Goal: Task Accomplishment & Management: Complete application form

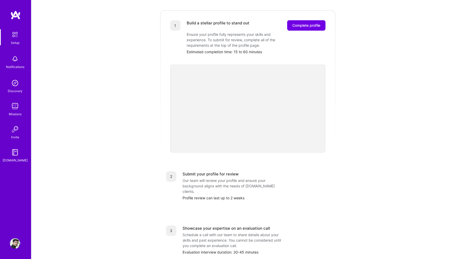
scroll to position [48, 0]
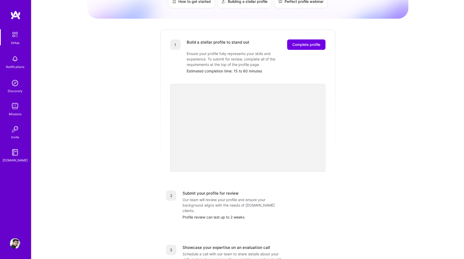
click at [344, 118] on div "Getting started as an [DOMAIN_NAME] Builder Complete the steps below to request…" at bounding box center [247, 153] width 321 height 397
click at [360, 98] on div "Getting started as an [DOMAIN_NAME] Builder Complete the steps below to request…" at bounding box center [247, 153] width 321 height 397
click at [334, 125] on div "1 Build a stellar profile to stand out Complete profile Ensure your profile ful…" at bounding box center [248, 100] width 176 height 142
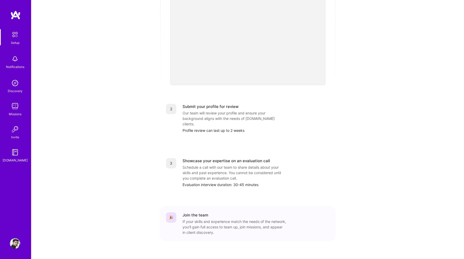
scroll to position [0, 0]
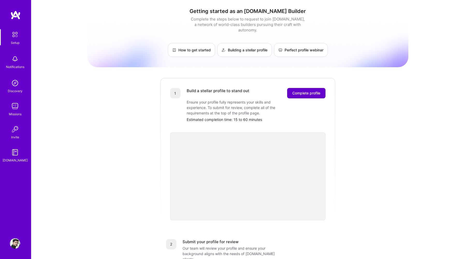
click at [306, 90] on span "Complete profile" at bounding box center [306, 92] width 28 height 5
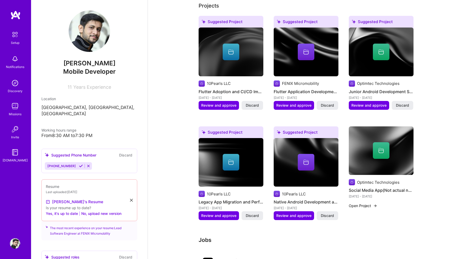
scroll to position [203, 0]
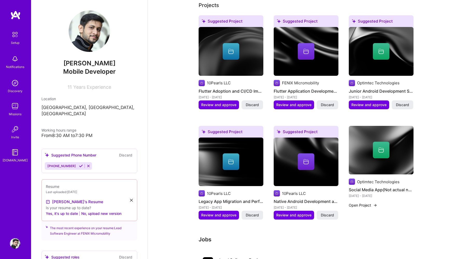
click at [370, 202] on button "Open Project" at bounding box center [363, 204] width 28 height 5
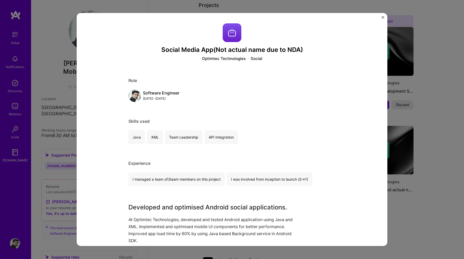
click at [383, 17] on img "Close" at bounding box center [383, 17] width 3 height 3
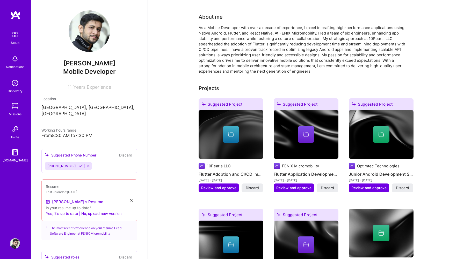
scroll to position [119, 0]
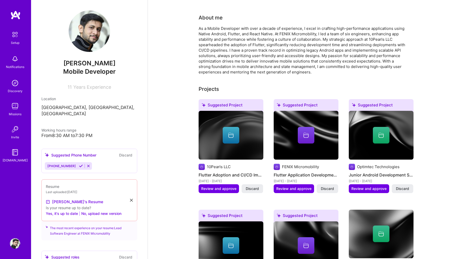
click at [312, 99] on div "Suggested Project" at bounding box center [306, 106] width 65 height 14
click at [300, 186] on span "Review and approve" at bounding box center [293, 188] width 35 height 5
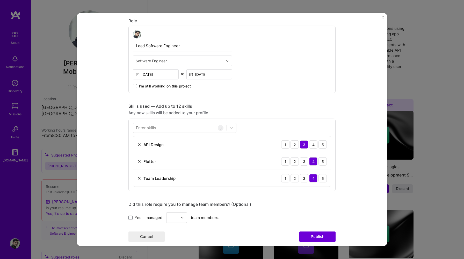
scroll to position [290, 0]
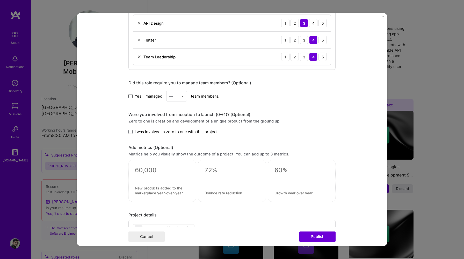
click at [130, 96] on span at bounding box center [130, 96] width 4 height 4
click at [0, 0] on input "Yes, I managed" at bounding box center [0, 0] width 0 height 0
click at [184, 95] on div at bounding box center [184, 96] width 6 height 10
click at [175, 145] on div "5" at bounding box center [177, 148] width 18 height 10
click at [131, 132] on span at bounding box center [130, 132] width 4 height 4
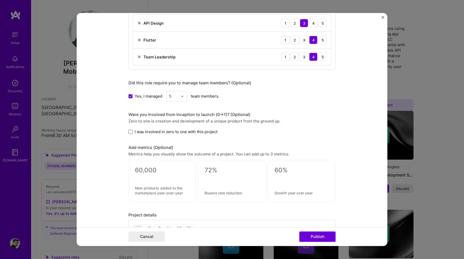
click at [0, 0] on input "I was involved in zero to one with this project" at bounding box center [0, 0] width 0 height 0
click at [131, 132] on icon at bounding box center [130, 132] width 3 height 2
click at [0, 0] on input "I was involved in zero to one with this project" at bounding box center [0, 0] width 0 height 0
click at [130, 131] on span at bounding box center [130, 132] width 4 height 4
click at [0, 0] on input "I was involved in zero to one with this project" at bounding box center [0, 0] width 0 height 0
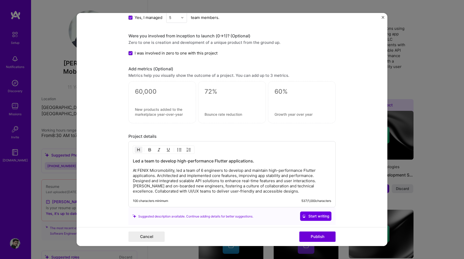
scroll to position [369, 0]
click at [224, 70] on div "Add metrics (Optional)" at bounding box center [231, 68] width 207 height 5
click at [225, 84] on div at bounding box center [232, 102] width 68 height 42
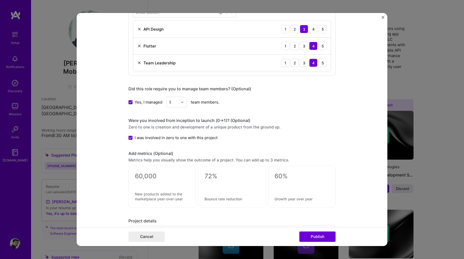
scroll to position [265, 0]
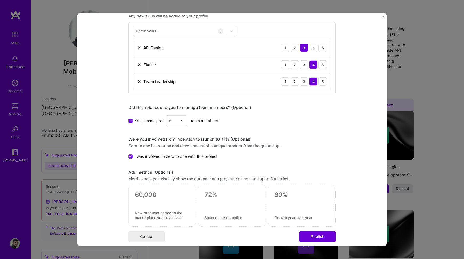
click at [184, 121] on img at bounding box center [182, 120] width 3 height 3
click at [175, 173] on div "6" at bounding box center [177, 173] width 18 height 10
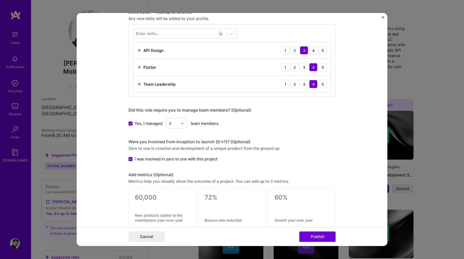
scroll to position [413, 0]
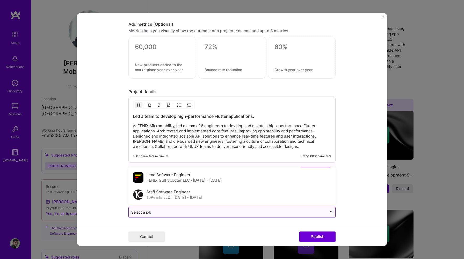
click at [328, 214] on div at bounding box center [331, 212] width 8 height 8
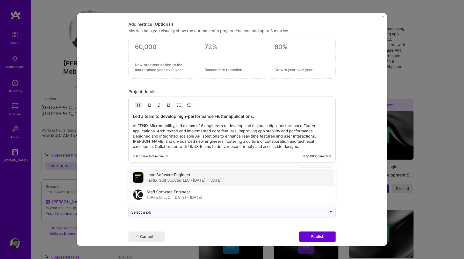
click at [260, 177] on div "Lead Software Engineer FENIX Gulf Scooter LLC · Mar 2021 - Nov 2024" at bounding box center [232, 177] width 204 height 17
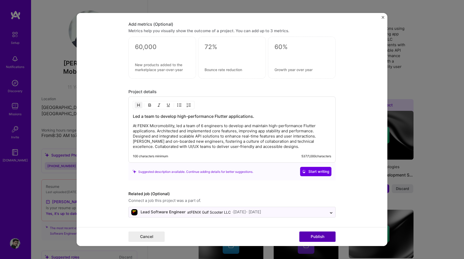
click at [325, 236] on button "Publish" at bounding box center [317, 236] width 36 height 10
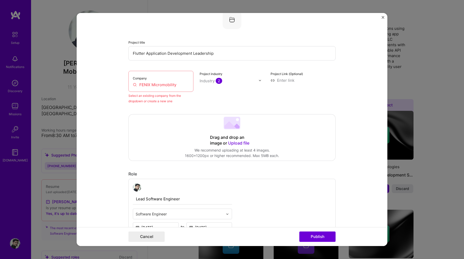
scroll to position [34, 0]
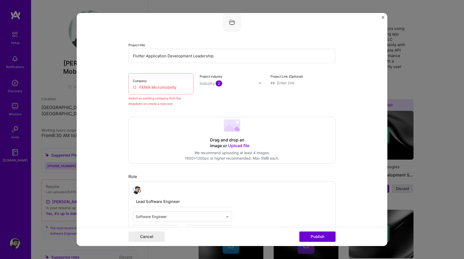
click at [168, 90] on input "FENIX Micromobility" at bounding box center [161, 86] width 56 height 5
click at [180, 88] on input "FENIX Micromobility" at bounding box center [161, 86] width 56 height 5
drag, startPoint x: 180, startPoint y: 88, endPoint x: 121, endPoint y: 88, distance: 58.8
click at [121, 88] on form "Editing suggested project This project is suggested based on your LinkedIn, res…" at bounding box center [232, 129] width 311 height 233
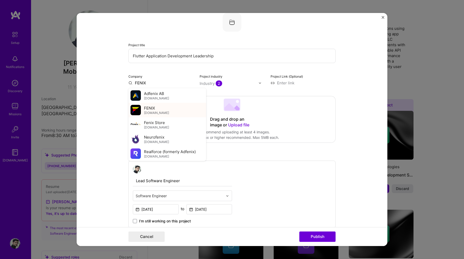
type input "FENIX"
click at [152, 110] on span "FENIX" at bounding box center [149, 107] width 11 height 5
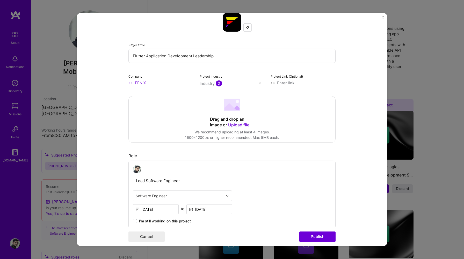
click at [238, 123] on span "Upload file" at bounding box center [238, 124] width 21 height 5
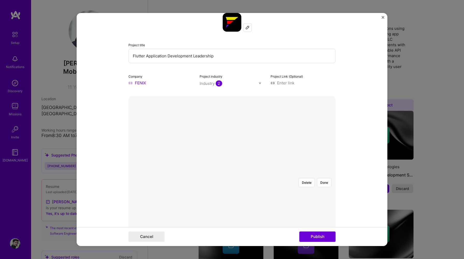
scroll to position [83, 0]
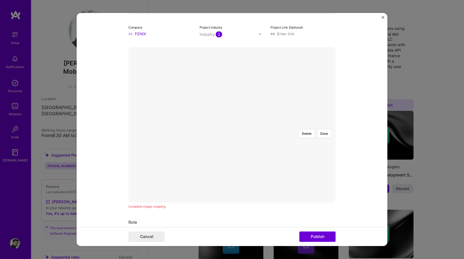
click at [235, 163] on div at bounding box center [269, 191] width 74 height 56
click at [309, 129] on button "Delete" at bounding box center [307, 133] width 16 height 9
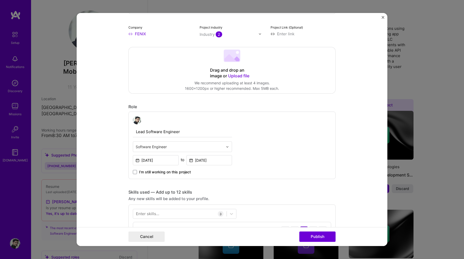
click at [234, 75] on span "Upload file" at bounding box center [238, 75] width 21 height 5
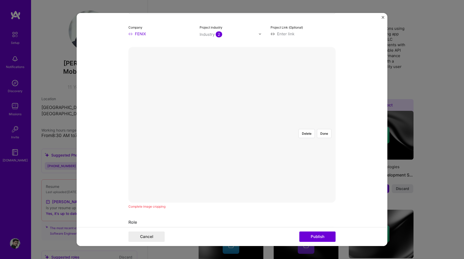
click at [247, 125] on div at bounding box center [335, 191] width 176 height 133
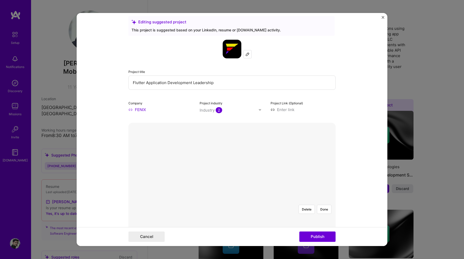
scroll to position [0, 0]
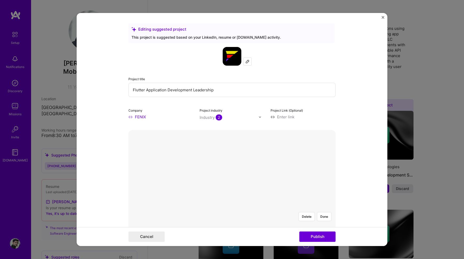
click at [211, 118] on div "Industry 2" at bounding box center [211, 116] width 23 height 5
click at [372, 109] on form "Editing suggested project This project is suggested based on your LinkedIn, res…" at bounding box center [232, 129] width 311 height 233
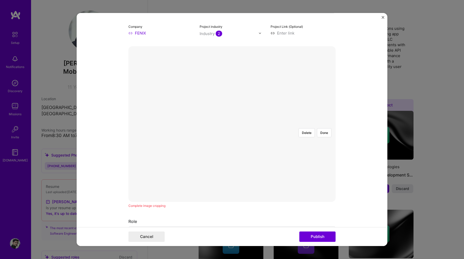
scroll to position [85, 0]
click at [320, 235] on button "Publish" at bounding box center [317, 236] width 36 height 10
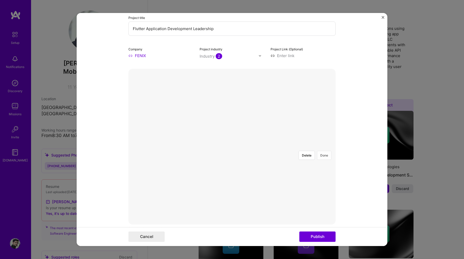
click at [326, 150] on button "Done" at bounding box center [324, 154] width 15 height 9
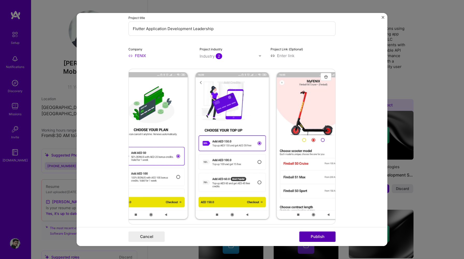
click at [321, 238] on button "Publish" at bounding box center [317, 236] width 36 height 10
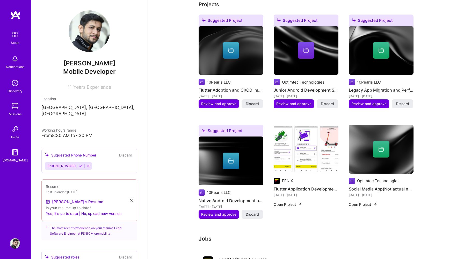
scroll to position [205, 0]
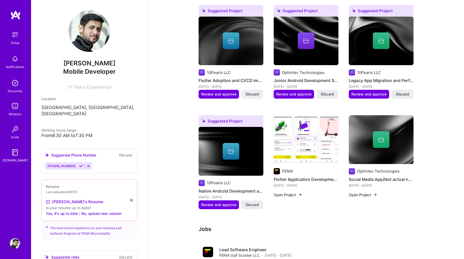
click at [236, 118] on div "Suggested Project" at bounding box center [231, 122] width 65 height 14
click at [235, 147] on div at bounding box center [231, 151] width 17 height 17
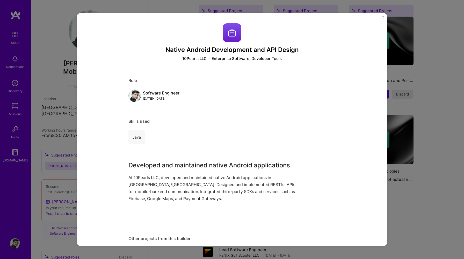
scroll to position [98, 0]
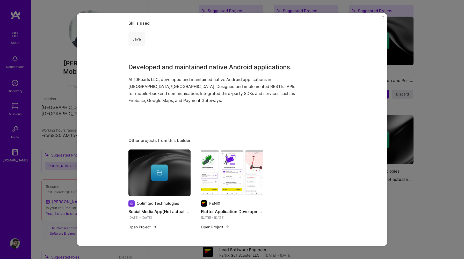
click at [382, 17] on img "Close" at bounding box center [383, 17] width 3 height 3
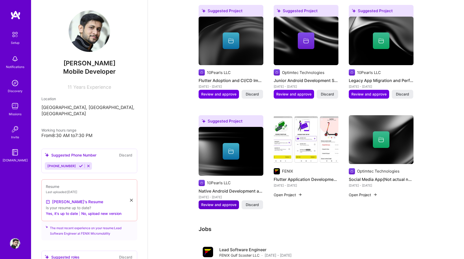
click at [221, 202] on span "Review and approve" at bounding box center [218, 204] width 35 height 5
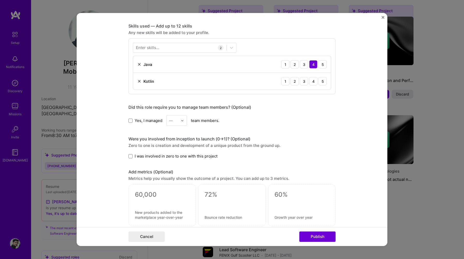
scroll to position [261, 0]
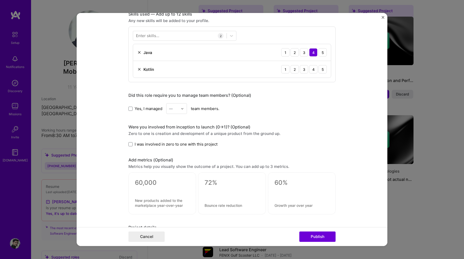
click at [130, 111] on label "Yes, I managed" at bounding box center [145, 108] width 34 height 5
click at [0, 0] on input "Yes, I managed" at bounding box center [0, 0] width 0 height 0
click at [185, 110] on div at bounding box center [184, 108] width 6 height 10
click at [178, 154] on div "4" at bounding box center [177, 151] width 18 height 10
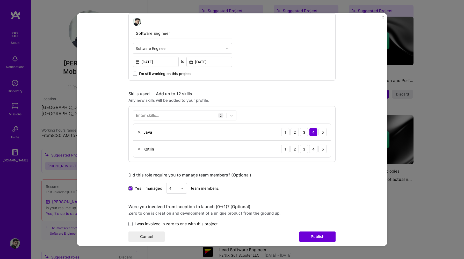
scroll to position [159, 0]
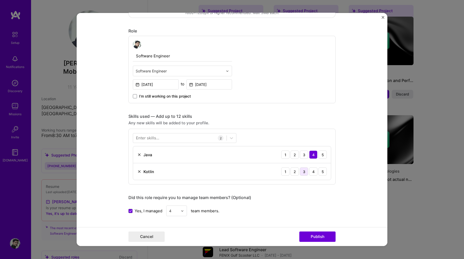
click at [304, 173] on div "3" at bounding box center [304, 171] width 8 height 8
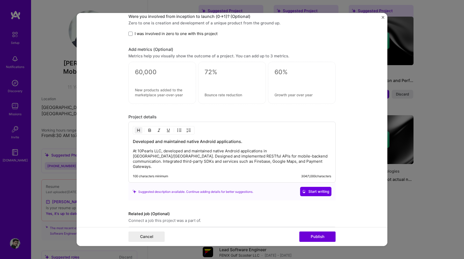
scroll to position [386, 0]
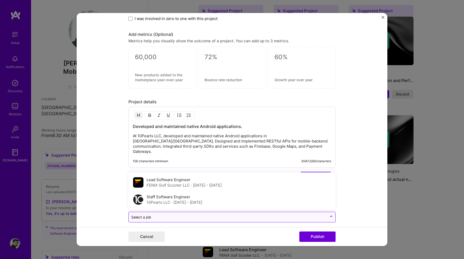
click at [330, 214] on icon at bounding box center [331, 216] width 4 height 5
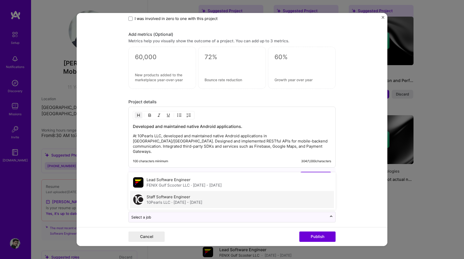
click at [202, 199] on span "· Feb 2020 - Mar 2021" at bounding box center [186, 201] width 31 height 5
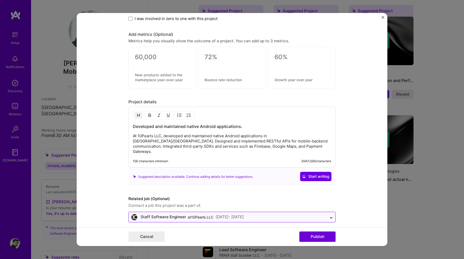
click at [322, 214] on input "text" at bounding box center [227, 216] width 193 height 5
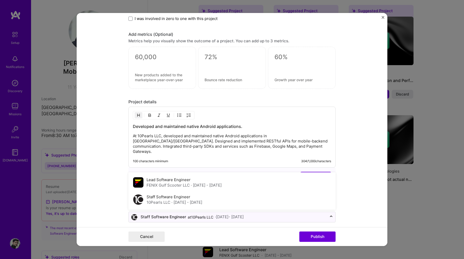
click at [354, 190] on form "Editing suggested project This project is suggested based on your LinkedIn, res…" at bounding box center [232, 129] width 311 height 233
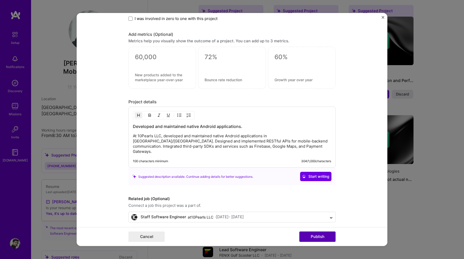
click at [329, 235] on button "Publish" at bounding box center [317, 236] width 36 height 10
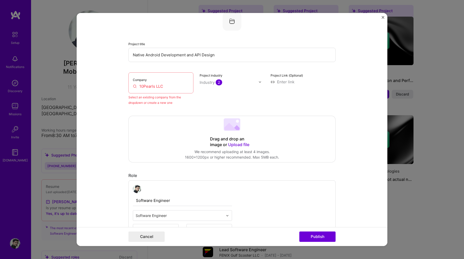
scroll to position [34, 0]
click at [170, 91] on div "Company 10Pearls LLC" at bounding box center [160, 83] width 65 height 21
click at [167, 87] on input "10Pearls LLC" at bounding box center [161, 86] width 56 height 5
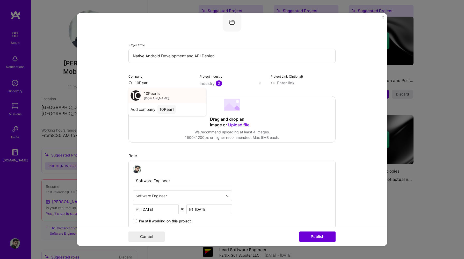
click at [155, 99] on span "10pearls.com" at bounding box center [156, 98] width 25 height 4
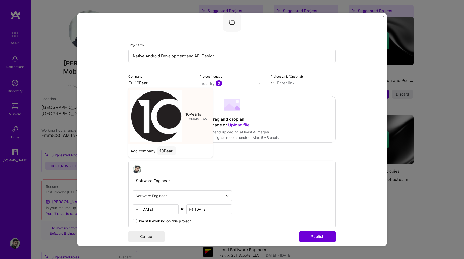
type input "10Pearls"
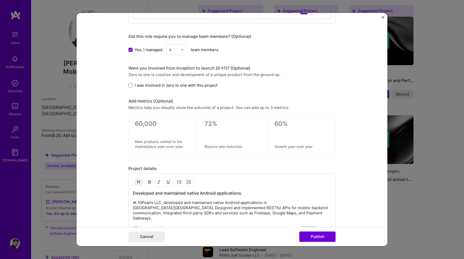
scroll to position [386, 0]
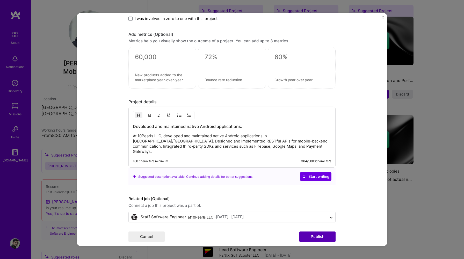
click at [319, 237] on button "Publish" at bounding box center [317, 236] width 36 height 10
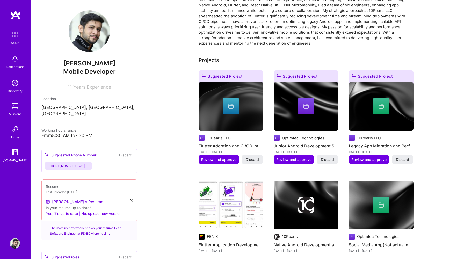
scroll to position [140, 0]
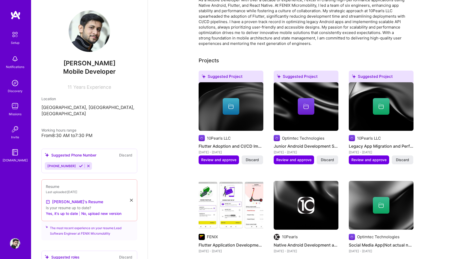
click at [379, 103] on icon at bounding box center [381, 106] width 6 height 6
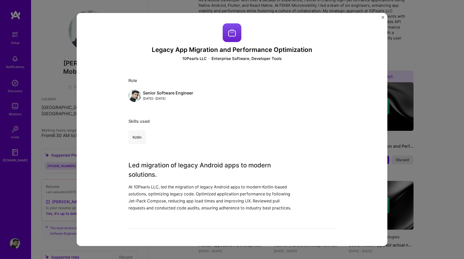
click at [383, 18] on img "Close" at bounding box center [383, 17] width 3 height 3
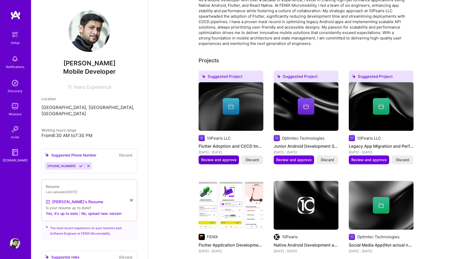
click at [216, 157] on span "Review and approve" at bounding box center [218, 159] width 35 height 5
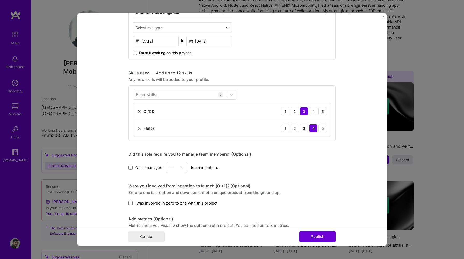
scroll to position [291, 0]
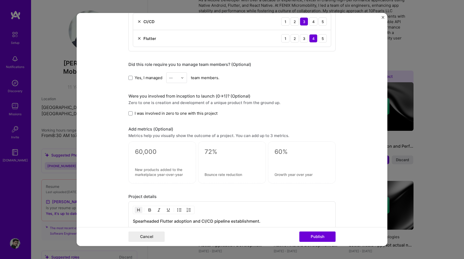
click at [129, 80] on label "Yes, I managed" at bounding box center [145, 77] width 34 height 5
click at [0, 0] on input "Yes, I managed" at bounding box center [0, 0] width 0 height 0
click at [182, 80] on div at bounding box center [184, 78] width 6 height 10
click at [175, 112] on div "3" at bounding box center [177, 111] width 18 height 10
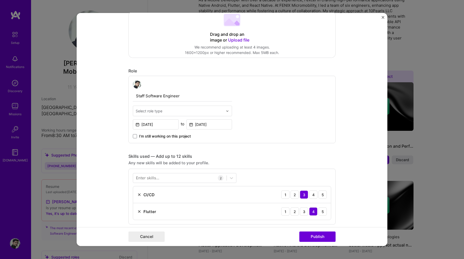
scroll to position [0, 0]
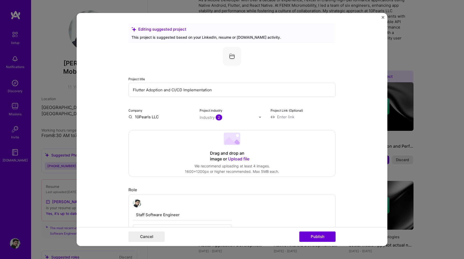
click at [155, 117] on input "10Pearls LLC" at bounding box center [160, 116] width 65 height 5
click at [162, 117] on input "10Pearls LLC" at bounding box center [160, 116] width 65 height 5
click at [159, 126] on span "10Pearls" at bounding box center [152, 126] width 16 height 5
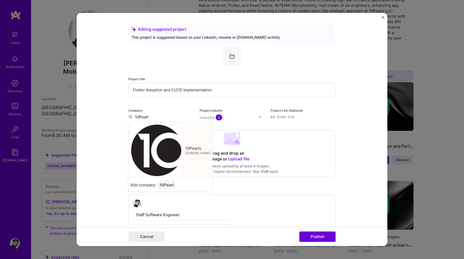
type input "10Pearls"
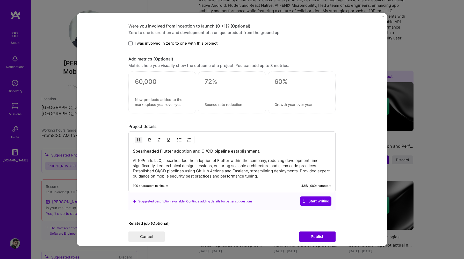
scroll to position [391, 0]
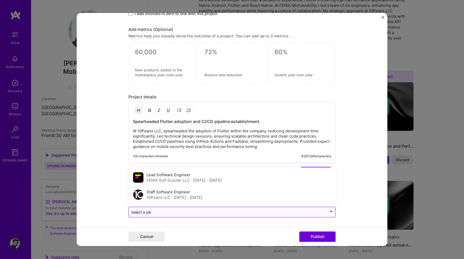
click at [295, 212] on input "text" at bounding box center [227, 211] width 193 height 5
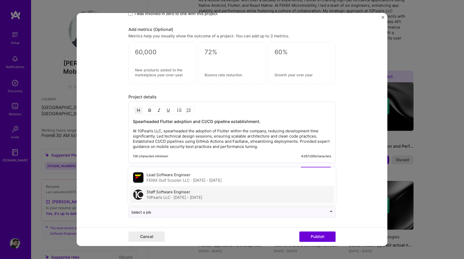
click at [255, 196] on div "Staff Software Engineer 10Pearls LLC · Feb 2020 - Mar 2021" at bounding box center [232, 194] width 204 height 17
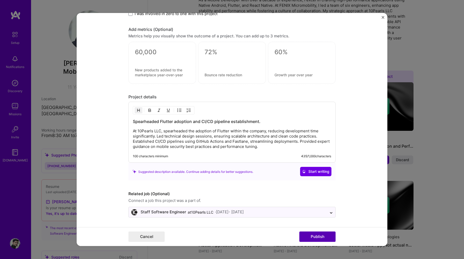
click at [316, 236] on button "Publish" at bounding box center [317, 236] width 36 height 10
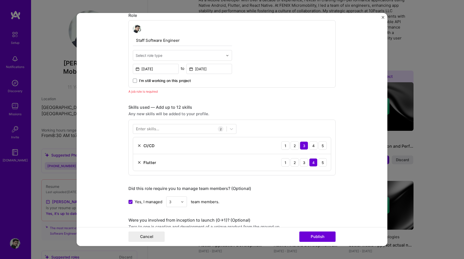
scroll to position [139, 0]
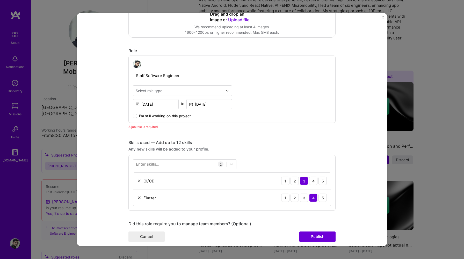
click at [187, 90] on input "text" at bounding box center [180, 90] width 88 height 5
click at [200, 87] on div at bounding box center [180, 90] width 88 height 6
click at [207, 89] on input "text" at bounding box center [180, 90] width 88 height 5
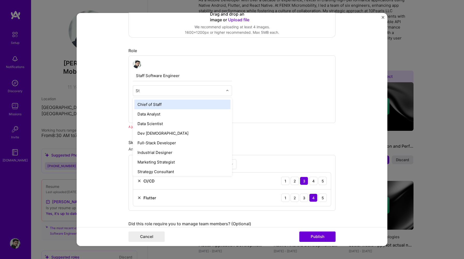
type input "S"
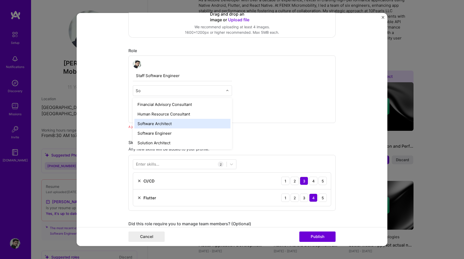
type input "Sof"
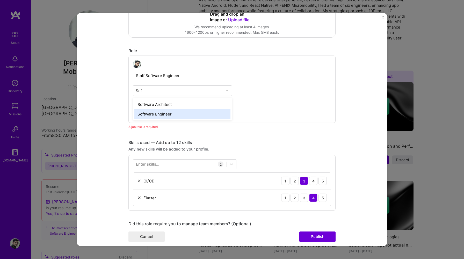
click at [222, 112] on div "Software Engineer" at bounding box center [182, 114] width 96 height 10
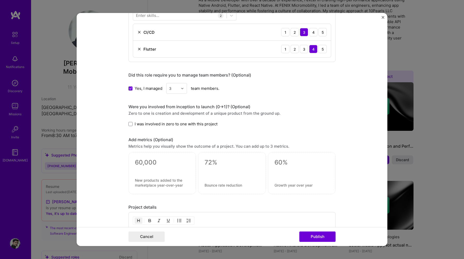
scroll to position [391, 0]
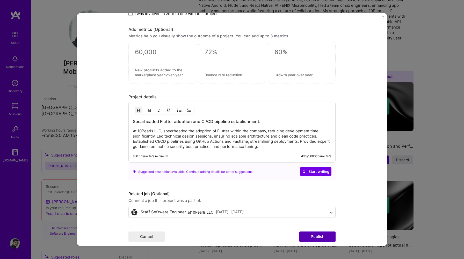
click at [320, 235] on button "Publish" at bounding box center [317, 236] width 36 height 10
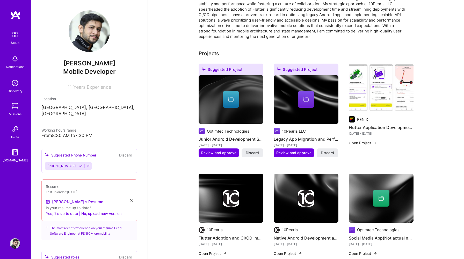
scroll to position [147, 0]
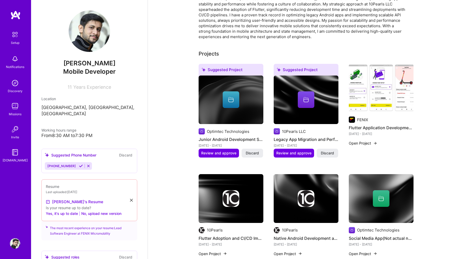
click at [307, 136] on h4 "Legacy App Migration and Performance Optimization" at bounding box center [306, 139] width 65 height 7
click at [306, 97] on div at bounding box center [306, 99] width 17 height 17
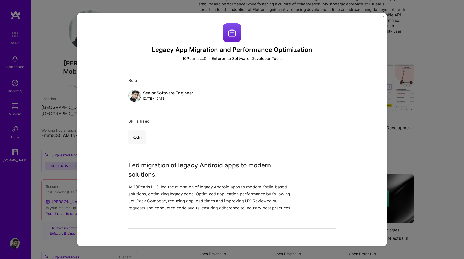
click at [383, 15] on div "Legacy App Migration and Performance Optimization 10Pearls LLC Enterprise Softw…" at bounding box center [232, 129] width 311 height 233
click at [383, 17] on img "Close" at bounding box center [383, 17] width 3 height 3
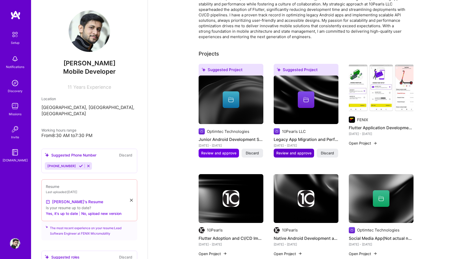
click at [286, 151] on button "Review and approve" at bounding box center [294, 152] width 40 height 9
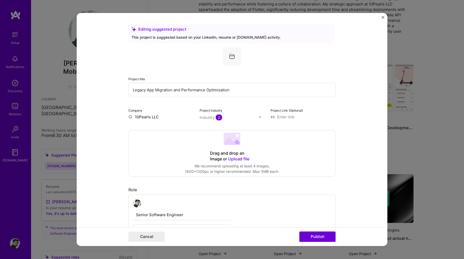
click at [141, 116] on input "10Pearls LLC" at bounding box center [160, 116] width 65 height 5
click at [152, 127] on span "10Pearls" at bounding box center [152, 126] width 16 height 5
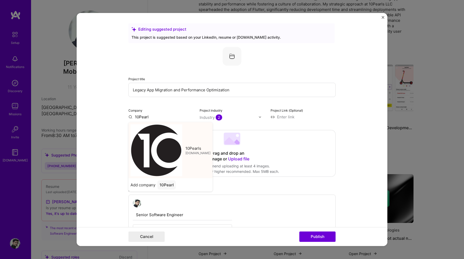
type input "10Pearls"
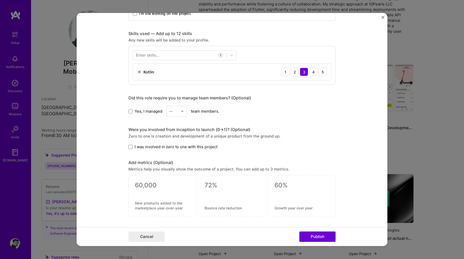
scroll to position [241, 0]
click at [201, 53] on div at bounding box center [180, 55] width 94 height 9
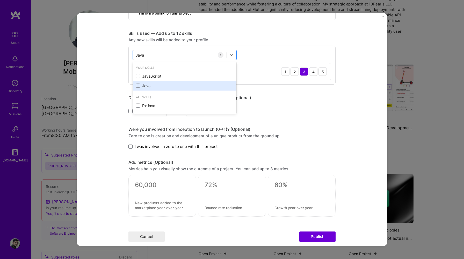
click at [192, 84] on div "Java" at bounding box center [184, 85] width 97 height 5
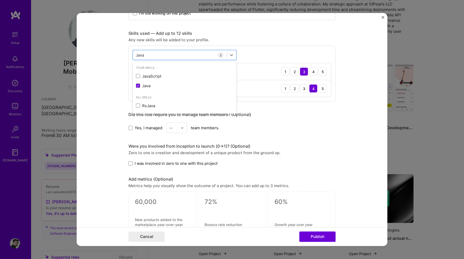
type input "Java"
click at [276, 109] on div "Editing suggested project This project is suggested based on your LinkedIn, res…" at bounding box center [231, 74] width 207 height 585
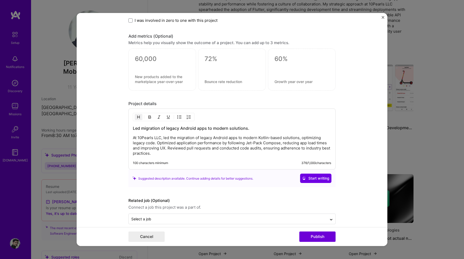
scroll to position [391, 0]
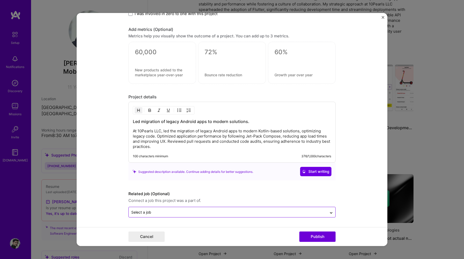
click at [281, 211] on input "text" at bounding box center [227, 211] width 193 height 5
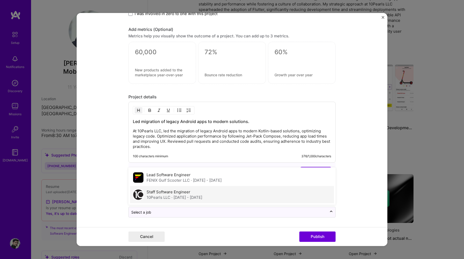
click at [262, 196] on div "Staff Software Engineer 10Pearls LLC · Feb 2020 - Mar 2021" at bounding box center [232, 194] width 204 height 17
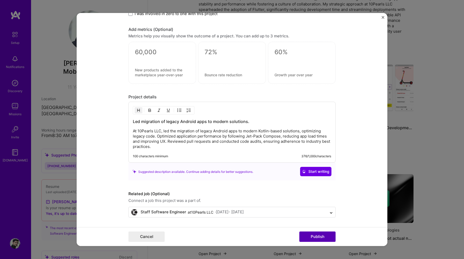
click at [314, 239] on button "Publish" at bounding box center [317, 236] width 36 height 10
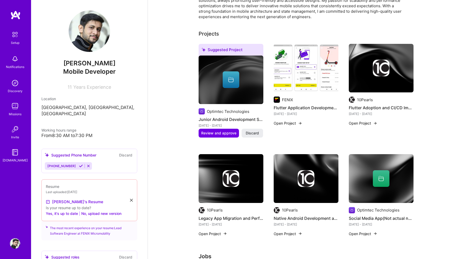
scroll to position [160, 0]
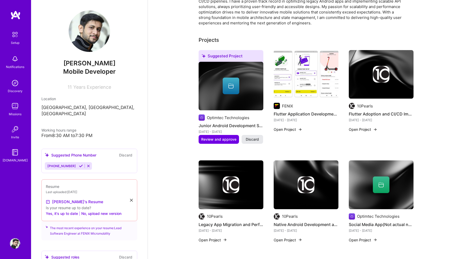
click at [256, 137] on span "Discard" at bounding box center [252, 139] width 13 height 5
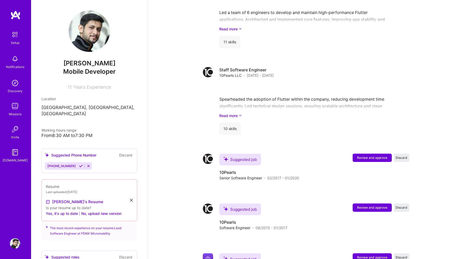
scroll to position [421, 0]
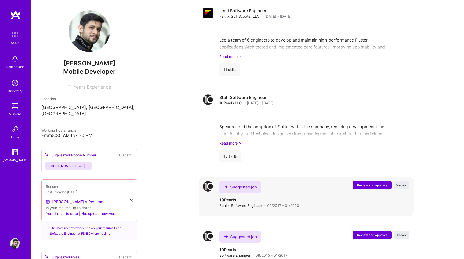
click at [373, 183] on span "Review and approve" at bounding box center [372, 185] width 30 height 4
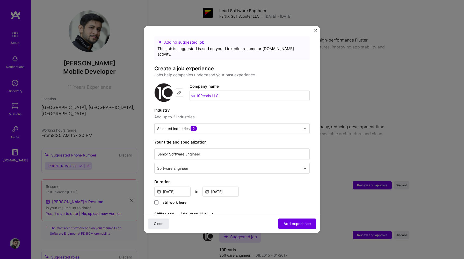
scroll to position [126, 0]
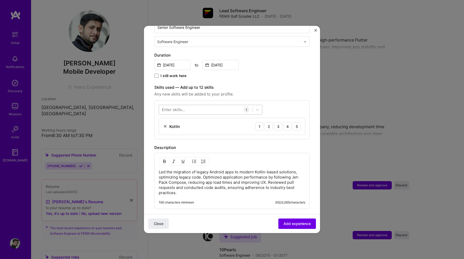
click at [232, 105] on div at bounding box center [206, 109] width 94 height 9
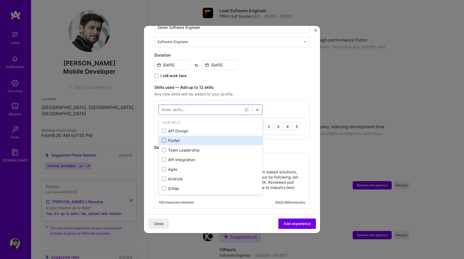
click at [163, 138] on span at bounding box center [164, 140] width 4 height 4
click at [0, 0] on input "checkbox" at bounding box center [0, 0] width 0 height 0
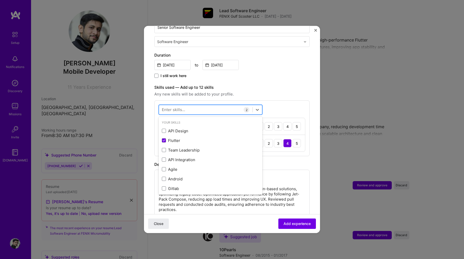
click at [189, 105] on div at bounding box center [206, 109] width 94 height 9
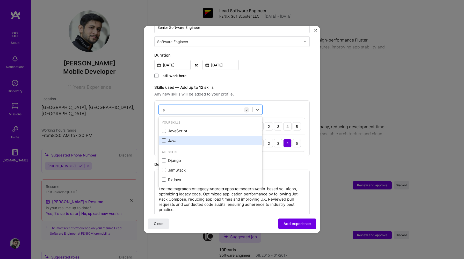
click at [163, 138] on span at bounding box center [164, 140] width 4 height 4
click at [0, 0] on input "checkbox" at bounding box center [0, 0] width 0 height 0
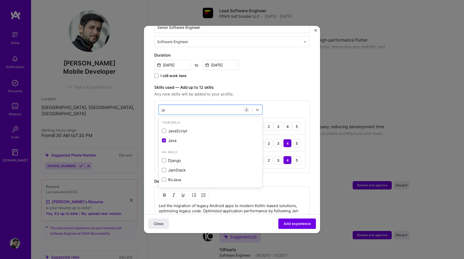
type input "ja"
click at [277, 76] on div "Adding suggested job This job is suggested based on your LinkedIn, resume or A.…" at bounding box center [231, 117] width 155 height 415
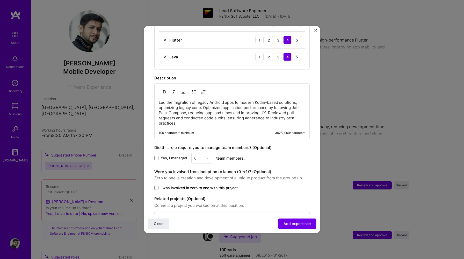
scroll to position [242, 0]
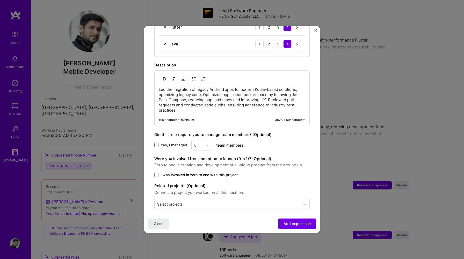
click at [157, 143] on span at bounding box center [156, 145] width 4 height 4
click at [0, 0] on input "Yes, I managed" at bounding box center [0, 0] width 0 height 0
click at [208, 140] on div at bounding box center [209, 145] width 6 height 10
click at [199, 183] on div "4" at bounding box center [202, 188] width 18 height 10
click at [156, 173] on span at bounding box center [156, 175] width 4 height 4
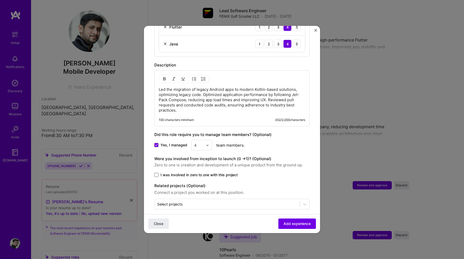
click at [0, 0] on input "I was involved in zero to one with this project" at bounding box center [0, 0] width 0 height 0
click at [246, 200] on div at bounding box center [227, 203] width 140 height 6
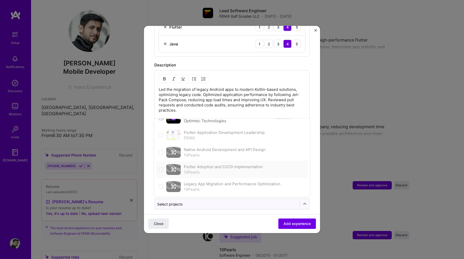
scroll to position [0, 0]
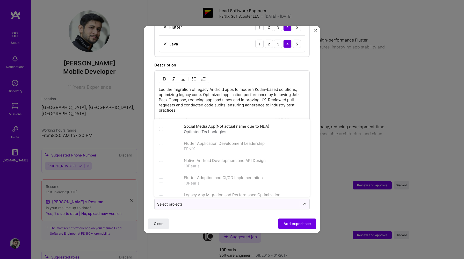
click at [256, 78] on div "Led the migration of legacy Android apps to modern Kotlin-based solutions, opti…" at bounding box center [231, 98] width 155 height 56
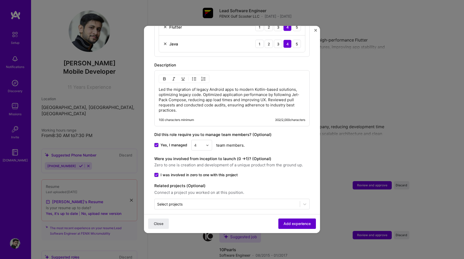
click at [291, 222] on span "Add experience" at bounding box center [297, 223] width 27 height 5
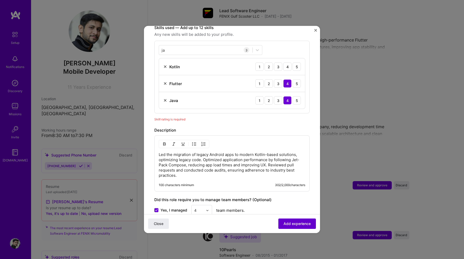
scroll to position [179, 0]
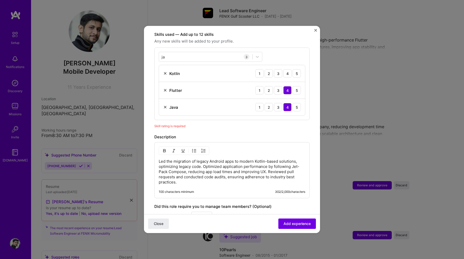
click at [190, 123] on div "Skill rating is required" at bounding box center [231, 125] width 155 height 5
click at [288, 69] on div "4" at bounding box center [287, 73] width 8 height 8
click at [278, 69] on div "3" at bounding box center [278, 73] width 8 height 8
click at [288, 221] on span "Add experience" at bounding box center [297, 223] width 27 height 5
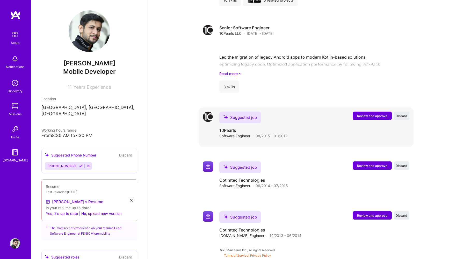
scroll to position [562, 0]
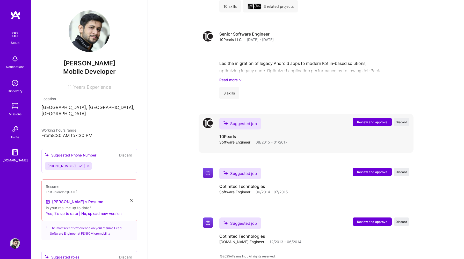
click at [373, 120] on span "Review and approve" at bounding box center [372, 122] width 30 height 4
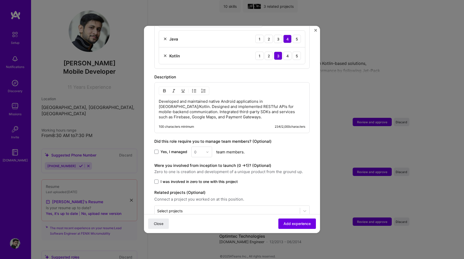
scroll to position [220, 0]
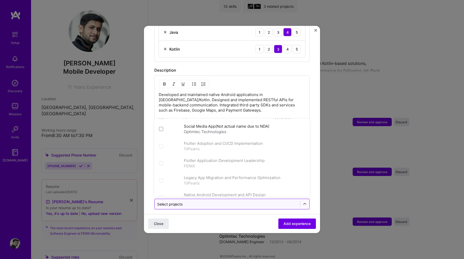
click at [232, 201] on div at bounding box center [227, 203] width 140 height 6
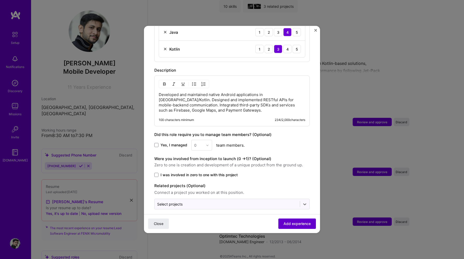
click at [300, 228] on button "Add experience" at bounding box center [297, 223] width 38 height 10
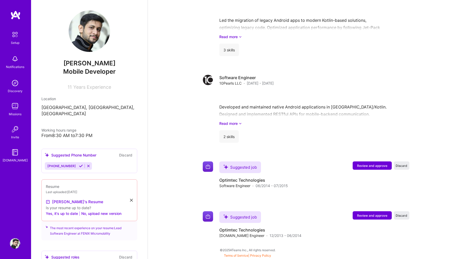
scroll to position [599, 0]
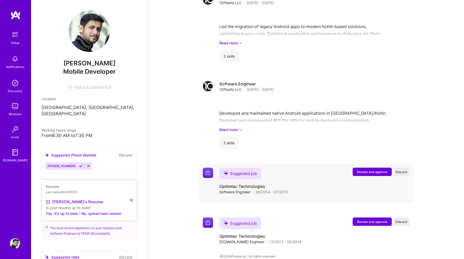
click at [374, 167] on button "Review and approve" at bounding box center [372, 171] width 39 height 8
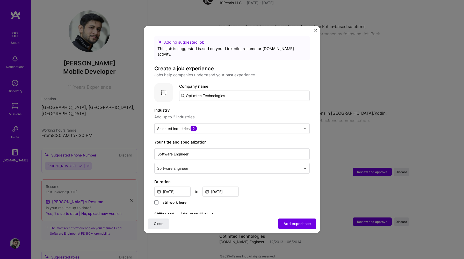
click at [214, 90] on input "Optimtec Technologies" at bounding box center [244, 95] width 131 height 10
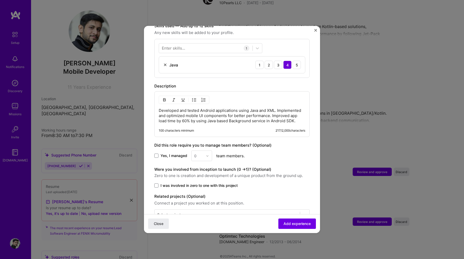
scroll to position [198, 0]
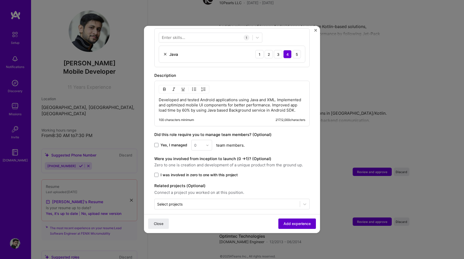
click at [297, 226] on button "Add experience" at bounding box center [297, 223] width 38 height 10
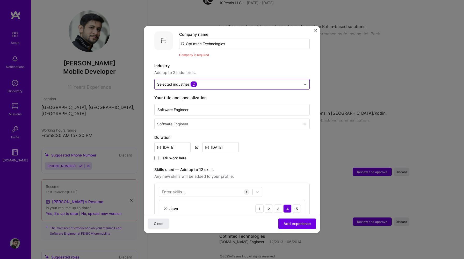
scroll to position [0, 0]
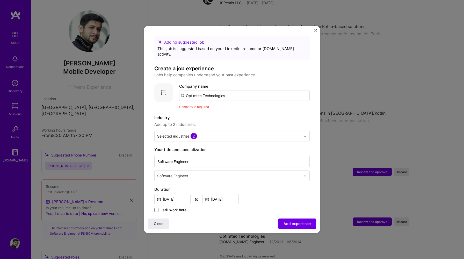
click at [230, 90] on input "Optimtec Technologies" at bounding box center [244, 95] width 131 height 10
drag, startPoint x: 233, startPoint y: 89, endPoint x: 148, endPoint y: 89, distance: 85.2
click at [148, 89] on form "Adding suggested job This job is suggested based on your LinkedIn, resume or A.…" at bounding box center [232, 240] width 176 height 408
type input "Optimtec"
click at [221, 105] on div "Optimtec" at bounding box center [219, 109] width 22 height 9
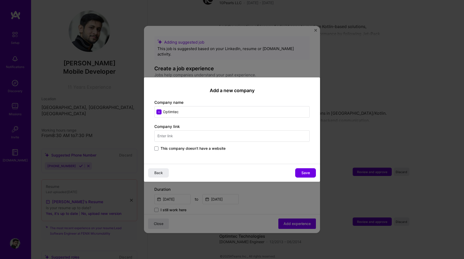
click at [213, 138] on input "text" at bounding box center [231, 135] width 155 height 11
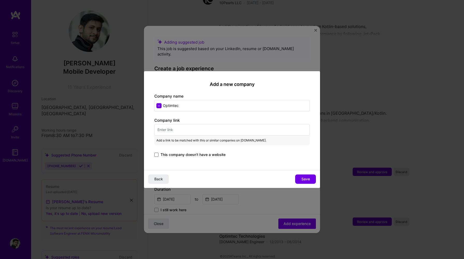
click at [157, 155] on span at bounding box center [156, 154] width 4 height 4
click at [0, 0] on input "This company doesn't have a website" at bounding box center [0, 0] width 0 height 0
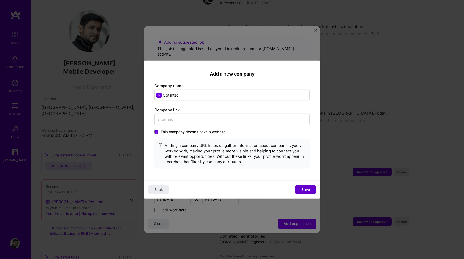
click at [302, 188] on span "Save" at bounding box center [306, 189] width 9 height 5
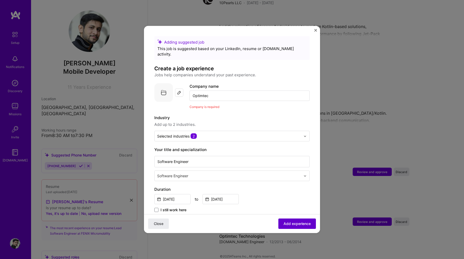
click at [294, 225] on span "Add experience" at bounding box center [297, 223] width 27 height 5
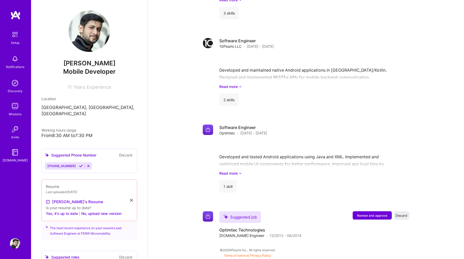
scroll to position [636, 0]
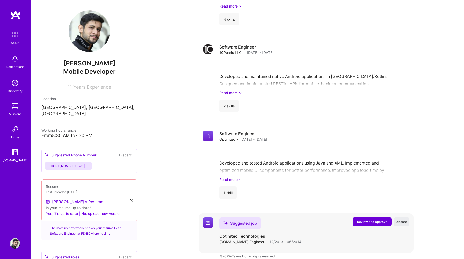
click at [373, 219] on span "Review and approve" at bounding box center [372, 221] width 30 height 4
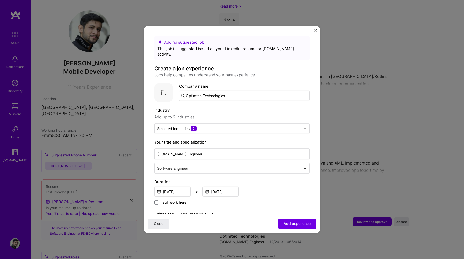
drag, startPoint x: 228, startPoint y: 92, endPoint x: 195, endPoint y: 91, distance: 33.4
click at [195, 91] on input "Optimtec Technologies" at bounding box center [244, 95] width 131 height 10
click at [275, 107] on label "Industry" at bounding box center [231, 110] width 155 height 6
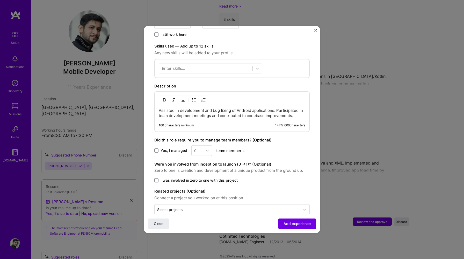
scroll to position [173, 0]
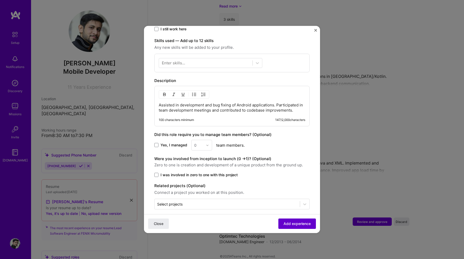
click at [291, 223] on span "Add experience" at bounding box center [297, 223] width 27 height 5
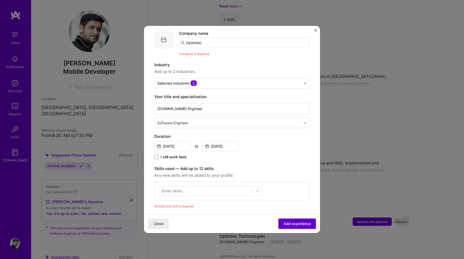
scroll to position [52, 0]
drag, startPoint x: 205, startPoint y: 39, endPoint x: 165, endPoint y: 39, distance: 39.9
click at [165, 39] on div "Company logo Company name Optimtec Company is required" at bounding box center [231, 44] width 155 height 26
click at [204, 41] on input "Optimtec" at bounding box center [244, 44] width 131 height 10
click at [201, 53] on span "Company is required" at bounding box center [194, 55] width 30 height 4
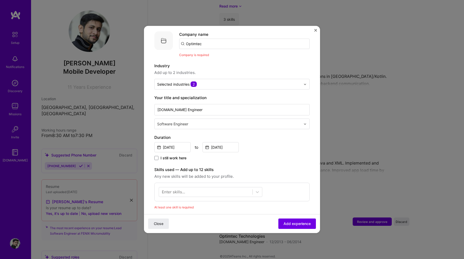
scroll to position [28, 0]
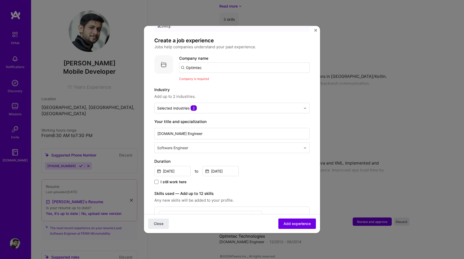
click at [210, 67] on div "Company name Optimtec Company is required" at bounding box center [244, 68] width 131 height 26
click at [207, 63] on input "Optimtec" at bounding box center [244, 67] width 131 height 10
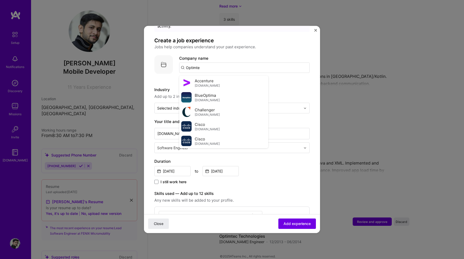
type input "Optimtec"
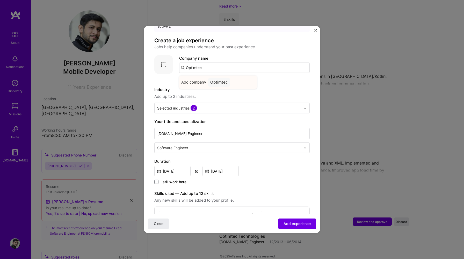
click at [215, 77] on div "Optimtec" at bounding box center [219, 81] width 22 height 9
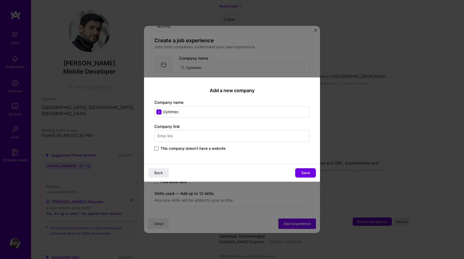
click at [156, 146] on span at bounding box center [156, 148] width 4 height 4
click at [0, 0] on input "This company doesn't have a website" at bounding box center [0, 0] width 0 height 0
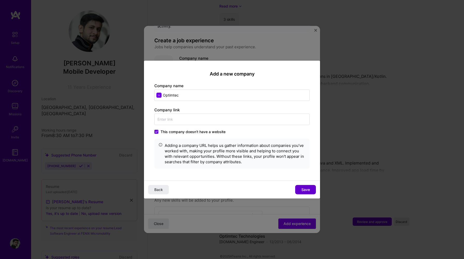
click at [313, 188] on button "Save" at bounding box center [305, 188] width 21 height 9
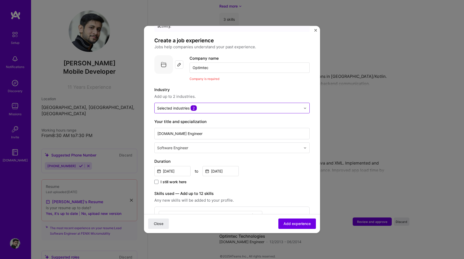
scroll to position [189, 0]
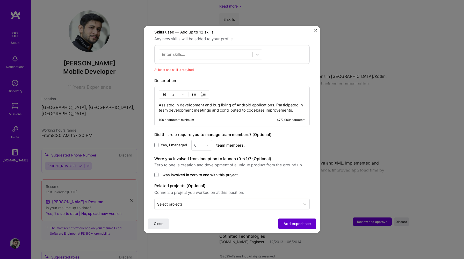
click at [296, 225] on span "Add experience" at bounding box center [297, 223] width 27 height 5
click at [253, 50] on div at bounding box center [257, 54] width 9 height 9
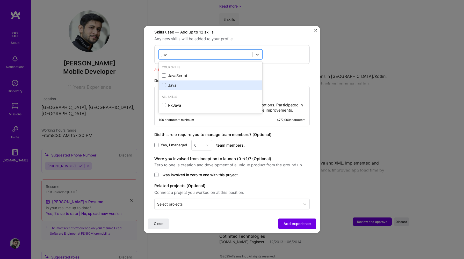
click at [205, 82] on div "Java" at bounding box center [210, 84] width 97 height 5
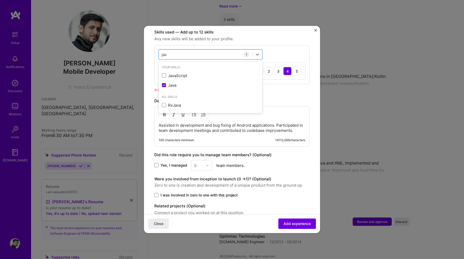
type input "jav"
click at [307, 167] on div "Adding suggested job This job is suggested based on your LinkedIn, resume or A.…" at bounding box center [231, 42] width 155 height 375
click at [307, 225] on span "Add experience" at bounding box center [297, 223] width 27 height 5
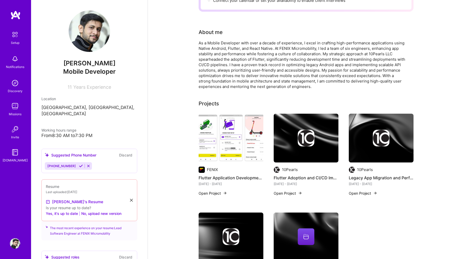
scroll to position [211, 0]
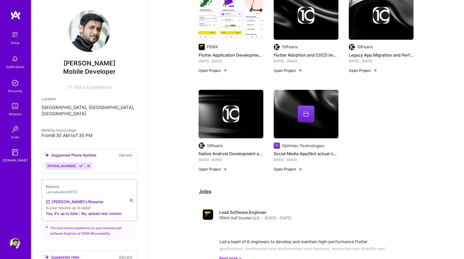
click at [319, 107] on div at bounding box center [306, 113] width 65 height 17
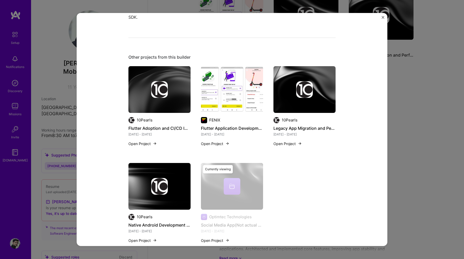
scroll to position [236, 0]
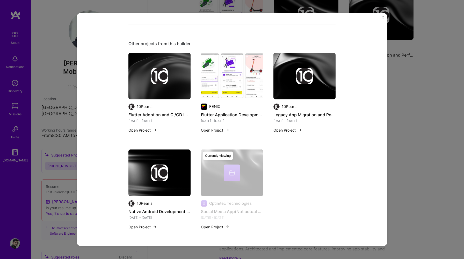
click at [216, 226] on button "Open Project" at bounding box center [215, 226] width 28 height 5
click at [382, 17] on img "Close" at bounding box center [383, 17] width 3 height 3
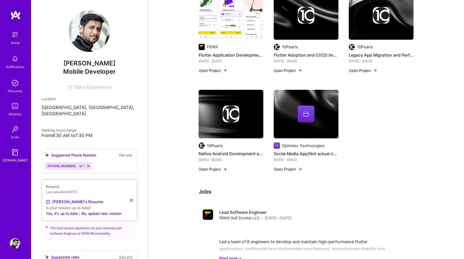
click at [299, 167] on img at bounding box center [300, 169] width 4 height 4
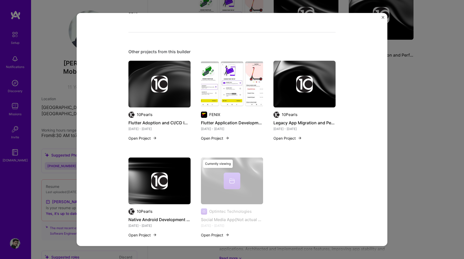
scroll to position [236, 0]
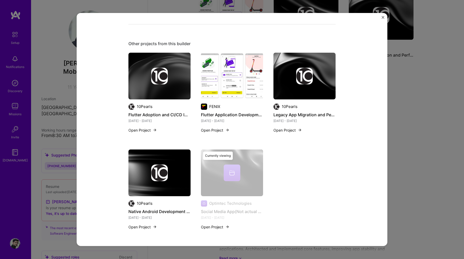
click at [219, 226] on button "Open Project" at bounding box center [215, 226] width 28 height 5
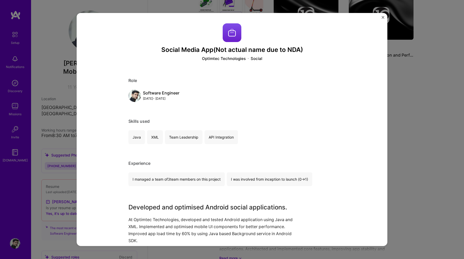
click at [147, 124] on div "Skills used Java XML Team Leadership API Integration" at bounding box center [231, 130] width 207 height 25
click at [258, 49] on h3 "Social Media App(Not actual name due to NDA)" at bounding box center [231, 50] width 207 height 8
click at [383, 17] on img "Close" at bounding box center [383, 17] width 3 height 3
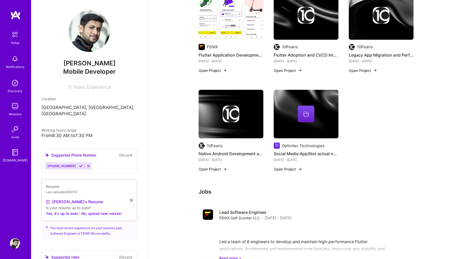
scroll to position [16, 0]
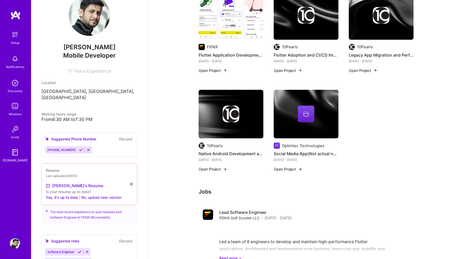
click at [96, 194] on button "No, upload new version" at bounding box center [101, 197] width 40 height 6
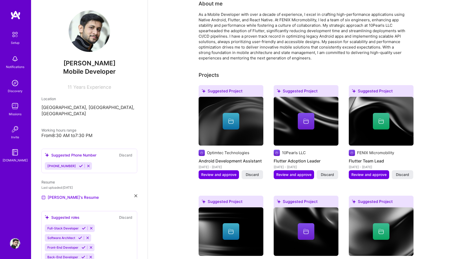
scroll to position [118, 0]
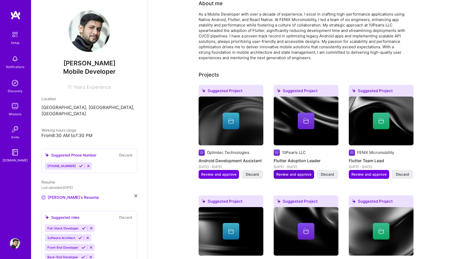
click at [295, 171] on span "Review and approve" at bounding box center [293, 173] width 35 height 5
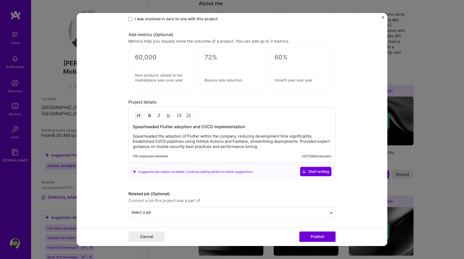
scroll to position [403, 0]
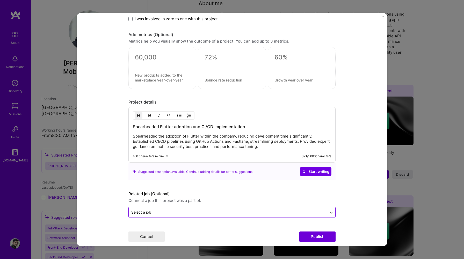
click at [265, 207] on div "Select a job" at bounding box center [228, 212] width 198 height 10
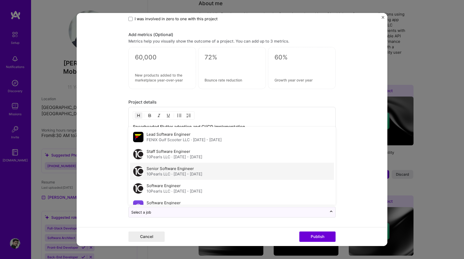
click at [186, 167] on label "Senior Software Engineer" at bounding box center [170, 168] width 47 height 5
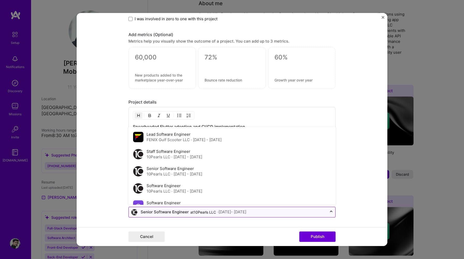
click at [281, 210] on input "text" at bounding box center [227, 211] width 193 height 5
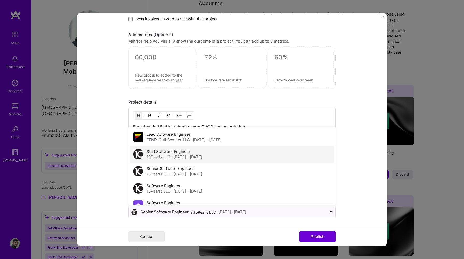
click at [235, 151] on div "Staff Software Engineer 10Pearls LLC · Feb 2020 - Mar 2021" at bounding box center [232, 153] width 204 height 17
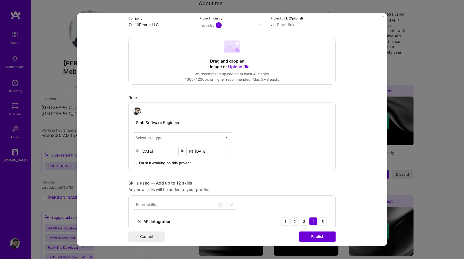
scroll to position [0, 0]
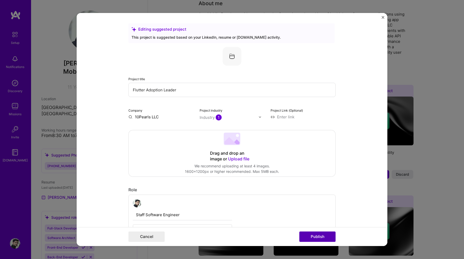
click at [328, 236] on button "Publish" at bounding box center [317, 236] width 36 height 10
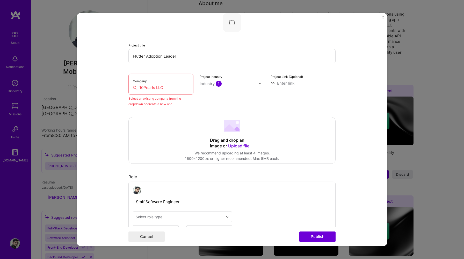
scroll to position [34, 0]
click at [168, 88] on input "10Pearls LLC" at bounding box center [161, 86] width 56 height 5
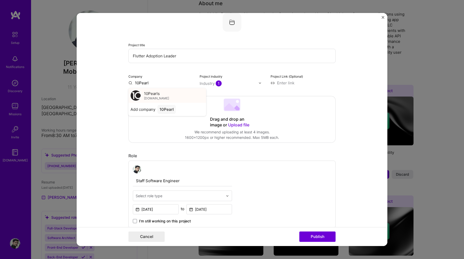
click at [157, 96] on span "10Pearls" at bounding box center [152, 92] width 16 height 5
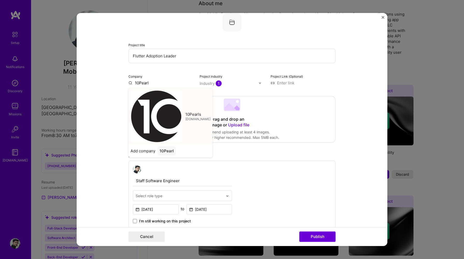
type input "10Pearls"
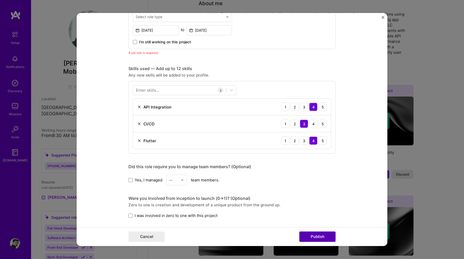
click at [314, 236] on button "Publish" at bounding box center [317, 236] width 36 height 10
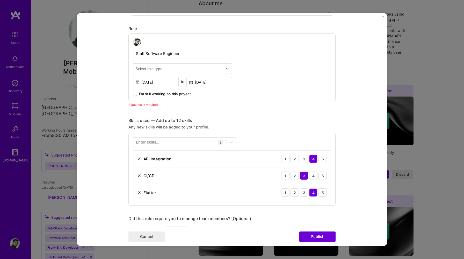
scroll to position [159, 0]
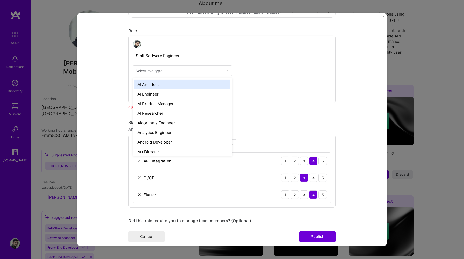
click at [173, 70] on input "text" at bounding box center [180, 70] width 88 height 5
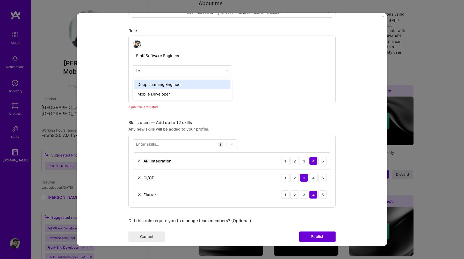
type input "L"
type input "Soft"
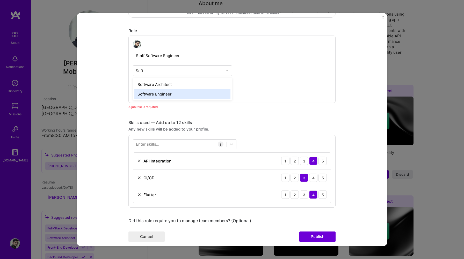
click at [183, 95] on div "Software Engineer" at bounding box center [182, 94] width 96 height 10
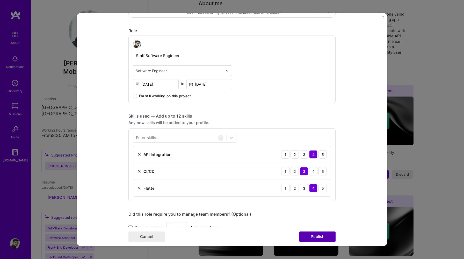
click at [316, 235] on button "Publish" at bounding box center [317, 236] width 36 height 10
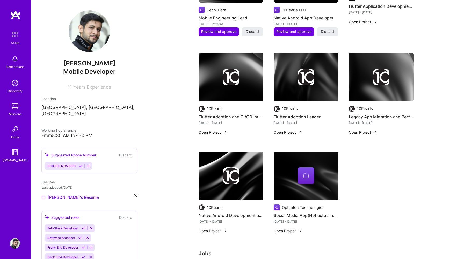
scroll to position [371, 0]
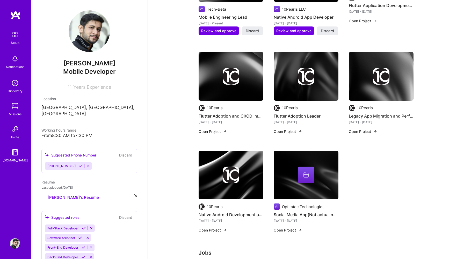
click at [293, 227] on button "Open Project" at bounding box center [288, 229] width 28 height 5
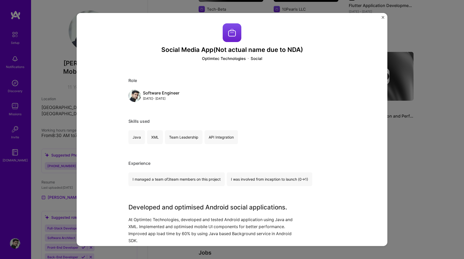
click at [385, 17] on div "Social Media App(Not actual name due to NDA) Optimtec Technologies Social Role …" at bounding box center [232, 129] width 311 height 233
click at [383, 17] on img "Close" at bounding box center [383, 17] width 3 height 3
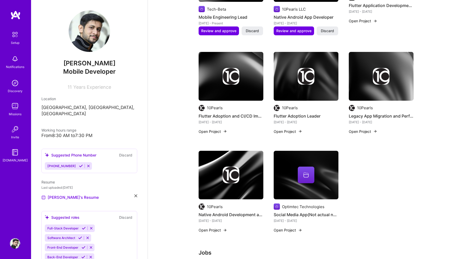
click at [219, 227] on button "Open Project" at bounding box center [213, 229] width 28 height 5
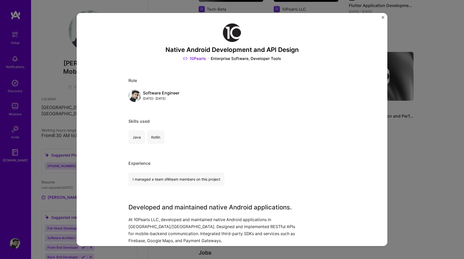
click at [384, 18] on img "Close" at bounding box center [383, 17] width 3 height 3
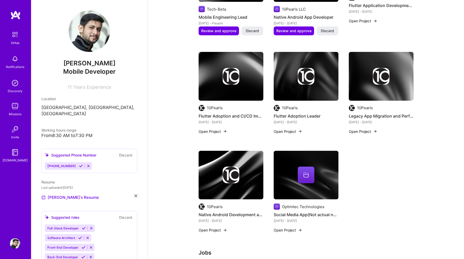
click at [363, 128] on button "Open Project" at bounding box center [363, 130] width 28 height 5
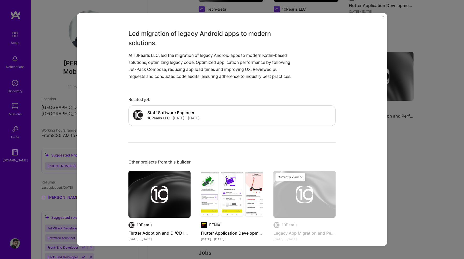
scroll to position [135, 0]
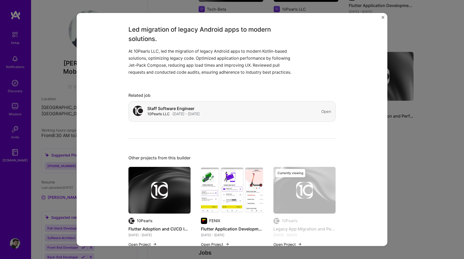
click at [325, 112] on div "Open" at bounding box center [326, 111] width 10 height 5
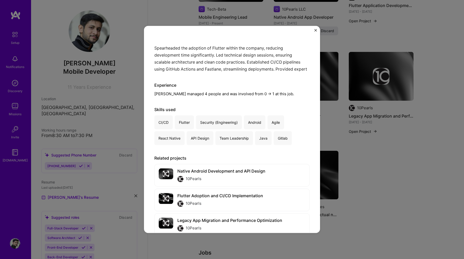
scroll to position [81, 0]
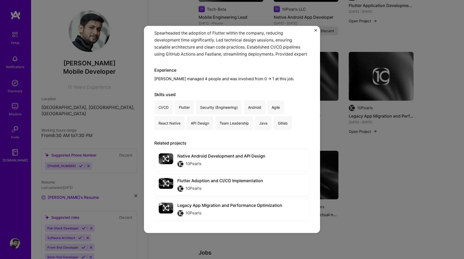
click at [316, 29] on img "Close" at bounding box center [315, 30] width 3 height 3
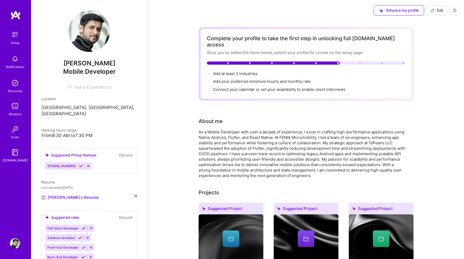
click at [436, 9] on span "Edit" at bounding box center [437, 10] width 13 height 5
select select "US"
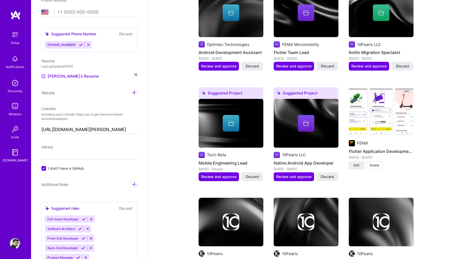
scroll to position [475, 0]
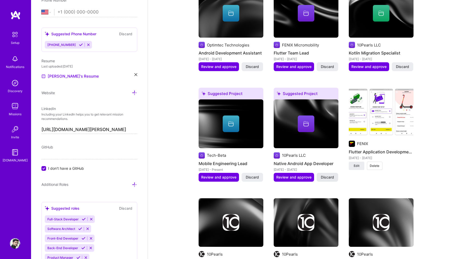
click at [329, 174] on span "Discard" at bounding box center [327, 176] width 13 height 5
click at [254, 174] on span "Discard" at bounding box center [252, 176] width 13 height 5
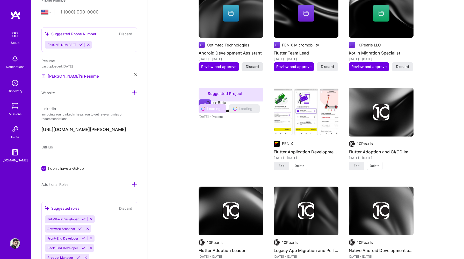
click at [247, 64] on span "Discard" at bounding box center [252, 66] width 13 height 5
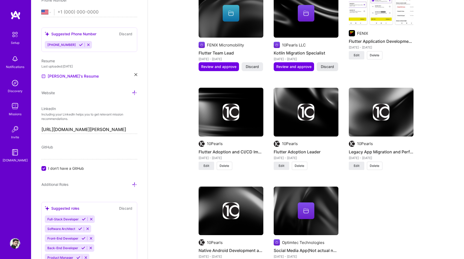
click at [328, 64] on span "Discard" at bounding box center [327, 66] width 13 height 5
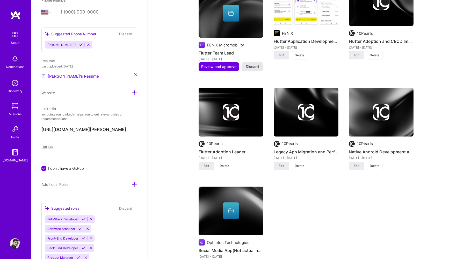
click at [250, 64] on span "Discard" at bounding box center [252, 66] width 13 height 5
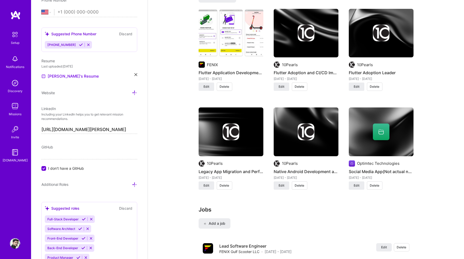
scroll to position [442, 0]
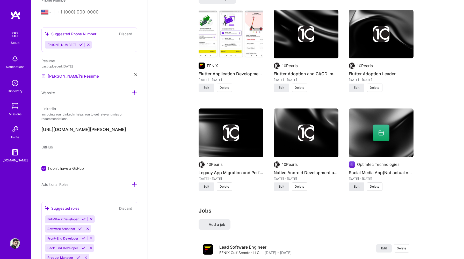
click at [358, 184] on span "Edit" at bounding box center [357, 186] width 6 height 5
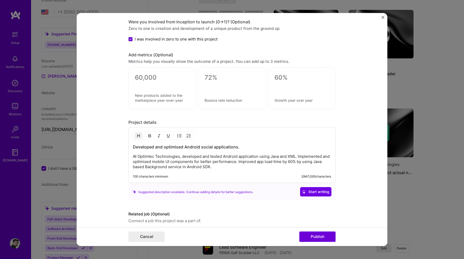
scroll to position [396, 0]
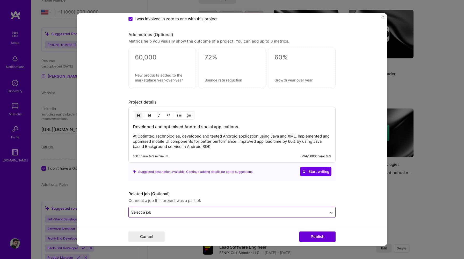
click at [204, 210] on input "text" at bounding box center [227, 211] width 193 height 5
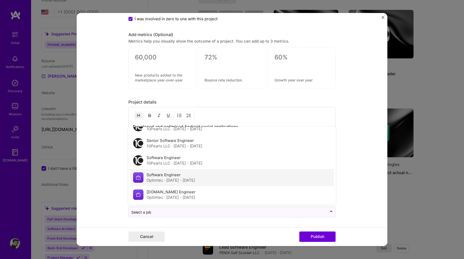
click at [179, 178] on span "· Jun 2014 - Jul 2015" at bounding box center [179, 179] width 31 height 5
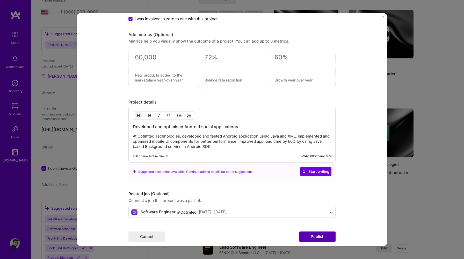
click at [312, 234] on button "Publish" at bounding box center [317, 236] width 36 height 10
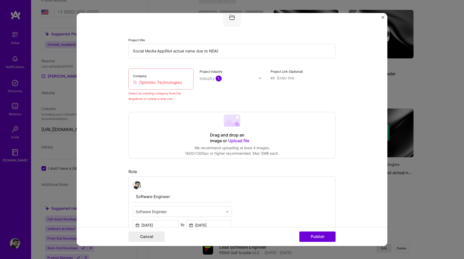
scroll to position [10, 0]
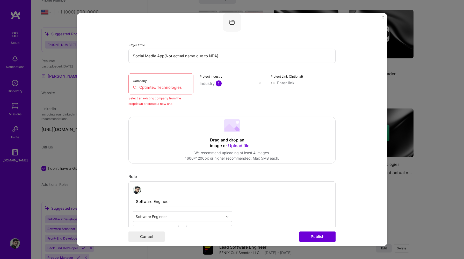
click at [180, 85] on input "Optimtec Technologies" at bounding box center [161, 86] width 56 height 5
click at [182, 86] on input "Optimtec Technologies" at bounding box center [161, 86] width 56 height 5
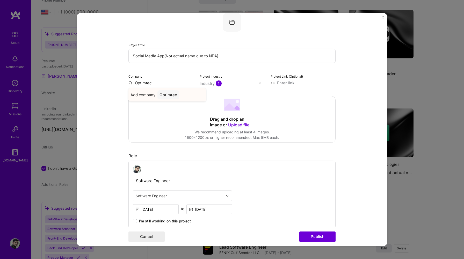
type input "Optimtec"
click at [167, 95] on div "Optimtec" at bounding box center [168, 94] width 22 height 9
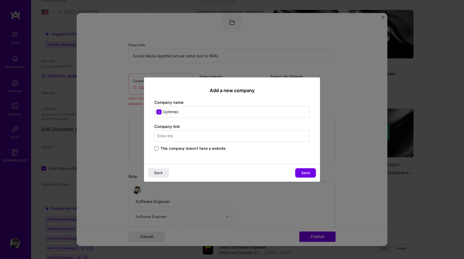
click at [158, 147] on span at bounding box center [156, 148] width 4 height 4
click at [0, 0] on input "This company doesn't have a website" at bounding box center [0, 0] width 0 height 0
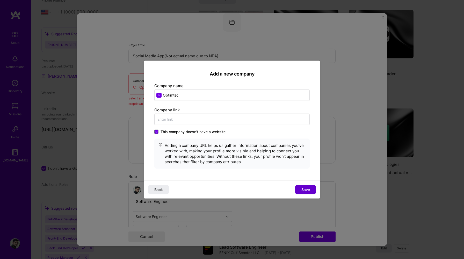
click at [304, 185] on button "Save" at bounding box center [305, 188] width 21 height 9
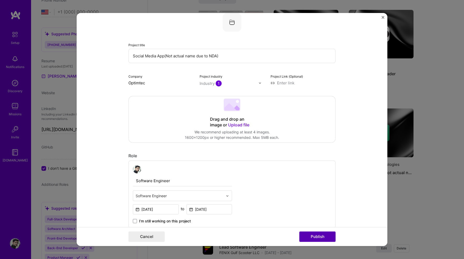
click at [322, 237] on button "Publish" at bounding box center [317, 236] width 36 height 10
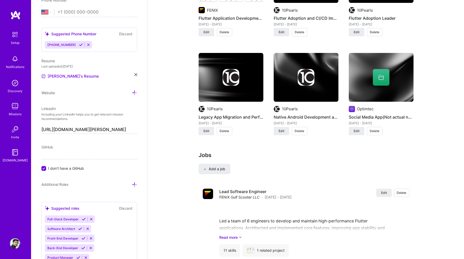
scroll to position [438, 0]
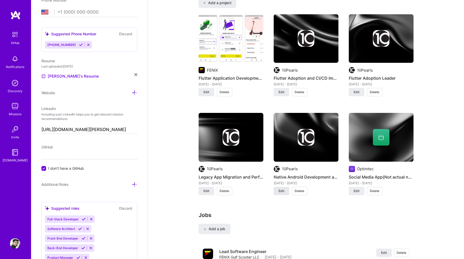
click at [281, 188] on span "Edit" at bounding box center [282, 190] width 6 height 5
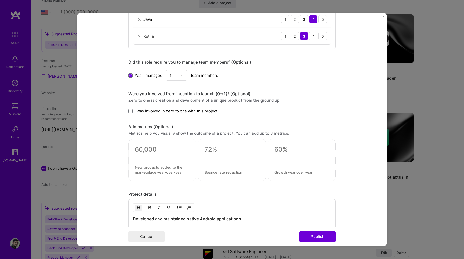
scroll to position [362, 0]
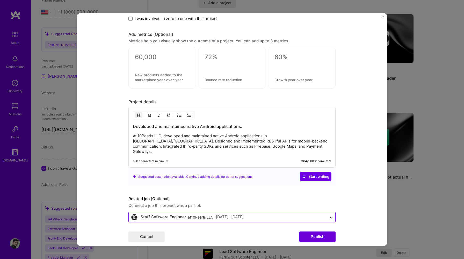
click at [272, 214] on input "text" at bounding box center [227, 216] width 193 height 5
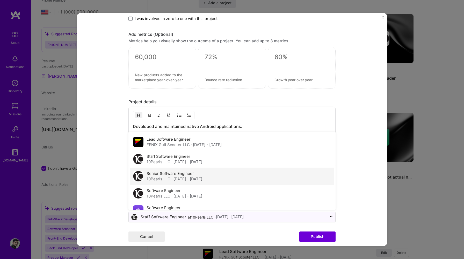
click at [189, 176] on span "· Feb 2017 - Jan 2020" at bounding box center [186, 178] width 31 height 5
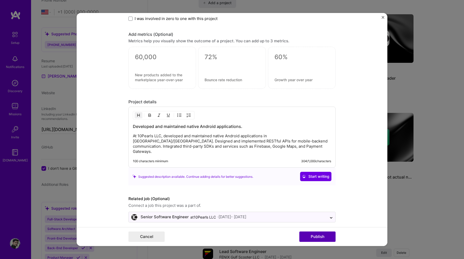
click at [317, 233] on button "Publish" at bounding box center [317, 236] width 36 height 10
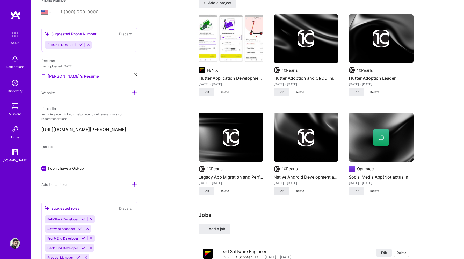
click at [282, 187] on button "Edit" at bounding box center [282, 191] width 16 height 8
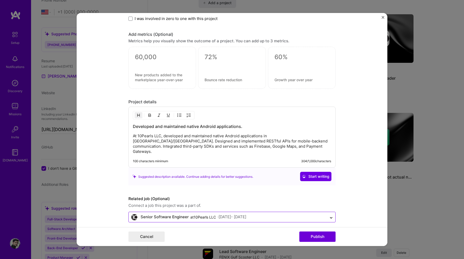
click at [246, 214] on div "· Feb 2017 - Jan 2020" at bounding box center [232, 216] width 29 height 5
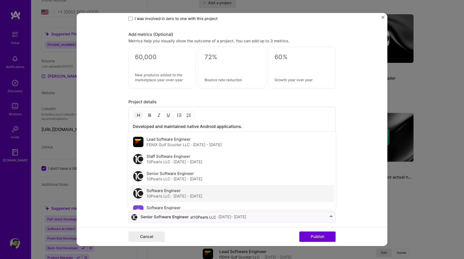
click at [202, 188] on div "Software Engineer 10Pearls LLC · Aug 2015 - Jan 2017" at bounding box center [175, 193] width 56 height 11
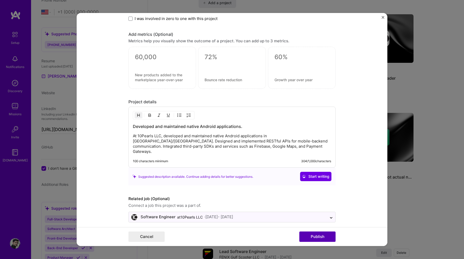
click at [317, 238] on button "Publish" at bounding box center [317, 236] width 36 height 10
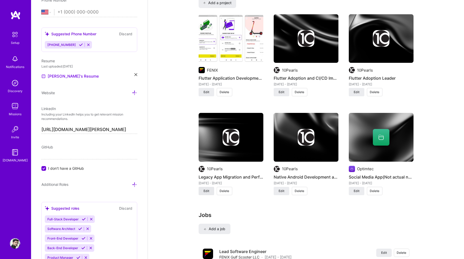
click at [206, 188] on span "Edit" at bounding box center [207, 190] width 6 height 5
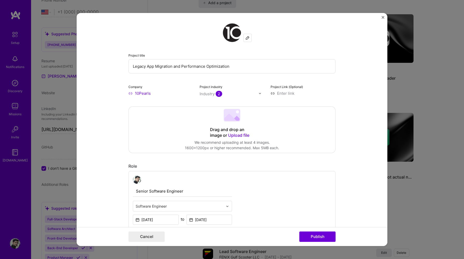
scroll to position [368, 0]
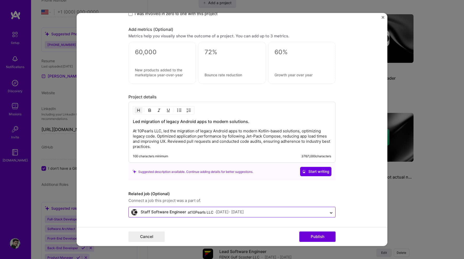
click at [256, 212] on input "text" at bounding box center [227, 211] width 193 height 5
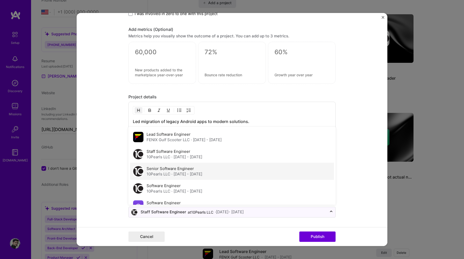
click at [191, 171] on span "· Feb 2017 - Jan 2020" at bounding box center [186, 173] width 31 height 5
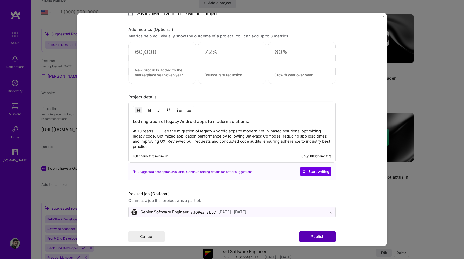
click at [309, 236] on button "Publish" at bounding box center [317, 236] width 36 height 10
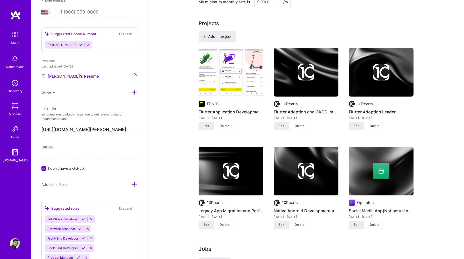
scroll to position [402, 0]
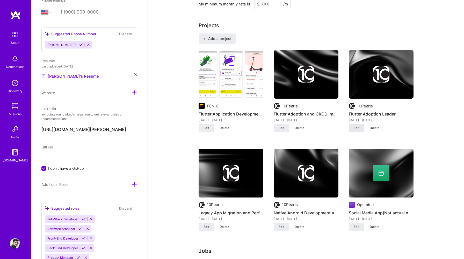
click at [358, 125] on span "Edit" at bounding box center [357, 127] width 6 height 5
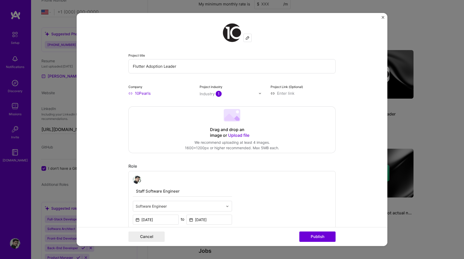
scroll to position [379, 0]
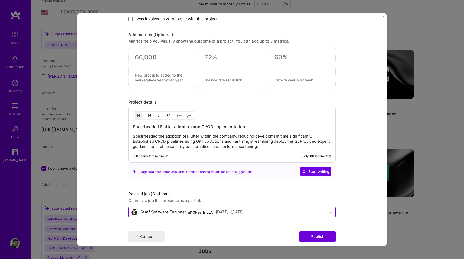
click at [270, 212] on input "text" at bounding box center [227, 211] width 193 height 5
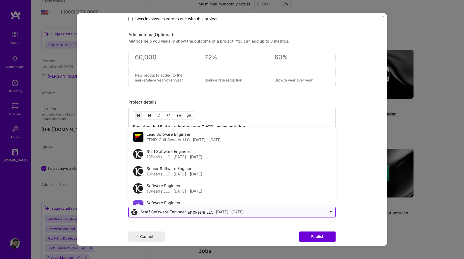
click at [270, 212] on input "text" at bounding box center [227, 211] width 193 height 5
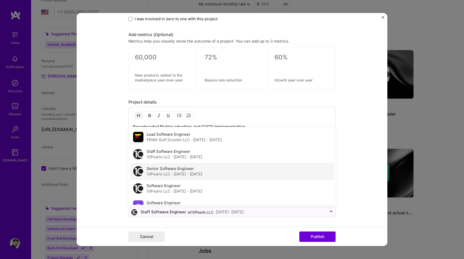
click at [222, 166] on div "Senior Software Engineer 10Pearls LLC · Feb 2017 - Jan 2020" at bounding box center [232, 170] width 204 height 17
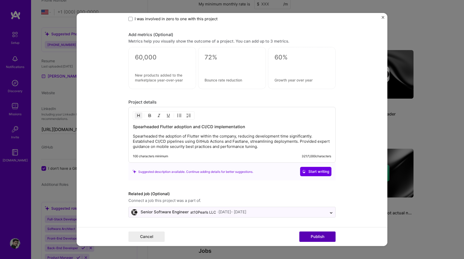
click at [312, 238] on button "Publish" at bounding box center [317, 236] width 36 height 10
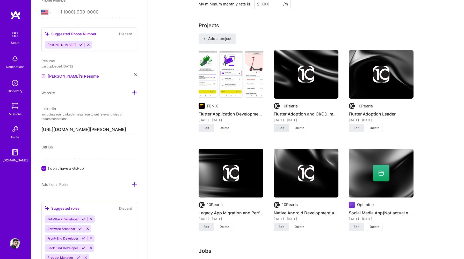
click at [284, 125] on span "Edit" at bounding box center [282, 127] width 6 height 5
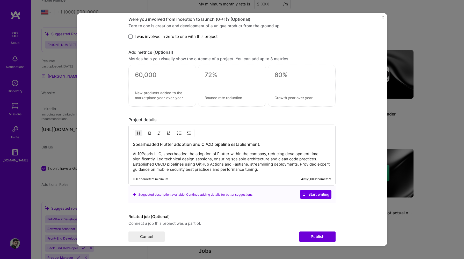
scroll to position [368, 0]
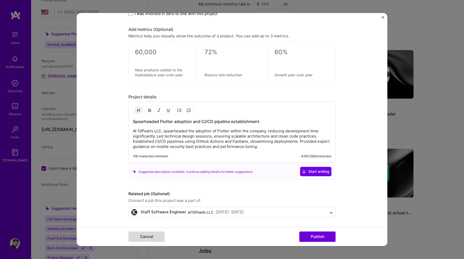
click at [138, 237] on button "Cancel" at bounding box center [146, 236] width 36 height 10
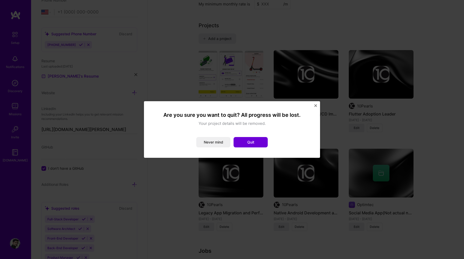
click at [314, 104] on div "Are you sure you want to quit? All progress will be lost. Your project details …" at bounding box center [232, 129] width 176 height 56
click at [315, 105] on img "Close" at bounding box center [315, 105] width 3 height 3
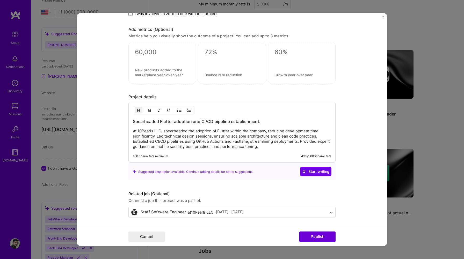
click at [312, 231] on div "Cancel Publish" at bounding box center [232, 236] width 311 height 19
click at [313, 232] on button "Publish" at bounding box center [317, 236] width 36 height 10
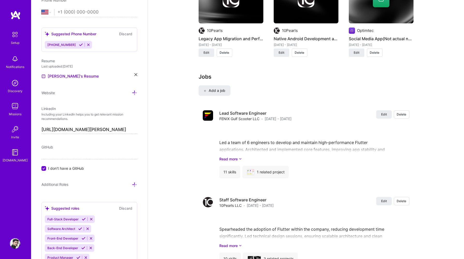
scroll to position [576, 0]
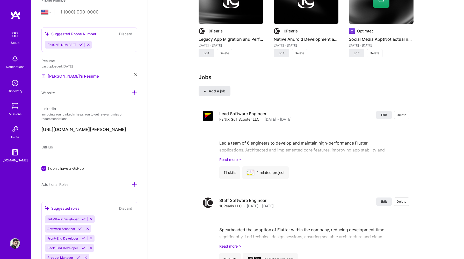
click at [223, 88] on span "Add a job" at bounding box center [214, 90] width 21 height 5
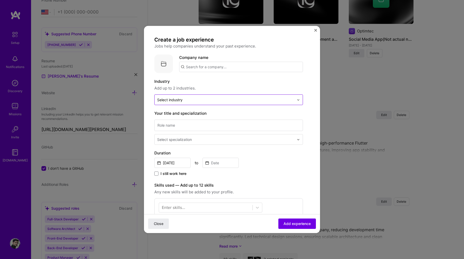
click at [199, 100] on input "text" at bounding box center [225, 99] width 137 height 5
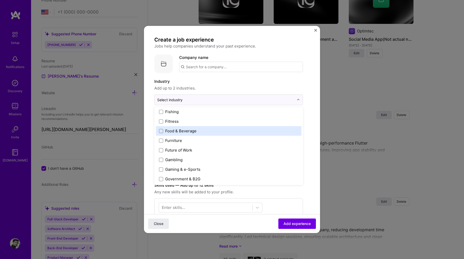
scroll to position [559, 0]
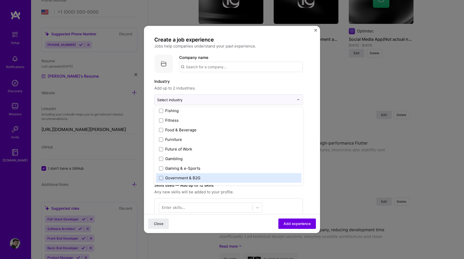
click at [158, 224] on span "Close" at bounding box center [159, 223] width 10 height 5
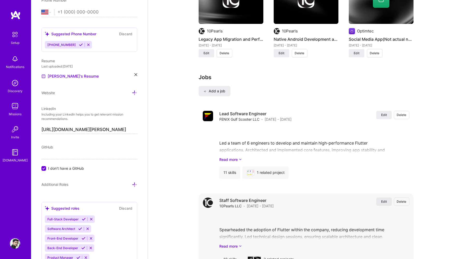
click at [383, 199] on span "Edit" at bounding box center [384, 201] width 6 height 4
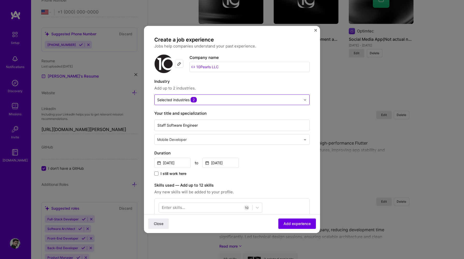
click at [306, 98] on img at bounding box center [305, 99] width 3 height 3
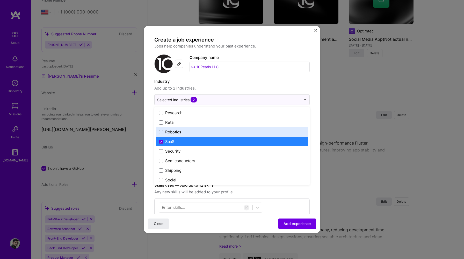
scroll to position [1011, 0]
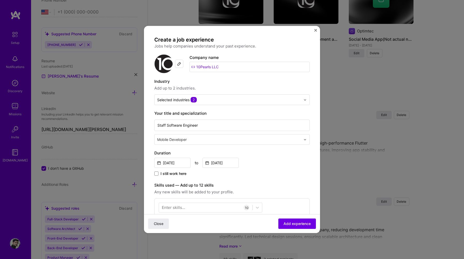
click at [316, 32] on button "Close" at bounding box center [315, 31] width 3 height 5
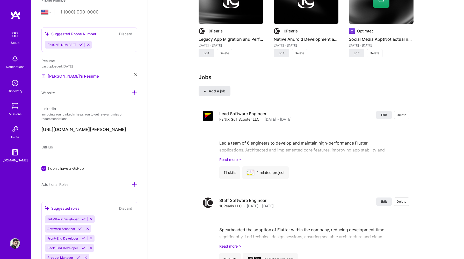
click at [224, 88] on span "Add a job" at bounding box center [214, 90] width 21 height 5
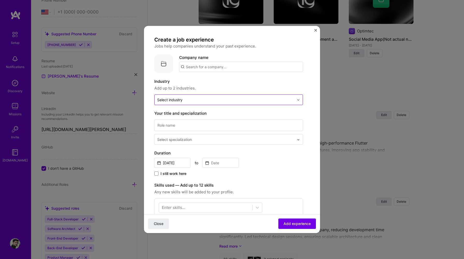
click at [226, 99] on input "text" at bounding box center [225, 99] width 137 height 5
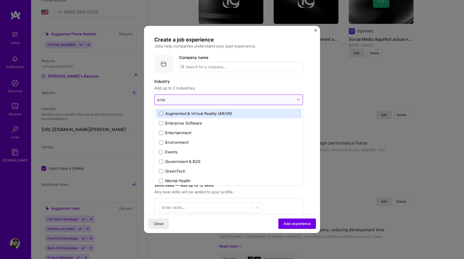
type input "enter"
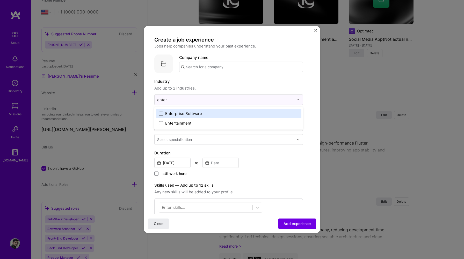
click at [161, 113] on span at bounding box center [161, 113] width 4 height 4
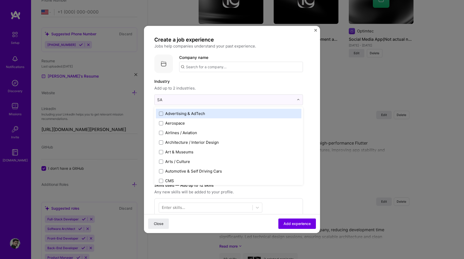
type input "SAA"
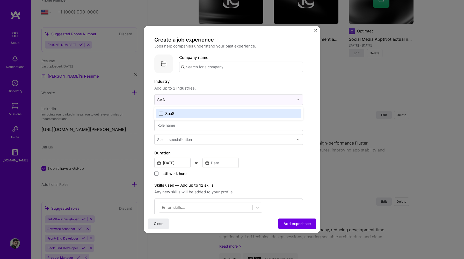
click at [161, 115] on span at bounding box center [161, 113] width 4 height 4
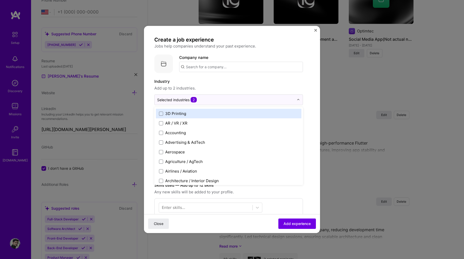
click at [210, 61] on div "Company name" at bounding box center [241, 63] width 124 height 18
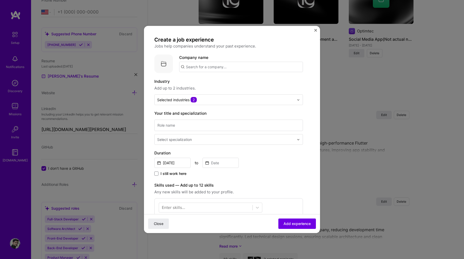
click at [211, 66] on input "text" at bounding box center [241, 67] width 124 height 10
click at [197, 66] on input "Tech-Beta" at bounding box center [241, 67] width 124 height 10
type input "Tech Beta"
click at [213, 82] on div "Tech Beta" at bounding box center [219, 81] width 23 height 9
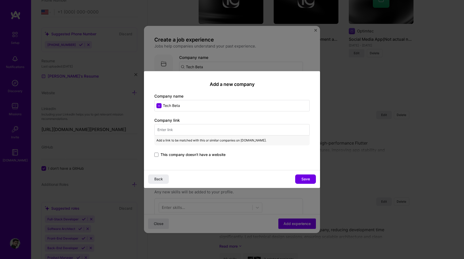
click at [203, 131] on input "text" at bounding box center [231, 129] width 155 height 11
paste input "https://tech-beta.com/"
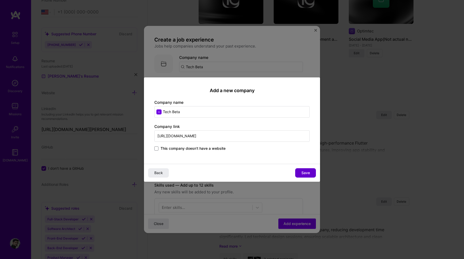
type input "https://tech-beta.com/"
click at [300, 172] on button "Save" at bounding box center [305, 172] width 21 height 9
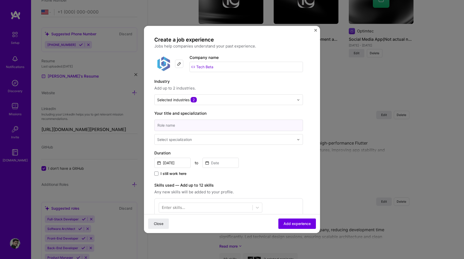
click at [258, 125] on input at bounding box center [228, 124] width 149 height 11
type input "Lead Software Engineer"
click at [226, 126] on input "Lead Software Engineer" at bounding box center [228, 124] width 149 height 11
type input "Software Engineering Lead"
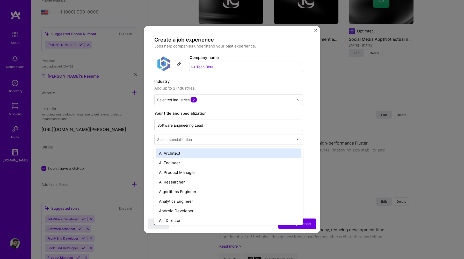
click at [221, 141] on input "text" at bounding box center [226, 139] width 138 height 5
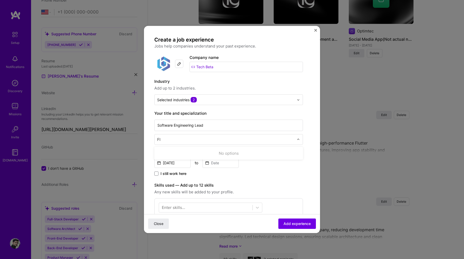
scroll to position [0, 0]
type input "F"
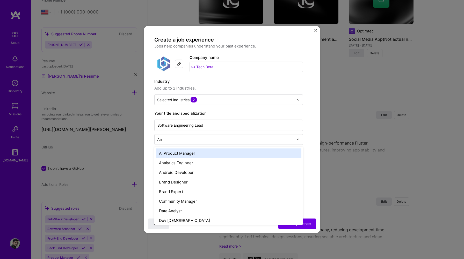
type input "And"
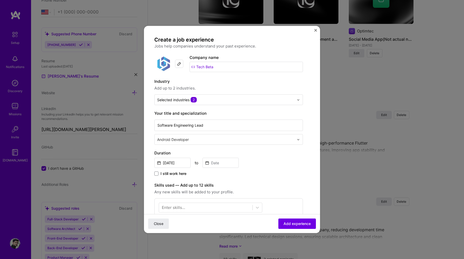
click at [249, 139] on input "text" at bounding box center [226, 139] width 138 height 5
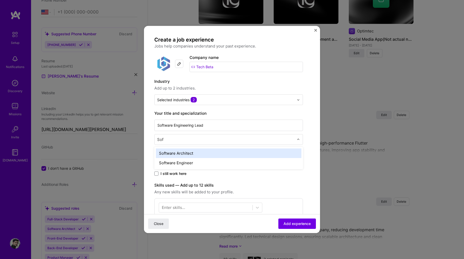
type input "Soft"
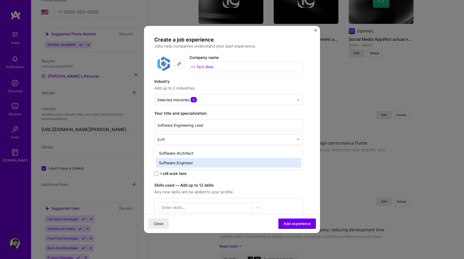
click at [239, 165] on div "Software Engineer" at bounding box center [229, 163] width 146 height 10
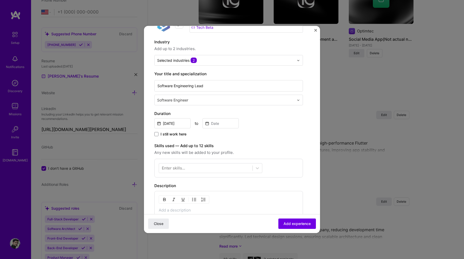
scroll to position [40, 0]
click at [157, 134] on span at bounding box center [156, 134] width 4 height 4
click at [0, 0] on input "I still work here" at bounding box center [0, 0] width 0 height 0
click at [167, 123] on input "Sep, 2025" at bounding box center [172, 123] width 36 height 10
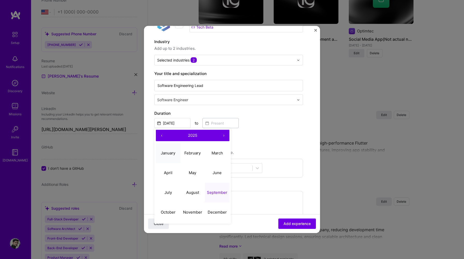
click at [170, 153] on abbr "January" at bounding box center [168, 152] width 15 height 5
type input "Jan, 2025"
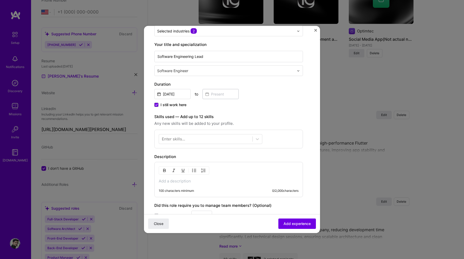
scroll to position [73, 0]
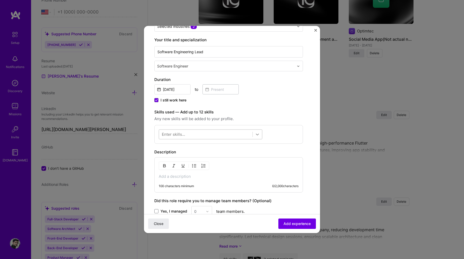
click at [258, 132] on icon at bounding box center [257, 134] width 5 height 5
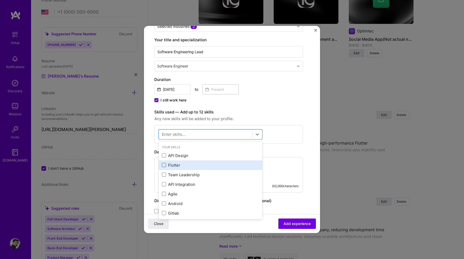
click at [165, 165] on span at bounding box center [164, 165] width 4 height 4
click at [0, 0] on input "checkbox" at bounding box center [0, 0] width 0 height 0
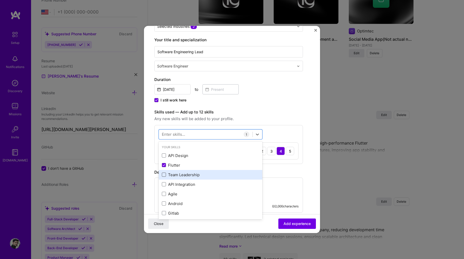
click at [164, 176] on span at bounding box center [164, 174] width 4 height 4
click at [0, 0] on input "checkbox" at bounding box center [0, 0] width 0 height 0
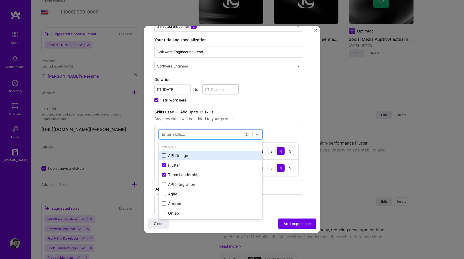
click at [164, 154] on span at bounding box center [164, 155] width 4 height 4
click at [0, 0] on input "checkbox" at bounding box center [0, 0] width 0 height 0
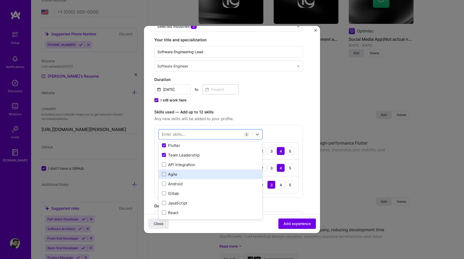
scroll to position [21, 0]
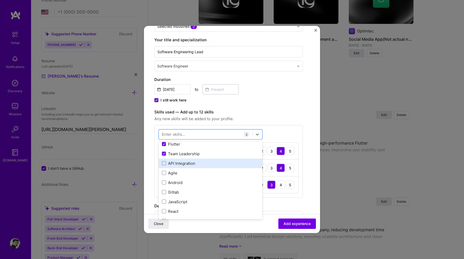
click at [163, 161] on div "API Integration" at bounding box center [210, 162] width 97 height 5
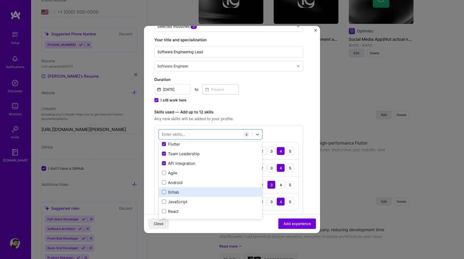
click at [166, 192] on div "Gitlab" at bounding box center [210, 191] width 97 height 5
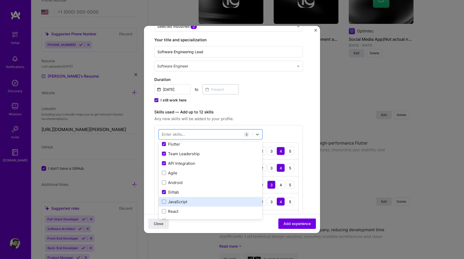
click at [166, 205] on div "JavaScript" at bounding box center [211, 202] width 104 height 10
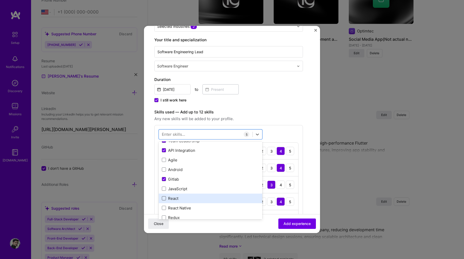
click at [163, 196] on span at bounding box center [164, 198] width 4 height 4
click at [0, 0] on input "checkbox" at bounding box center [0, 0] width 0 height 0
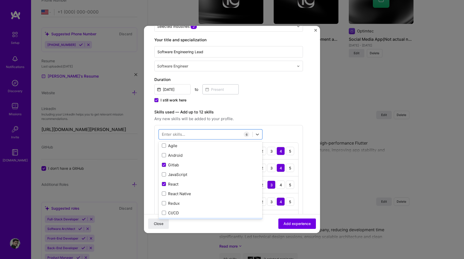
scroll to position [40, 0]
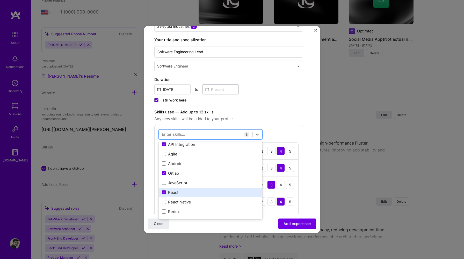
click at [163, 189] on div "React" at bounding box center [210, 191] width 97 height 5
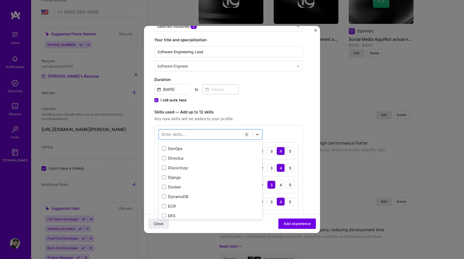
scroll to position [1171, 0]
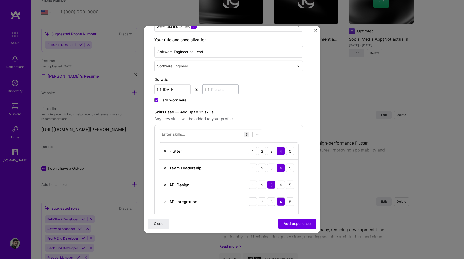
click at [289, 104] on div "Create a job experience Jobs help companies understand your past experience. Co…" at bounding box center [228, 163] width 149 height 400
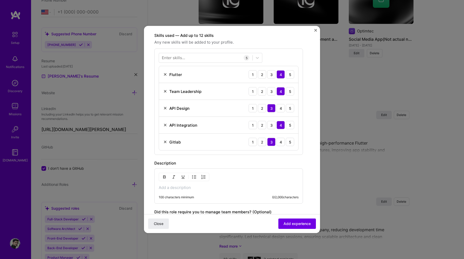
scroll to position [232, 0]
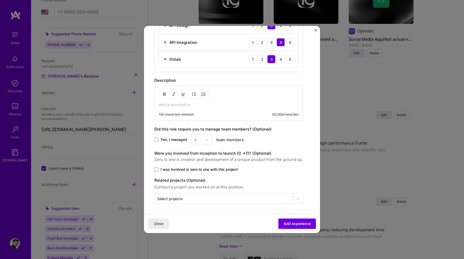
click at [228, 100] on div "100 characters minimum 0 / 2,000 characters" at bounding box center [228, 102] width 149 height 35
click at [213, 107] on div "100 characters minimum 0 / 2,000 characters" at bounding box center [228, 102] width 149 height 35
click at [206, 106] on p at bounding box center [229, 104] width 140 height 5
click at [187, 114] on div "100 characters minimum" at bounding box center [176, 114] width 35 height 4
click at [194, 94] on img "button" at bounding box center [194, 94] width 4 height 4
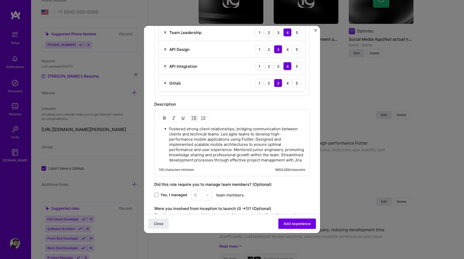
scroll to position [208, 0]
click at [221, 134] on p "Fostered strong client relationships, bridging communication between clients an…" at bounding box center [237, 144] width 136 height 36
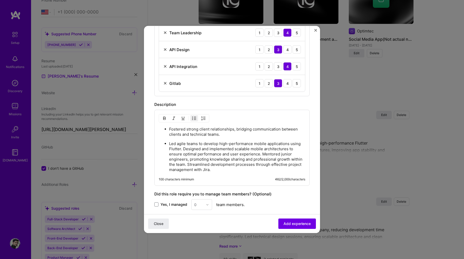
click at [183, 148] on p "Led agile teams to develop high-performance mobile applications using Flutter. …" at bounding box center [237, 156] width 136 height 31
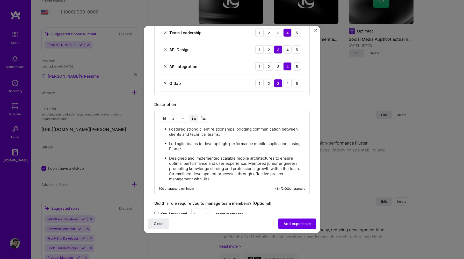
click at [248, 163] on p "Designed and implemented scalable mobile architectures to ensure optimal perfor…" at bounding box center [237, 168] width 136 height 26
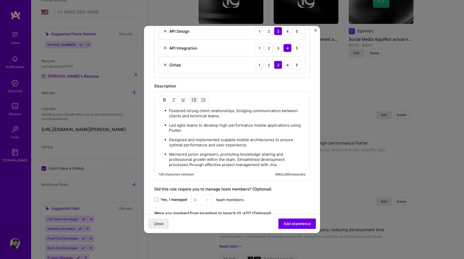
scroll to position [242, 0]
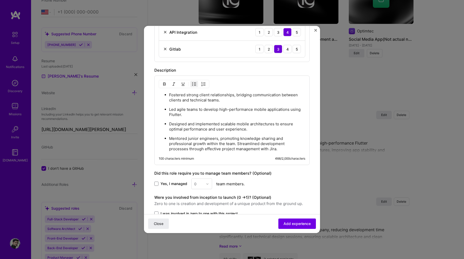
click at [238, 143] on p "Mentored junior engineers, promoting knowledge sharing and professional growth …" at bounding box center [237, 144] width 136 height 16
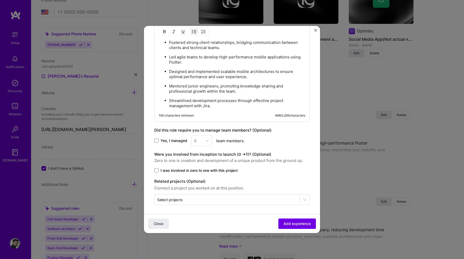
scroll to position [295, 0]
click at [156, 139] on span at bounding box center [156, 140] width 4 height 4
click at [0, 0] on input "Yes, I managed" at bounding box center [0, 0] width 0 height 0
click at [211, 140] on div at bounding box center [209, 140] width 6 height 10
click at [198, 169] on div "3" at bounding box center [202, 173] width 18 height 10
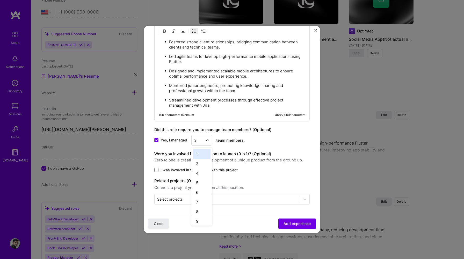
click at [206, 144] on div at bounding box center [209, 140] width 6 height 10
click at [196, 161] on div "2" at bounding box center [202, 164] width 18 height 10
click at [157, 169] on span at bounding box center [156, 170] width 4 height 4
click at [0, 0] on input "I was involved in zero to one with this project" at bounding box center [0, 0] width 0 height 0
click at [233, 200] on input "text" at bounding box center [227, 198] width 140 height 5
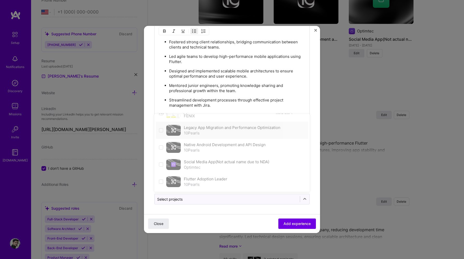
scroll to position [0, 0]
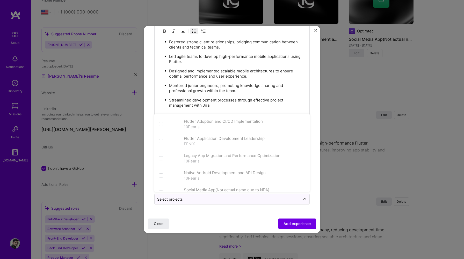
click at [255, 74] on p "Designed and implemented scalable mobile architectures to ensure optimal perfor…" at bounding box center [237, 73] width 136 height 10
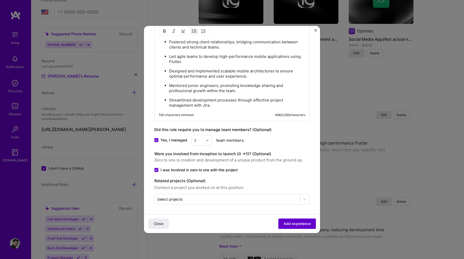
click at [288, 225] on span "Add experience" at bounding box center [297, 223] width 27 height 5
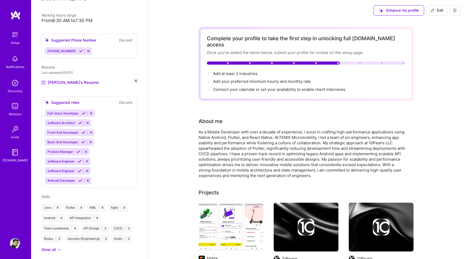
click at [438, 10] on span "Edit" at bounding box center [437, 10] width 13 height 5
select select "US"
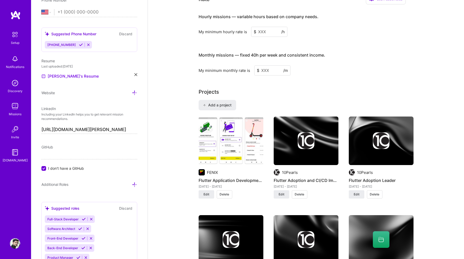
scroll to position [339, 0]
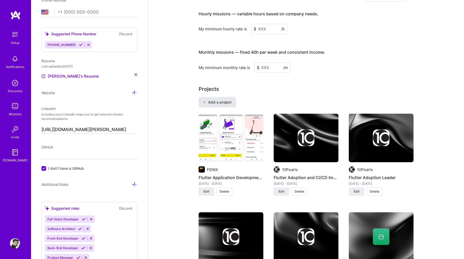
click at [229, 97] on button "Add a project" at bounding box center [218, 102] width 38 height 10
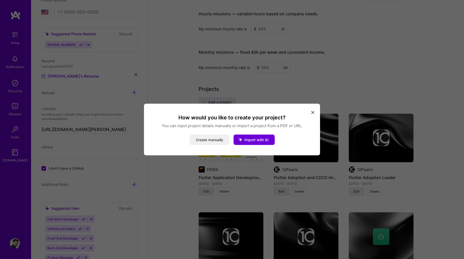
click at [213, 137] on button "Create manually" at bounding box center [210, 139] width 40 height 10
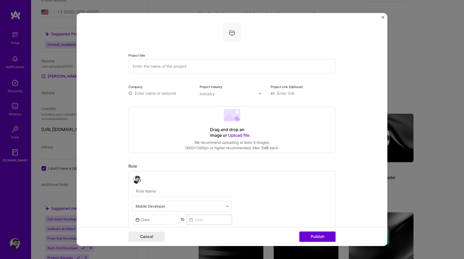
click at [174, 67] on input "text" at bounding box center [231, 66] width 207 height 14
type input "Concierge"
click at [233, 131] on div "Drag and drop an image or Upload file" at bounding box center [232, 132] width 44 height 11
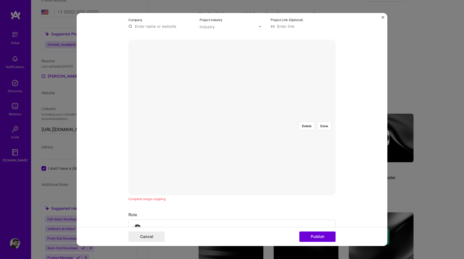
scroll to position [67, 0]
click at [251, 144] on div at bounding box center [312, 171] width 143 height 108
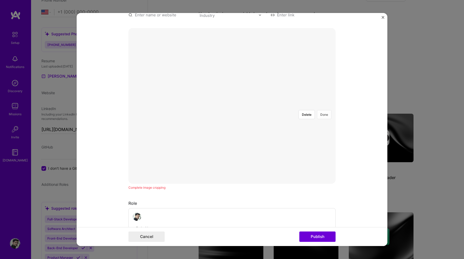
click at [325, 110] on button "Done" at bounding box center [324, 114] width 15 height 9
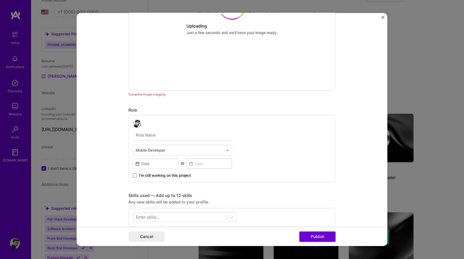
scroll to position [171, 0]
click at [201, 139] on input "text" at bounding box center [182, 135] width 99 height 11
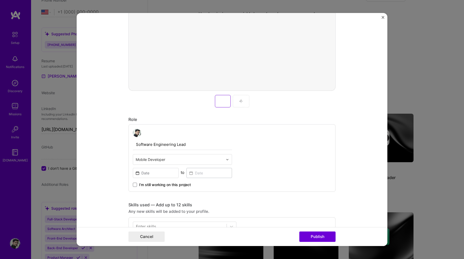
type input "Software Engineering Lead"
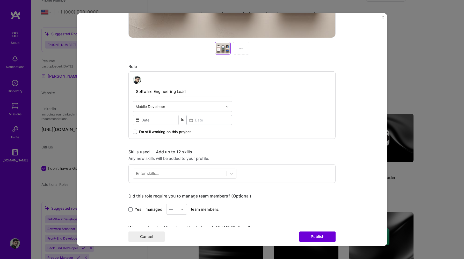
scroll to position [225, 0]
click at [234, 176] on div at bounding box center [231, 172] width 9 height 9
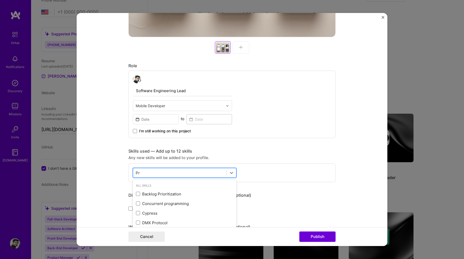
type input "P"
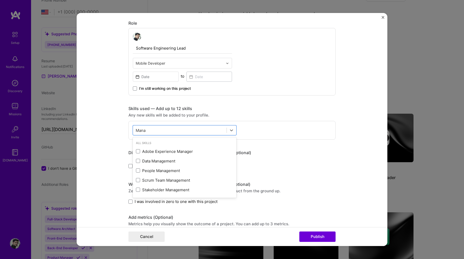
scroll to position [300, 0]
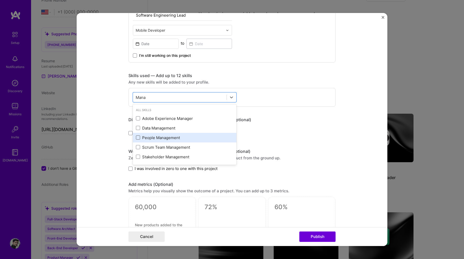
click at [137, 138] on span at bounding box center [138, 137] width 4 height 4
click at [0, 0] on input "checkbox" at bounding box center [0, 0] width 0 height 0
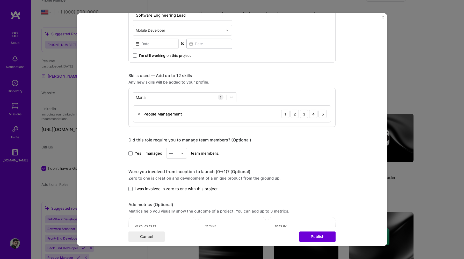
click at [268, 86] on div "Skills used — Add up to 12 skills Any new skills will be added to your profile.…" at bounding box center [231, 100] width 207 height 54
click at [305, 114] on div "3" at bounding box center [304, 114] width 8 height 8
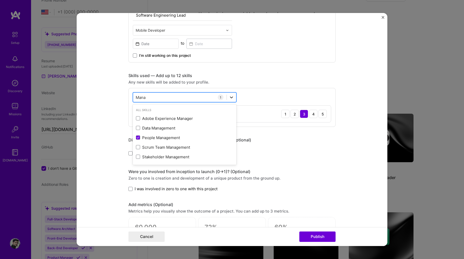
click at [233, 96] on icon at bounding box center [231, 97] width 5 height 5
click at [216, 95] on div "Mana Mana" at bounding box center [180, 97] width 94 height 9
click at [224, 97] on div "Mana Mana" at bounding box center [180, 97] width 94 height 9
type input "M"
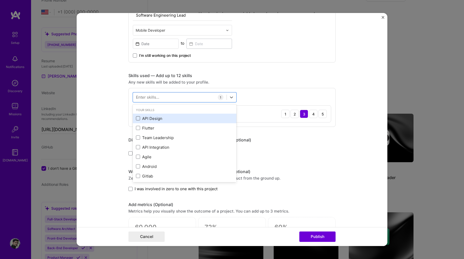
click at [137, 118] on span at bounding box center [138, 118] width 4 height 4
click at [0, 0] on input "checkbox" at bounding box center [0, 0] width 0 height 0
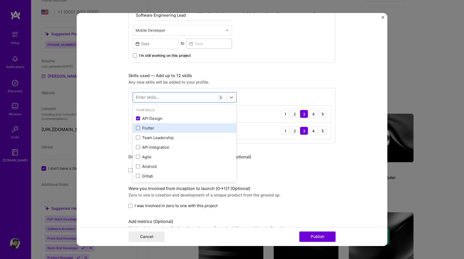
click at [139, 127] on span at bounding box center [138, 128] width 4 height 4
click at [0, 0] on input "checkbox" at bounding box center [0, 0] width 0 height 0
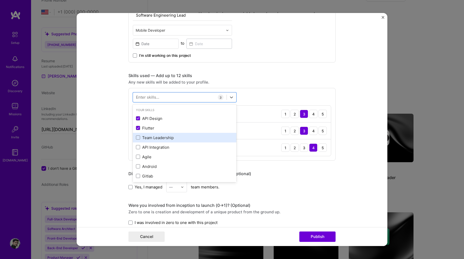
click at [139, 142] on div "Team Leadership" at bounding box center [185, 138] width 104 height 10
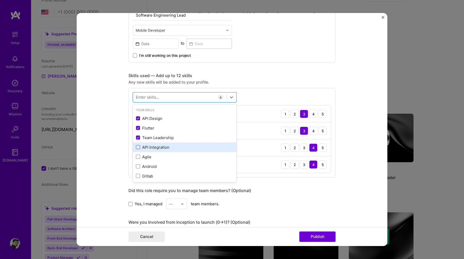
click at [139, 148] on span at bounding box center [138, 147] width 4 height 4
click at [0, 0] on input "checkbox" at bounding box center [0, 0] width 0 height 0
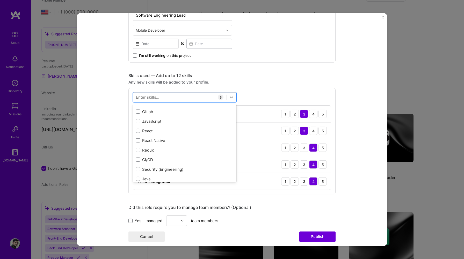
scroll to position [27, 0]
click at [259, 76] on div "Skills used — Add up to 12 skills" at bounding box center [231, 75] width 207 height 5
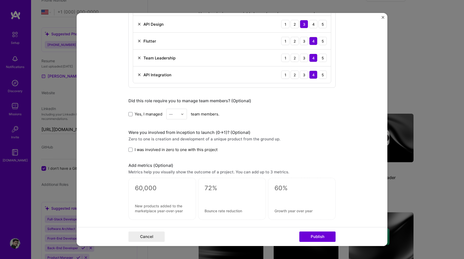
scroll to position [419, 0]
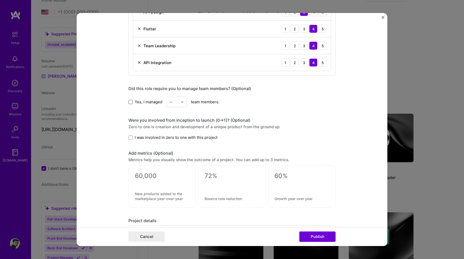
click at [132, 103] on span at bounding box center [130, 101] width 4 height 4
click at [0, 0] on input "Yes, I managed" at bounding box center [0, 0] width 0 height 0
click at [183, 102] on img at bounding box center [182, 101] width 3 height 3
click at [175, 125] on div "2" at bounding box center [177, 125] width 18 height 10
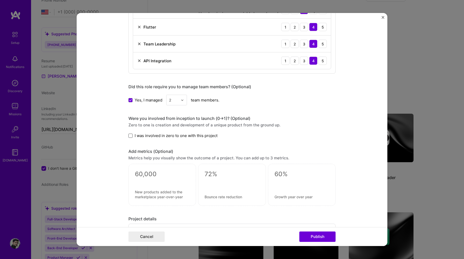
click at [130, 136] on span at bounding box center [130, 135] width 4 height 4
click at [0, 0] on input "I was involved in zero to one with this project" at bounding box center [0, 0] width 0 height 0
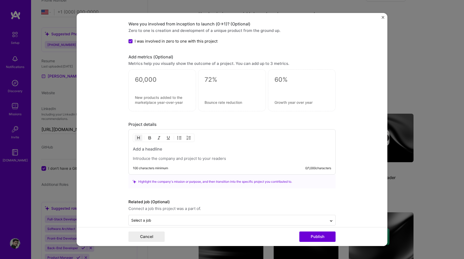
scroll to position [523, 0]
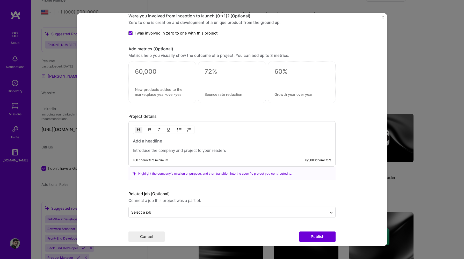
click at [174, 146] on div at bounding box center [232, 145] width 198 height 15
click at [152, 142] on h3 at bounding box center [232, 141] width 198 height 6
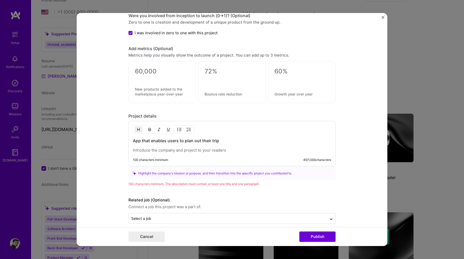
click at [154, 152] on p at bounding box center [232, 149] width 198 height 5
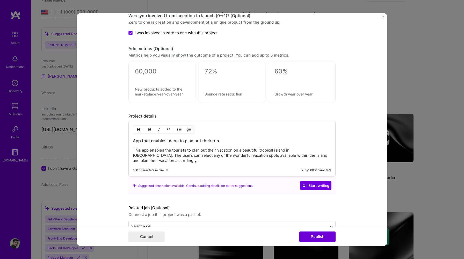
scroll to position [537, 0]
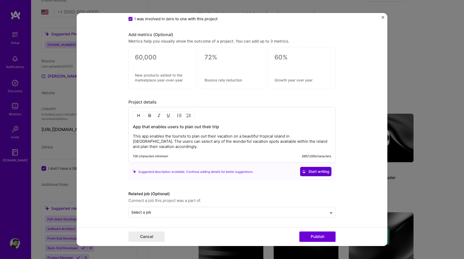
click at [309, 171] on span "Start writing" at bounding box center [315, 171] width 27 height 5
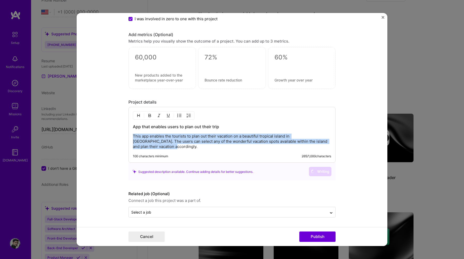
drag, startPoint x: 161, startPoint y: 145, endPoint x: 132, endPoint y: 136, distance: 30.7
click at [132, 136] on div "App that enables users to plan out their trip This app enables the tourists to …" at bounding box center [231, 135] width 207 height 56
copy p "This app enables the tourists to plan out their vacation on a beautiful tropica…"
click at [249, 132] on div "App that enables users to plan out their trip This app enables the tourists to …" at bounding box center [232, 136] width 198 height 25
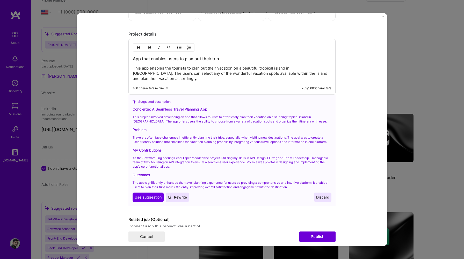
scroll to position [605, 0]
click at [148, 198] on span "Use suggestion" at bounding box center [148, 196] width 27 height 5
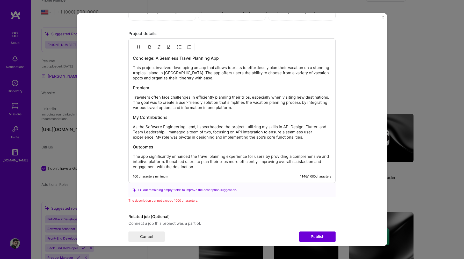
scroll to position [628, 0]
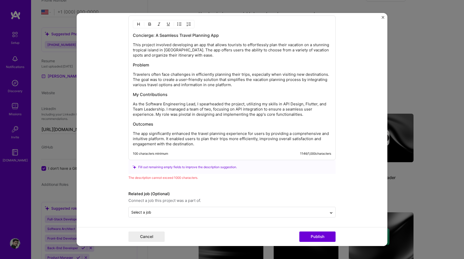
click at [198, 142] on p "The app significantly enhanced the travel planning experience for users by prov…" at bounding box center [232, 139] width 198 height 16
click at [214, 139] on p "The app significantly enhanced the travel planning experience for users by prov…" at bounding box center [232, 139] width 198 height 16
click at [145, 75] on p "Travelers often face challenges in efficiently planning their trips, especially…" at bounding box center [232, 80] width 198 height 16
click at [148, 57] on p "This project involved developing an app that allows tourists to effortlessly pl…" at bounding box center [232, 50] width 198 height 16
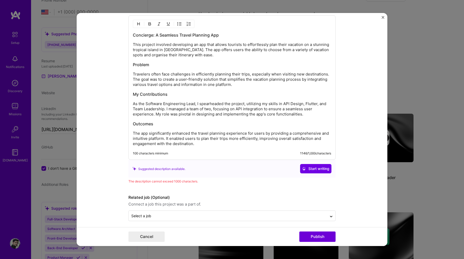
click at [240, 85] on p "Travelers often face challenges in efficiently planning their trips, especially…" at bounding box center [232, 79] width 198 height 16
drag, startPoint x: 240, startPoint y: 85, endPoint x: 230, endPoint y: 83, distance: 10.6
click at [230, 83] on p "Travelers often face challenges in efficiently planning their trips, especially…" at bounding box center [232, 79] width 198 height 16
click at [252, 75] on p "Travelers often face challenges in efficiently planning their trips, especially…" at bounding box center [232, 79] width 198 height 16
click at [143, 74] on p "Travelers often face challenges in efficiently planning their trips, especially…" at bounding box center [232, 79] width 198 height 16
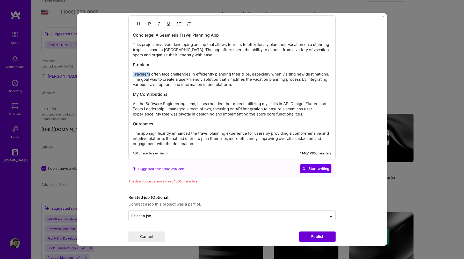
click at [144, 74] on p "Travelers often face challenges in efficiently planning their trips, especially…" at bounding box center [232, 79] width 198 height 16
click at [187, 79] on p "Travellers often face challenges in efficiently planning their trips, especiall…" at bounding box center [232, 79] width 198 height 16
drag, startPoint x: 233, startPoint y: 74, endPoint x: 271, endPoint y: 72, distance: 38.6
click at [271, 72] on p "Travellers often face challenges in efficiently planning their trips, especiall…" at bounding box center [232, 79] width 198 height 16
click at [293, 77] on p "Travellers often face challenges in efficiently planning when visiting new dest…" at bounding box center [232, 79] width 198 height 16
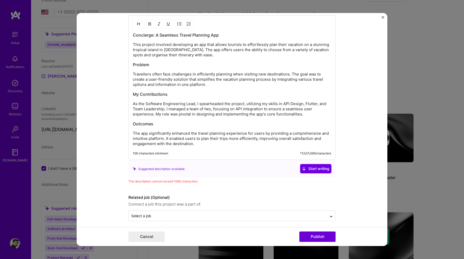
click at [257, 105] on p "As the Software Engineering Lead, I spearheaded the project, utilizing my skill…" at bounding box center [232, 109] width 198 height 16
click at [269, 105] on p "As the Software Engineering Lead, I spearheaded the project, utilising my skill…" at bounding box center [232, 109] width 198 height 16
click at [212, 110] on p "As the Software Engineering Lead, I spearheaded the project, utilising my skill…" at bounding box center [232, 109] width 198 height 16
click at [310, 117] on div "Concierge: A Seamless Travel Planning App This project involved developing an a…" at bounding box center [232, 89] width 198 height 114
click at [152, 126] on h3 "Outcomes" at bounding box center [232, 124] width 198 height 6
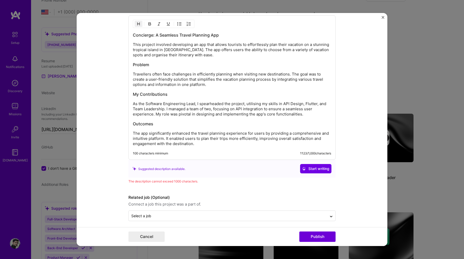
click at [142, 127] on div "Concierge: A Seamless Travel Planning App This project involved developing an a…" at bounding box center [232, 89] width 198 height 114
click at [134, 129] on div "Concierge: A Seamless Travel Planning App This project involved developing an a…" at bounding box center [232, 89] width 198 height 114
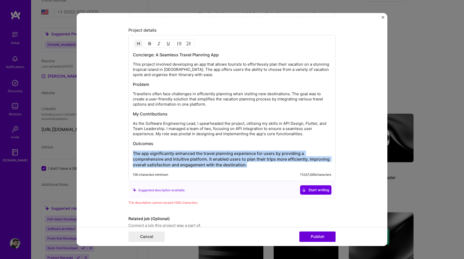
scroll to position [605, 0]
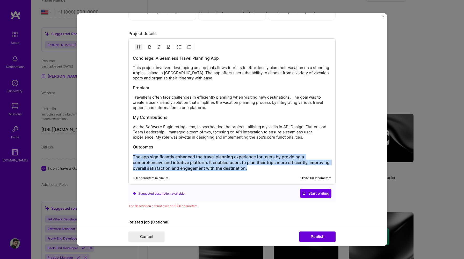
click at [140, 48] on img "button" at bounding box center [139, 47] width 4 height 4
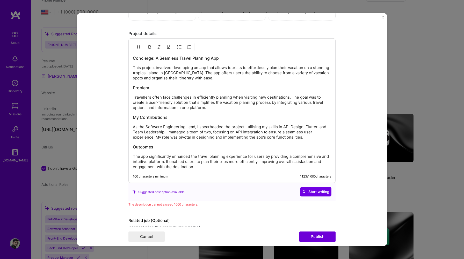
click at [207, 127] on p "As the Software Engineering Lead, I spearheaded the project, utilising my skill…" at bounding box center [232, 132] width 198 height 16
click at [209, 148] on h3 "Outcomes" at bounding box center [232, 147] width 198 height 6
click at [166, 161] on p "The app significantly enhanced the travel planning experience for users by prov…" at bounding box center [232, 162] width 198 height 16
drag, startPoint x: 166, startPoint y: 161, endPoint x: 169, endPoint y: 161, distance: 2.9
click at [169, 161] on p "The app significantly enhanced the travel planning experience for users by prov…" at bounding box center [232, 162] width 198 height 16
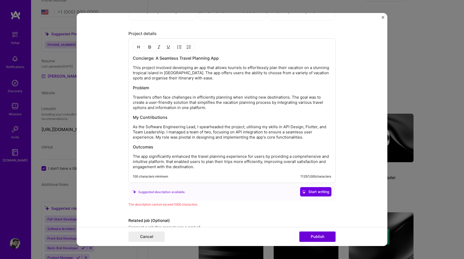
click at [194, 161] on p "The app significantly enhanced the travel planning experience for users by prov…" at bounding box center [232, 162] width 198 height 16
click at [169, 161] on p "The app significantly enhanced the travel planning experience for users by prov…" at bounding box center [232, 162] width 198 height 16
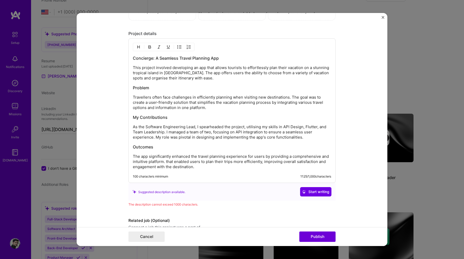
click at [169, 161] on p "The app significantly enhanced the travel planning experience for users by prov…" at bounding box center [232, 162] width 198 height 16
click at [188, 162] on p "The app significantly enhanced the travel planning experience for users by prov…" at bounding box center [232, 162] width 198 height 16
click at [259, 162] on p "The app significantly enhanced the travel planning experience for users by prov…" at bounding box center [232, 162] width 198 height 16
drag, startPoint x: 193, startPoint y: 167, endPoint x: 316, endPoint y: 162, distance: 122.1
click at [316, 162] on p "The app significantly enhanced the travel planning experience for users by prov…" at bounding box center [232, 162] width 198 height 16
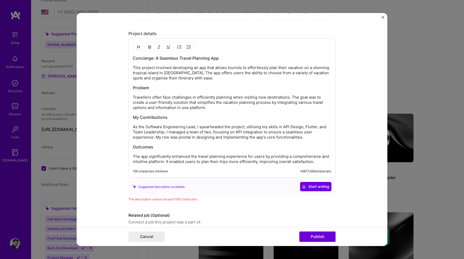
click at [190, 70] on p "This project involved developing an app that allows tourists to effortlessly pl…" at bounding box center [232, 73] width 198 height 16
drag, startPoint x: 153, startPoint y: 58, endPoint x: 247, endPoint y: 60, distance: 94.8
click at [247, 60] on h3 "Concierge: A Seamless Travel Planning App" at bounding box center [232, 58] width 198 height 6
click at [260, 77] on p "This project involved developing an app that allows tourists to effortlessly pl…" at bounding box center [232, 73] width 198 height 16
click at [193, 80] on p "This project involved developing an app that allows tourists to effortlessly pl…" at bounding box center [232, 73] width 198 height 16
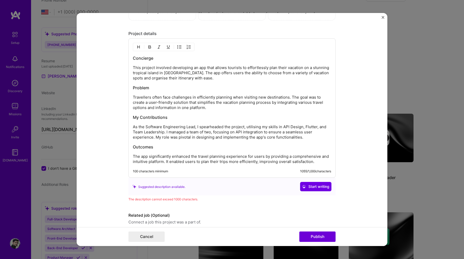
click at [206, 74] on p "This project involved developing an app that allows tourists to effortlessly pl…" at bounding box center [232, 73] width 198 height 16
drag, startPoint x: 194, startPoint y: 73, endPoint x: 179, endPoint y: 75, distance: 15.4
click at [179, 75] on p "This project involved developing an app that allows tourists to effortlessly pl…" at bounding box center [232, 73] width 198 height 16
drag, startPoint x: 176, startPoint y: 79, endPoint x: 157, endPoint y: 78, distance: 18.9
click at [157, 78] on p "This project involved developing an app that allows tourists to effortlessly pl…" at bounding box center [232, 73] width 198 height 16
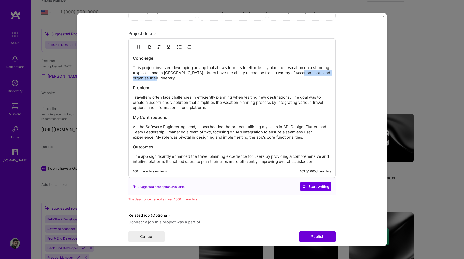
drag, startPoint x: 156, startPoint y: 78, endPoint x: 298, endPoint y: 73, distance: 141.8
click at [298, 73] on p "This project involved developing an app that allows tourists to effortlessly pl…" at bounding box center [232, 73] width 198 height 16
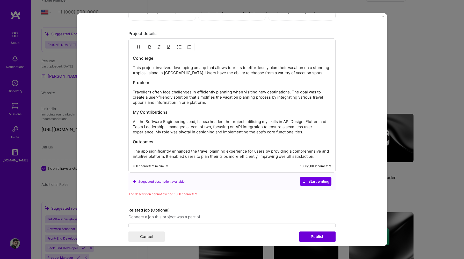
click at [271, 97] on p "Travellers often face challenges in efficiently planning when visiting new dest…" at bounding box center [232, 97] width 198 height 16
click at [142, 112] on h3 "My Contributions" at bounding box center [232, 112] width 198 height 6
click at [139, 112] on h3 "My Contributions" at bounding box center [232, 112] width 198 height 6
click at [146, 122] on p "As the Software Engineering Lead, I spearheaded the project, utilising my skill…" at bounding box center [232, 127] width 198 height 16
click at [200, 129] on p "As Software Engineering Lead, I spearheaded the project, utilising my skills in…" at bounding box center [232, 127] width 198 height 16
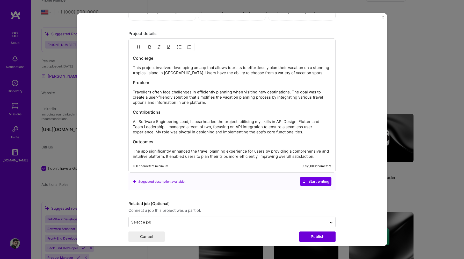
scroll to position [615, 0]
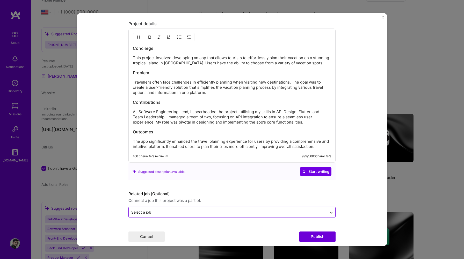
click at [263, 213] on input "text" at bounding box center [227, 211] width 193 height 5
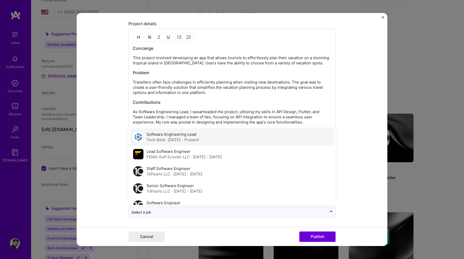
click at [199, 138] on span "· Jan 2025 - Present" at bounding box center [182, 139] width 33 height 5
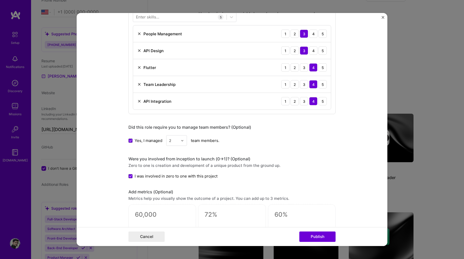
scroll to position [372, 0]
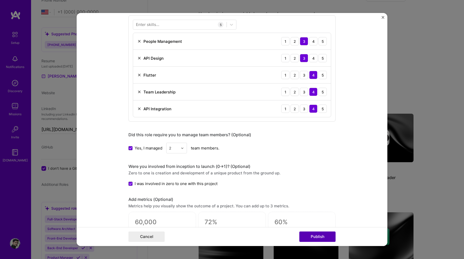
click at [321, 238] on button "Publish" at bounding box center [317, 236] width 36 height 10
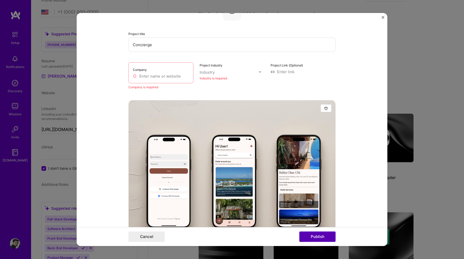
scroll to position [10, 0]
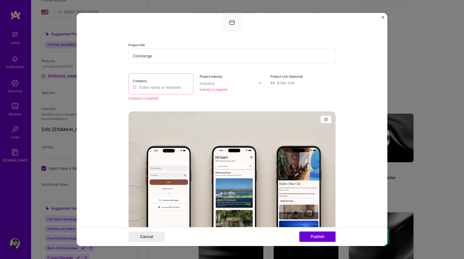
click at [162, 81] on div "Company" at bounding box center [160, 83] width 65 height 21
click at [157, 79] on div "Company" at bounding box center [160, 83] width 65 height 21
click at [143, 81] on label "Company" at bounding box center [140, 81] width 14 height 4
click at [149, 87] on input "text" at bounding box center [161, 86] width 56 height 5
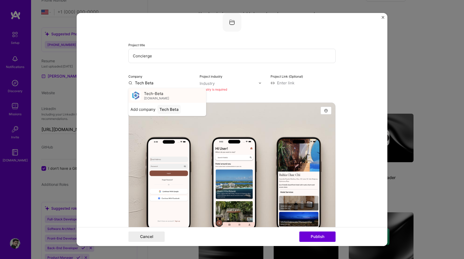
click at [147, 95] on span "Tech-Beta" at bounding box center [153, 92] width 19 height 5
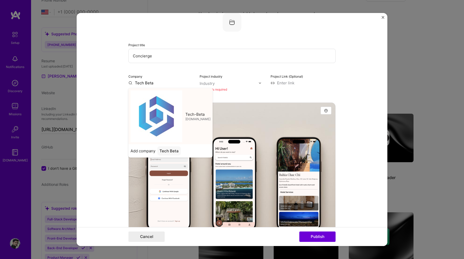
type input "Tech-Beta"
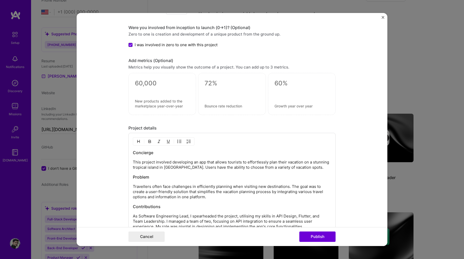
scroll to position [628, 0]
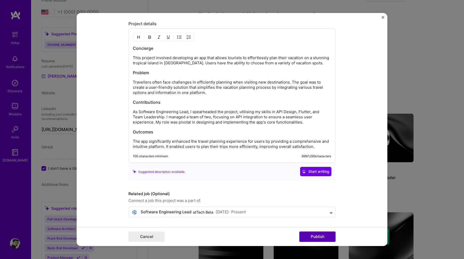
click at [322, 236] on button "Publish" at bounding box center [317, 236] width 36 height 10
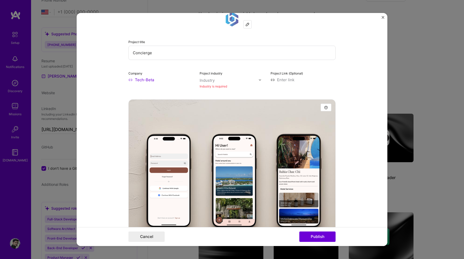
scroll to position [10, 0]
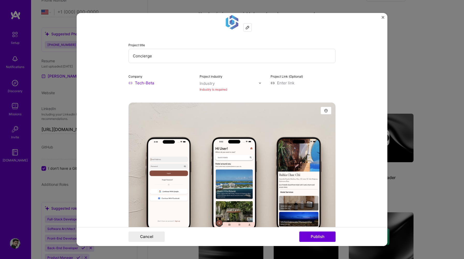
click at [234, 83] on input "text" at bounding box center [229, 83] width 59 height 5
type input "saa"
click at [216, 96] on div "SaaS" at bounding box center [215, 93] width 9 height 5
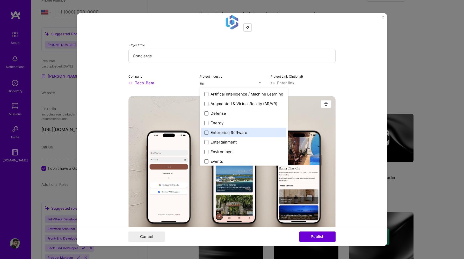
type input "E"
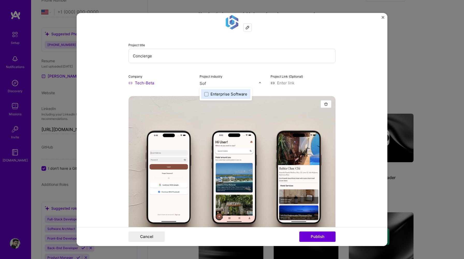
type input "Soft"
click at [207, 92] on span at bounding box center [206, 94] width 4 height 4
click at [347, 68] on form "Project title Concierge Company Tech-Beta Project industry Industry 2 Project L…" at bounding box center [232, 129] width 311 height 233
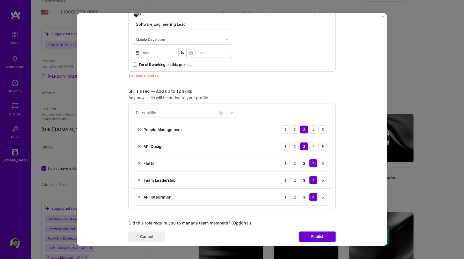
scroll to position [285, 0]
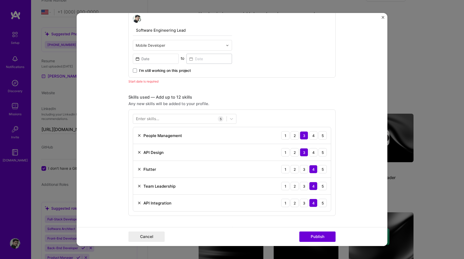
click at [170, 46] on input "text" at bounding box center [180, 44] width 88 height 5
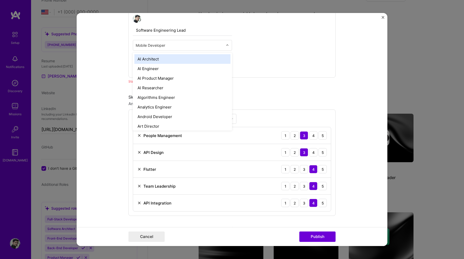
click at [170, 46] on input "text" at bounding box center [180, 44] width 88 height 5
click at [300, 45] on div "Software Engineering Lead option AI Architect focused, 1 of 70. 69 results avai…" at bounding box center [231, 43] width 207 height 67
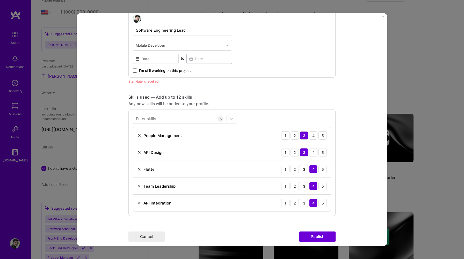
click at [134, 70] on span at bounding box center [135, 70] width 4 height 4
click at [0, 0] on input "I’m still working on this project" at bounding box center [0, 0] width 0 height 0
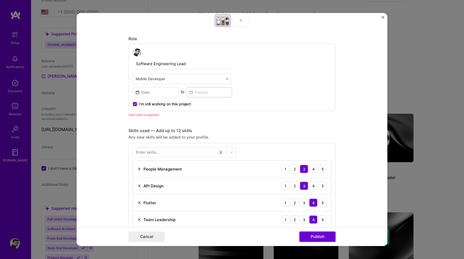
scroll to position [251, 0]
click at [163, 89] on input at bounding box center [156, 92] width 46 height 10
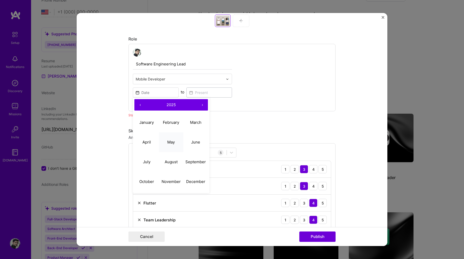
click at [177, 142] on button "May" at bounding box center [171, 142] width 25 height 20
type input "May, 2025"
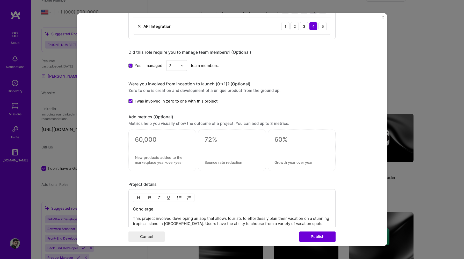
scroll to position [615, 0]
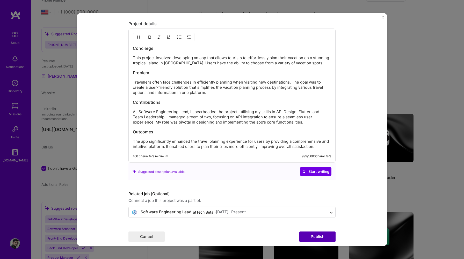
click at [318, 232] on button "Publish" at bounding box center [317, 236] width 36 height 10
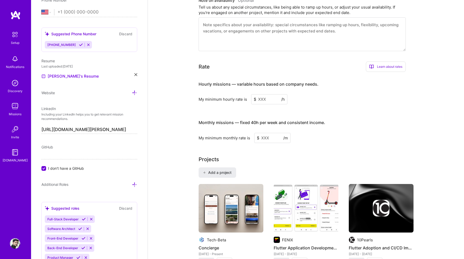
scroll to position [256, 0]
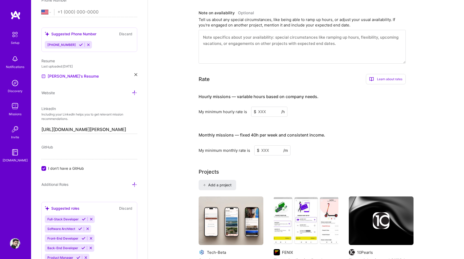
click at [271, 106] on input at bounding box center [269, 111] width 36 height 10
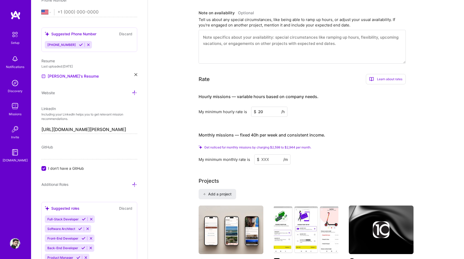
type input "20"
click at [274, 154] on input at bounding box center [272, 159] width 36 height 10
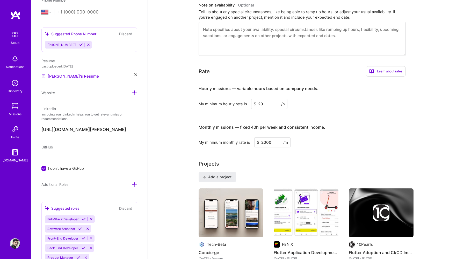
type input "2000"
click at [330, 129] on div "Monthly missions — fixed 40h per week and consistent income. My minimum monthly…" at bounding box center [302, 133] width 207 height 28
click at [276, 99] on input "20" at bounding box center [269, 104] width 36 height 10
type input "2"
type input "1"
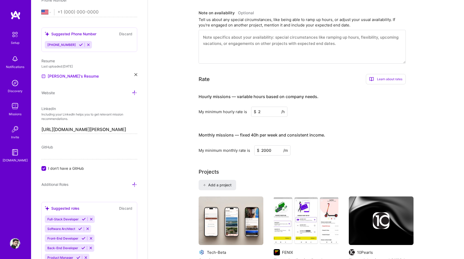
type input "20"
click at [326, 113] on div "Hourly missions — variable hours based on company needs. My minimum hourly rate…" at bounding box center [302, 121] width 207 height 67
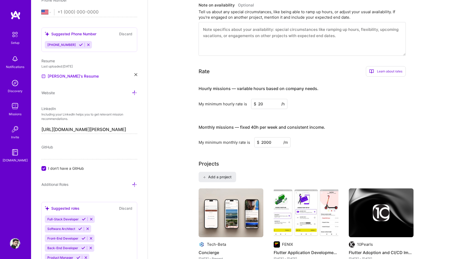
scroll to position [292, 0]
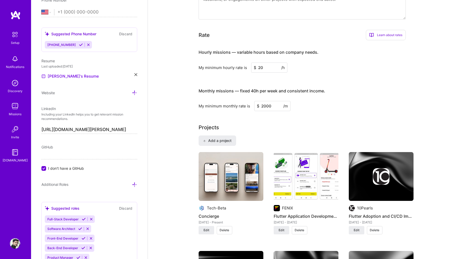
click at [278, 101] on input "2000" at bounding box center [272, 106] width 36 height 10
click at [266, 101] on input "2000" at bounding box center [272, 106] width 36 height 10
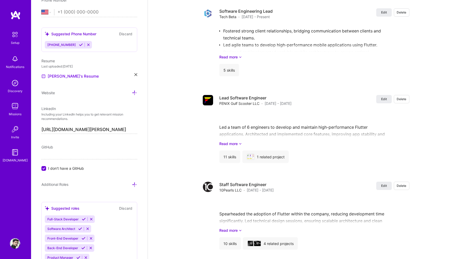
scroll to position [1159, 0]
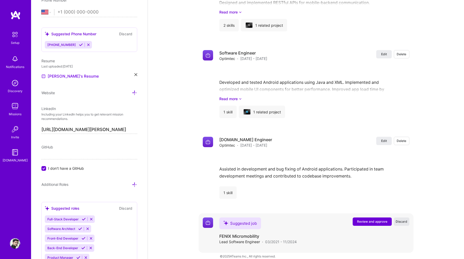
type input "2500"
click at [405, 219] on span "Discard" at bounding box center [402, 221] width 12 height 4
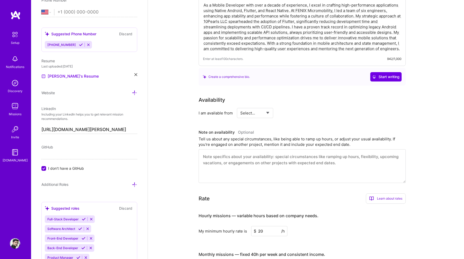
scroll to position [0, 0]
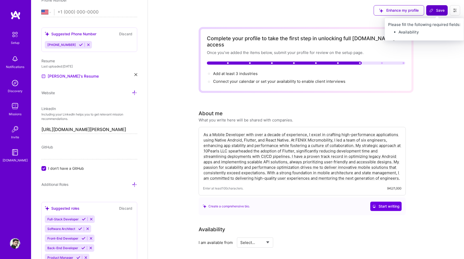
click at [435, 11] on span "Save" at bounding box center [436, 10] width 15 height 5
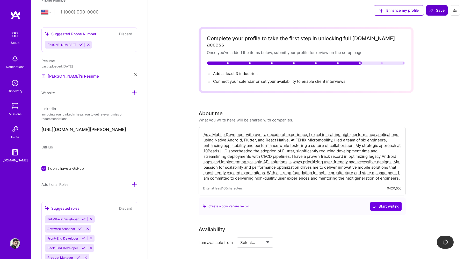
click at [439, 8] on span "Save" at bounding box center [436, 10] width 15 height 5
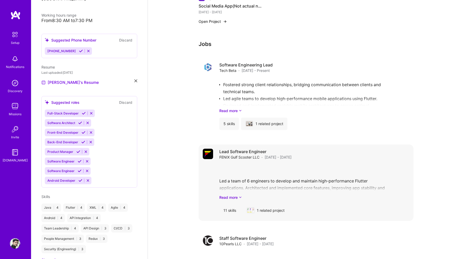
scroll to position [567, 0]
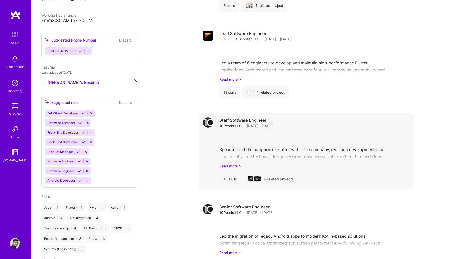
click at [268, 176] on div "4 related projects" at bounding box center [270, 179] width 55 height 12
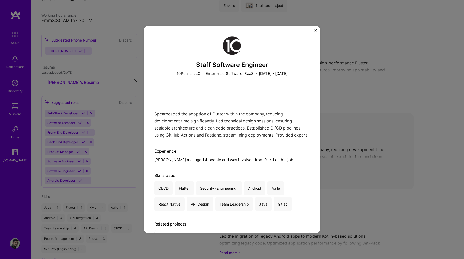
scroll to position [105, 0]
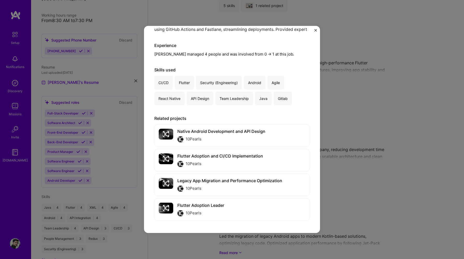
click at [316, 30] on img "Close" at bounding box center [315, 30] width 3 height 3
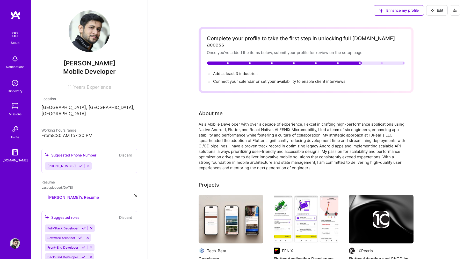
click at [220, 71] on span "Add at least 3 industries →" at bounding box center [235, 73] width 45 height 5
select select "US"
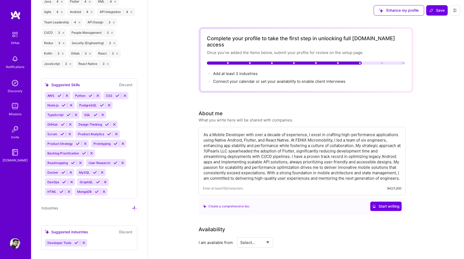
scroll to position [523, 0]
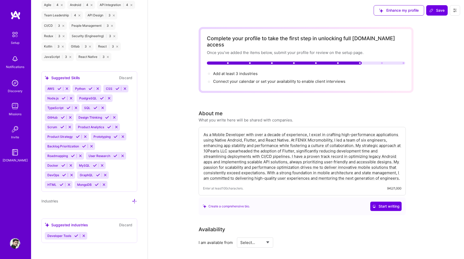
click at [136, 199] on icon at bounding box center [134, 200] width 5 height 5
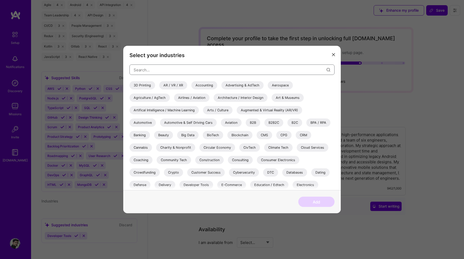
click at [246, 73] on input "modal" at bounding box center [230, 69] width 193 height 13
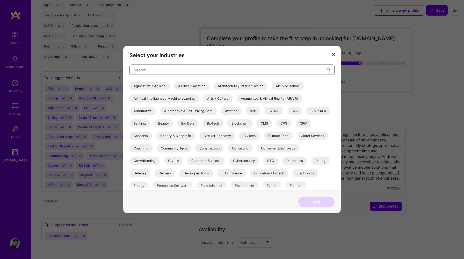
scroll to position [16, 0]
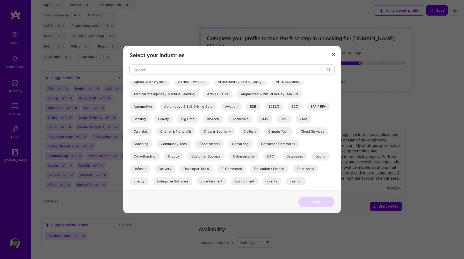
click at [164, 168] on div "Delivery" at bounding box center [165, 168] width 21 height 8
click at [273, 167] on div "Education / Edtech" at bounding box center [269, 168] width 38 height 8
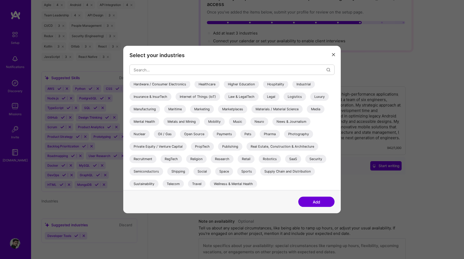
scroll to position [42, 0]
click at [243, 184] on div "Wellness & Mental Health" at bounding box center [233, 184] width 47 height 8
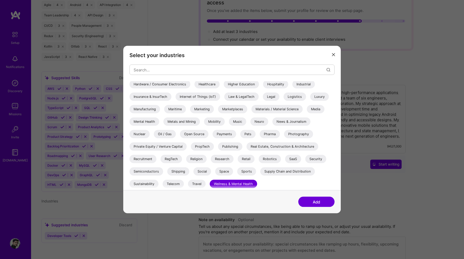
click at [279, 168] on div "Supply Chain and Distribution" at bounding box center [287, 171] width 55 height 8
click at [245, 173] on div "Sports" at bounding box center [246, 171] width 19 height 8
click at [198, 172] on div "Social" at bounding box center [202, 171] width 18 height 8
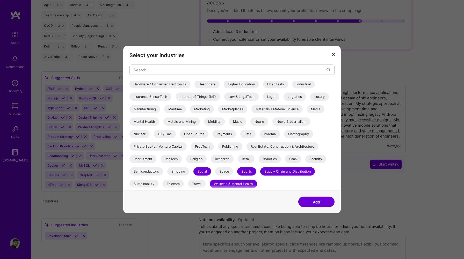
click at [179, 171] on div "Shipping" at bounding box center [178, 171] width 22 height 8
click at [197, 183] on div "Travel" at bounding box center [197, 184] width 18 height 8
click at [174, 183] on div "Telecom" at bounding box center [173, 184] width 21 height 8
click at [147, 182] on div "Sustainability" at bounding box center [144, 184] width 29 height 8
click at [147, 172] on div "Semiconductors" at bounding box center [147, 171] width 34 height 8
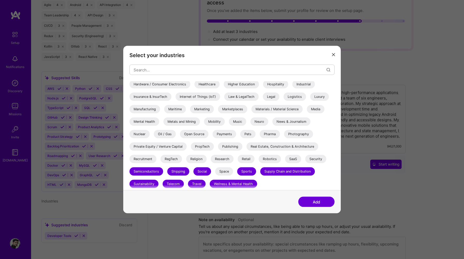
click at [228, 170] on div "Space" at bounding box center [224, 171] width 18 height 8
click at [312, 159] on div "Security" at bounding box center [315, 159] width 21 height 8
click at [297, 160] on div "SaaS" at bounding box center [293, 159] width 16 height 8
click at [277, 159] on div "Robotics" at bounding box center [270, 159] width 22 height 8
click at [270, 159] on div "Robotics" at bounding box center [270, 159] width 22 height 8
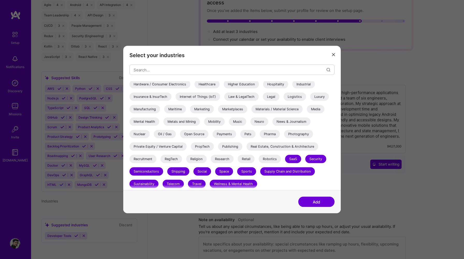
click at [148, 169] on div "Semiconductors" at bounding box center [147, 171] width 34 height 8
click at [180, 182] on div "Telecom" at bounding box center [173, 184] width 21 height 8
click at [147, 182] on div "Sustainability" at bounding box center [144, 184] width 29 height 8
click at [149, 157] on div "Recruitment" at bounding box center [143, 159] width 27 height 8
click at [291, 146] on div "Real Estate, Construction & Architecture" at bounding box center [283, 146] width 72 height 8
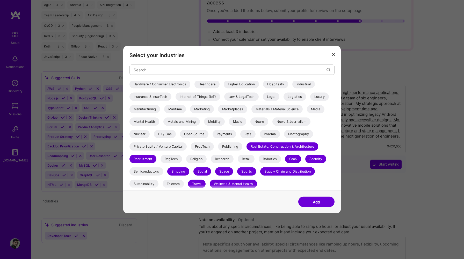
click at [221, 123] on div "Mobility" at bounding box center [214, 121] width 21 height 8
click at [285, 123] on div "News & Journalism" at bounding box center [292, 121] width 38 height 8
click at [315, 109] on div "Media" at bounding box center [316, 109] width 18 height 8
click at [290, 95] on div "Logistics" at bounding box center [295, 96] width 23 height 8
click at [316, 108] on div "Media" at bounding box center [316, 109] width 18 height 8
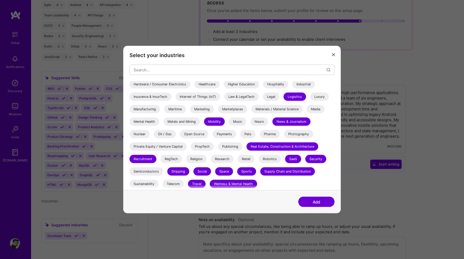
click at [299, 85] on div "Industrial" at bounding box center [303, 84] width 23 height 8
click at [278, 83] on div "Hospitality" at bounding box center [275, 84] width 25 height 8
click at [239, 83] on div "Higher Education" at bounding box center [241, 84] width 35 height 8
click at [209, 84] on div "Healthcare" at bounding box center [207, 84] width 25 height 8
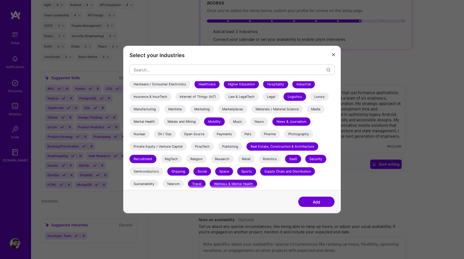
click at [177, 84] on div "Hardware / Consumer Electronics" at bounding box center [160, 84] width 61 height 8
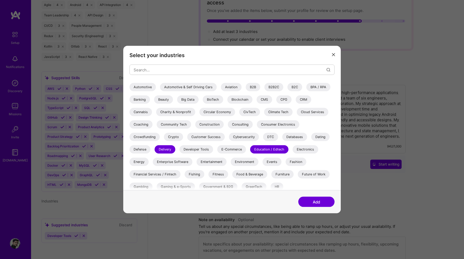
click at [177, 126] on div "Community Tech" at bounding box center [174, 124] width 34 height 8
click at [202, 137] on div "Customer Success" at bounding box center [206, 137] width 38 height 8
click at [210, 126] on div "Construction" at bounding box center [209, 124] width 28 height 8
click at [241, 125] on div "Consulting" at bounding box center [240, 124] width 25 height 8
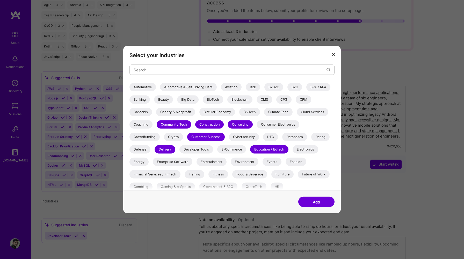
click at [275, 121] on div "Consumer Electronics" at bounding box center [278, 124] width 42 height 8
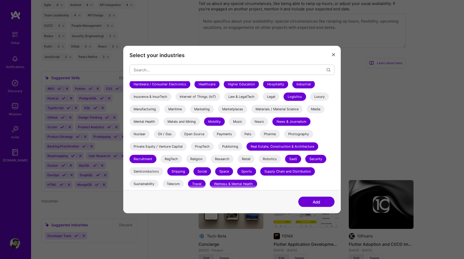
scroll to position [295, 0]
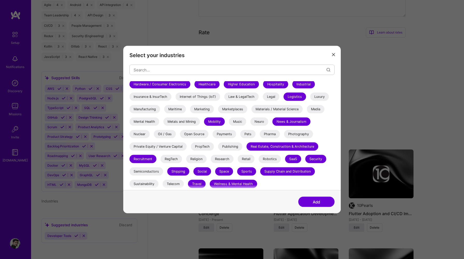
click at [224, 170] on div "Space" at bounding box center [224, 171] width 18 height 8
click at [243, 173] on div "Sports" at bounding box center [246, 171] width 19 height 8
click at [288, 173] on div "Supply Chain and Distribution" at bounding box center [287, 171] width 55 height 8
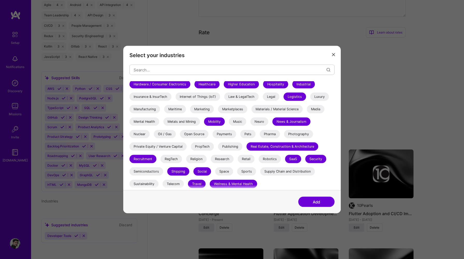
click at [318, 160] on div "Security" at bounding box center [315, 159] width 21 height 8
click at [285, 144] on div "Real Estate, Construction & Architecture" at bounding box center [283, 146] width 72 height 8
click at [149, 157] on div "Recruitment" at bounding box center [143, 159] width 27 height 8
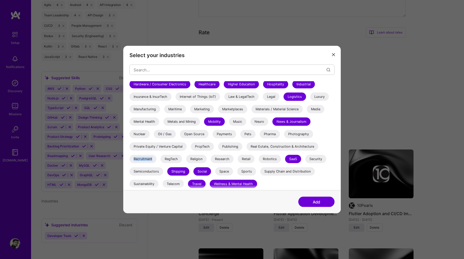
click at [149, 157] on div "Recruitment" at bounding box center [143, 159] width 27 height 8
click at [303, 119] on div "News & Journalism" at bounding box center [292, 121] width 38 height 8
click at [301, 96] on div "Logistics" at bounding box center [295, 96] width 23 height 8
click at [300, 93] on div "Logistics" at bounding box center [295, 96] width 23 height 8
click at [305, 84] on div "Industrial" at bounding box center [303, 84] width 23 height 8
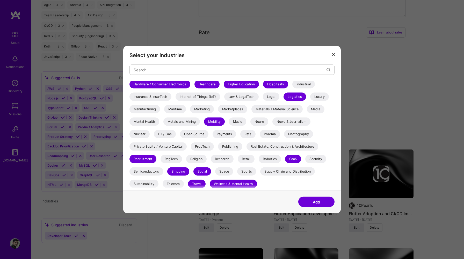
click at [284, 84] on div "Hospitality" at bounding box center [275, 84] width 25 height 8
click at [274, 84] on div "Hospitality" at bounding box center [275, 84] width 25 height 8
click at [246, 84] on div "Higher Education" at bounding box center [241, 84] width 35 height 8
click at [270, 88] on div "Hospitality" at bounding box center [275, 84] width 25 height 8
click at [169, 84] on div "Hardware / Consumer Electronics" at bounding box center [160, 84] width 61 height 8
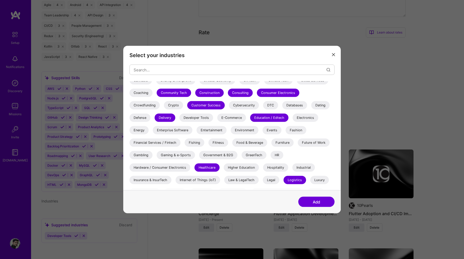
scroll to position [57, 0]
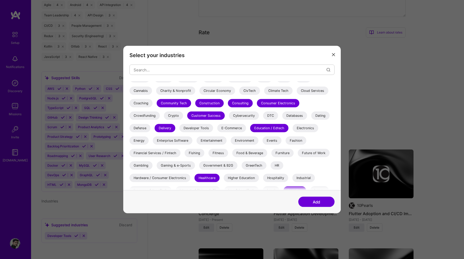
click at [204, 113] on div "Customer Success" at bounding box center [206, 115] width 38 height 8
click at [176, 103] on div "Community Tech" at bounding box center [174, 103] width 34 height 8
click at [220, 107] on div "3D Printing AR / VR / XR Accounting Advertising & AdTech Aerospace Agriculture …" at bounding box center [232, 153] width 205 height 259
click at [218, 105] on div "Construction" at bounding box center [209, 103] width 28 height 8
click at [245, 104] on div "Consulting" at bounding box center [240, 103] width 25 height 8
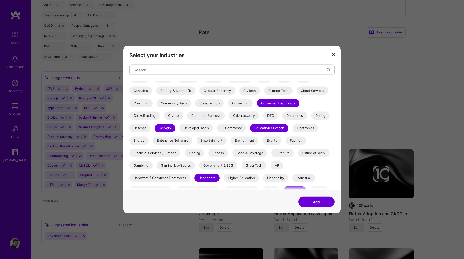
click at [278, 105] on div "Consumer Electronics" at bounding box center [278, 103] width 42 height 8
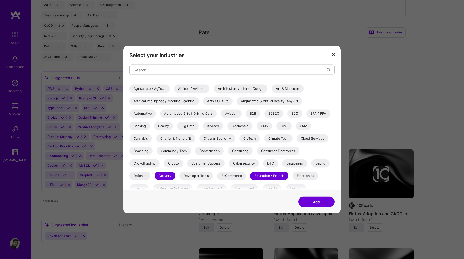
scroll to position [9, 0]
click at [254, 115] on div "B2B" at bounding box center [253, 114] width 15 height 8
click at [275, 115] on div "B2B2C" at bounding box center [273, 114] width 19 height 8
click at [295, 114] on div "B2C" at bounding box center [295, 114] width 15 height 8
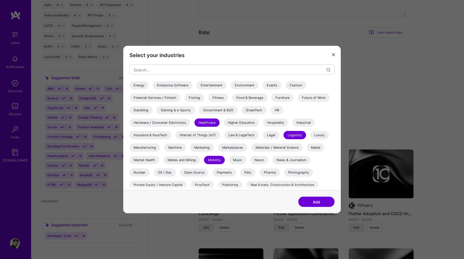
scroll to position [150, 0]
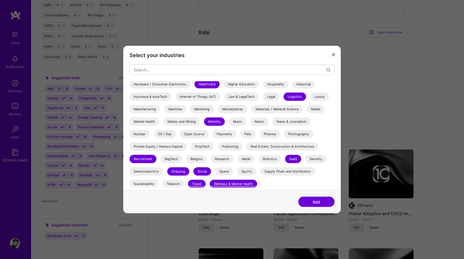
click at [316, 197] on button "Add" at bounding box center [316, 201] width 36 height 10
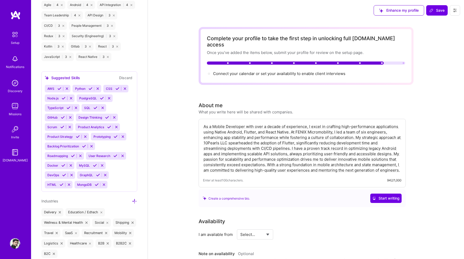
scroll to position [573, 0]
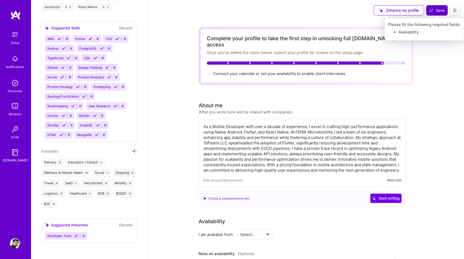
click at [436, 9] on span "Save" at bounding box center [436, 10] width 15 height 5
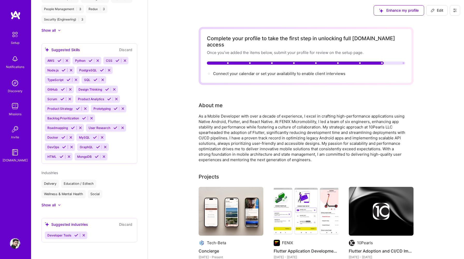
scroll to position [338, 0]
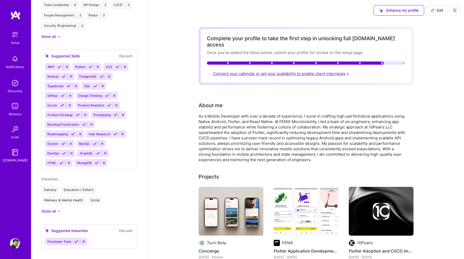
click at [326, 71] on span "Connect your calendar or set your availability to enable client interviews →" at bounding box center [281, 73] width 137 height 5
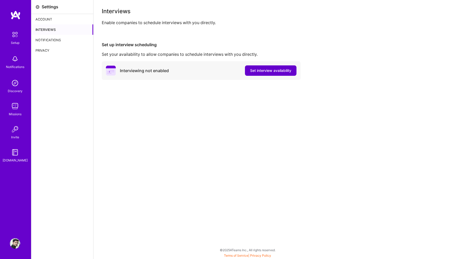
click at [269, 71] on span "Set interview availability" at bounding box center [270, 70] width 41 height 5
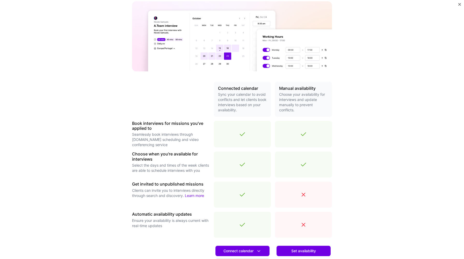
scroll to position [83, 0]
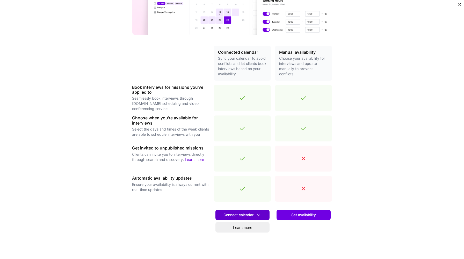
click at [250, 213] on span "Connect calendar" at bounding box center [243, 214] width 38 height 5
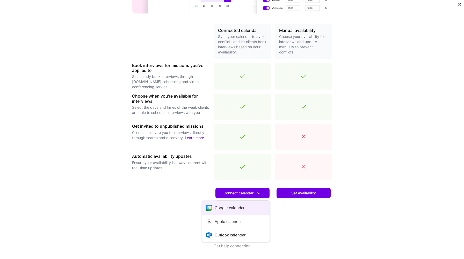
click at [240, 205] on button "Google calendar" at bounding box center [235, 207] width 67 height 14
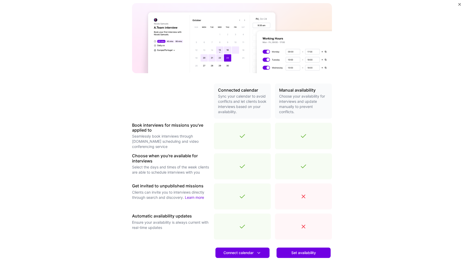
scroll to position [0, 0]
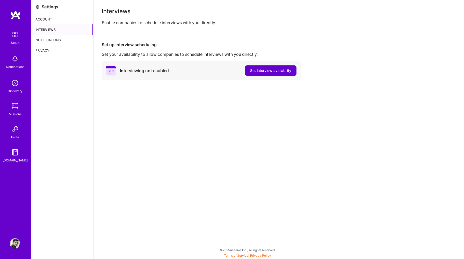
click at [278, 70] on span "Set interview availability" at bounding box center [270, 70] width 41 height 5
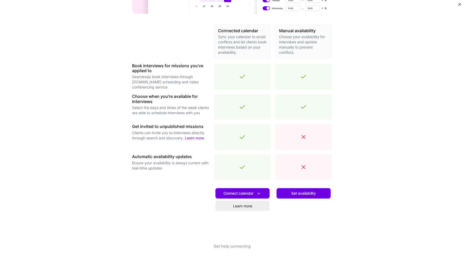
scroll to position [104, 0]
click at [250, 192] on span "Connect calendar" at bounding box center [243, 192] width 38 height 5
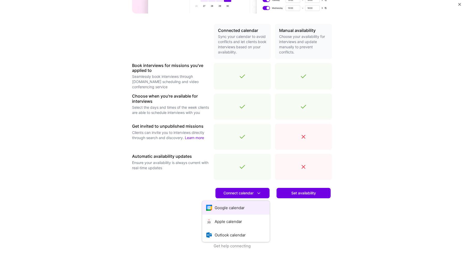
click at [232, 208] on button "Google calendar" at bounding box center [235, 207] width 67 height 14
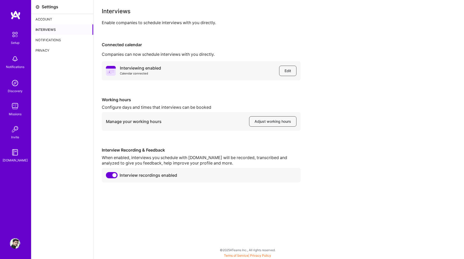
click at [20, 18] on img at bounding box center [15, 14] width 10 height 9
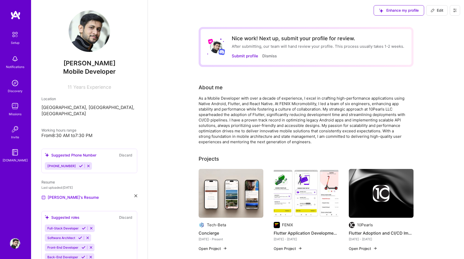
click at [244, 122] on div "As a Mobile Developer with over a decade of experience, I excel in crafting hig…" at bounding box center [302, 119] width 207 height 49
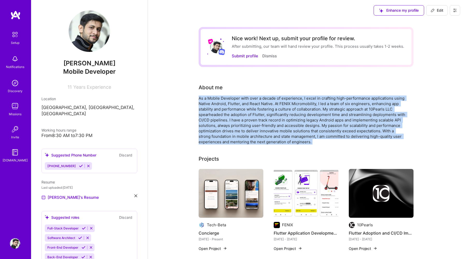
click at [431, 12] on icon at bounding box center [433, 10] width 4 height 4
select select "US"
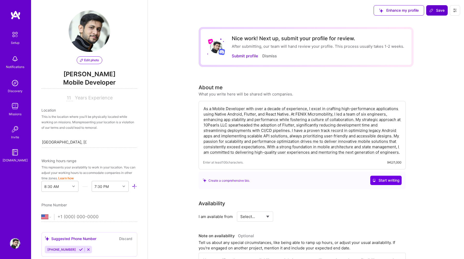
scroll to position [204, 0]
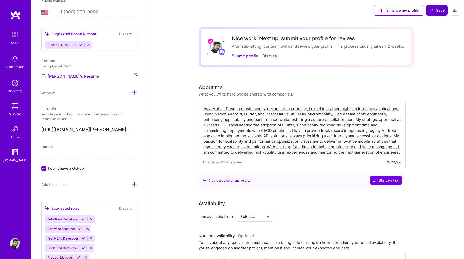
drag, startPoint x: 401, startPoint y: 153, endPoint x: 199, endPoint y: 101, distance: 208.5
click at [199, 101] on div "As a Mobile Developer with over a decade of experience, I excel in crafting hig…" at bounding box center [302, 145] width 207 height 88
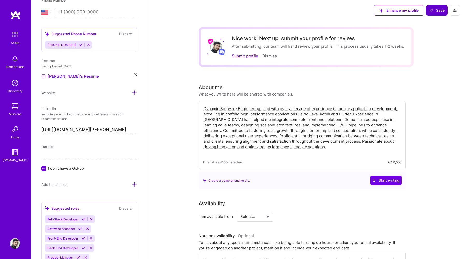
click at [392, 141] on textarea "Dynamic Software Engineering Lead with over a decade of experience in mobile ap…" at bounding box center [302, 130] width 198 height 50
type textarea "Dynamic Software Engineering Lead with over a decade of experience in mobile ap…"
click at [391, 177] on button "Start writing" at bounding box center [385, 179] width 31 height 9
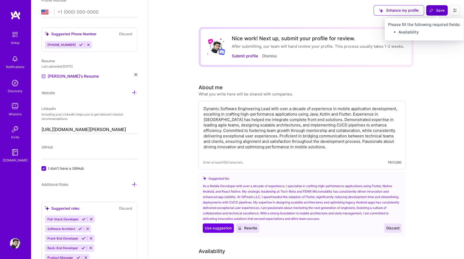
click at [434, 10] on span "Save" at bounding box center [436, 10] width 15 height 5
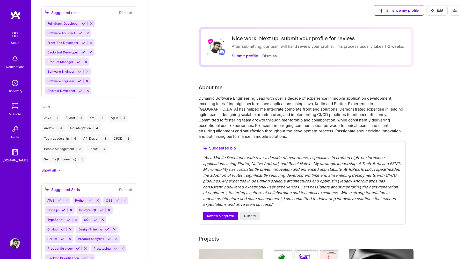
scroll to position [115, 0]
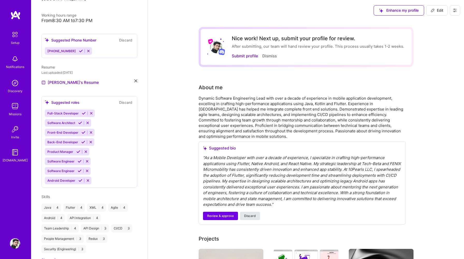
click at [254, 213] on span "Discard" at bounding box center [250, 215] width 12 height 5
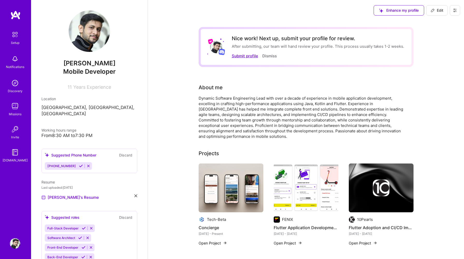
click at [242, 55] on button "Submit profile" at bounding box center [245, 55] width 26 height 5
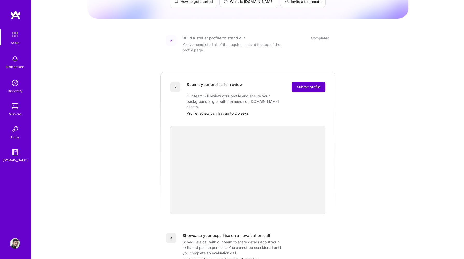
scroll to position [47, 0]
click at [308, 86] on span "Submit profile" at bounding box center [309, 88] width 24 height 5
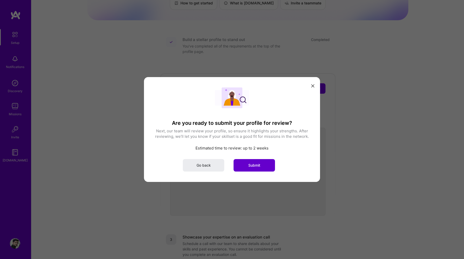
click at [261, 161] on button "Submit" at bounding box center [254, 165] width 41 height 12
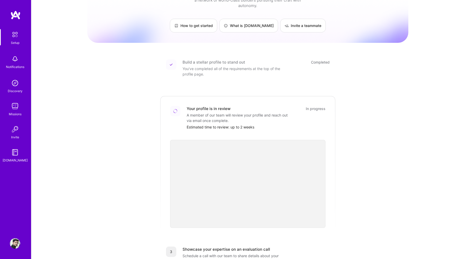
scroll to position [0, 0]
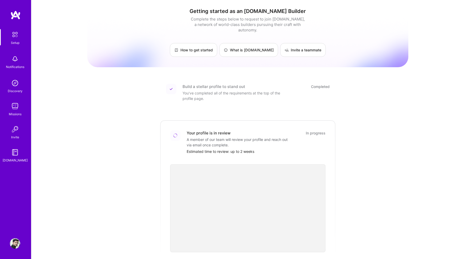
click at [15, 80] on img at bounding box center [15, 83] width 10 height 10
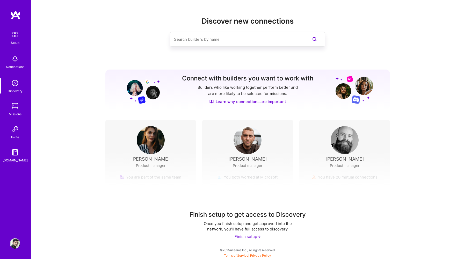
click at [252, 235] on div "Finish setup ->" at bounding box center [248, 235] width 26 height 5
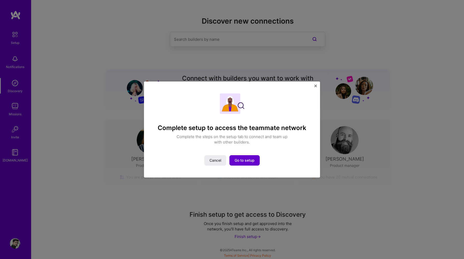
click at [243, 160] on span "Go to setup" at bounding box center [245, 159] width 20 height 5
